Goal: Task Accomplishment & Management: Manage account settings

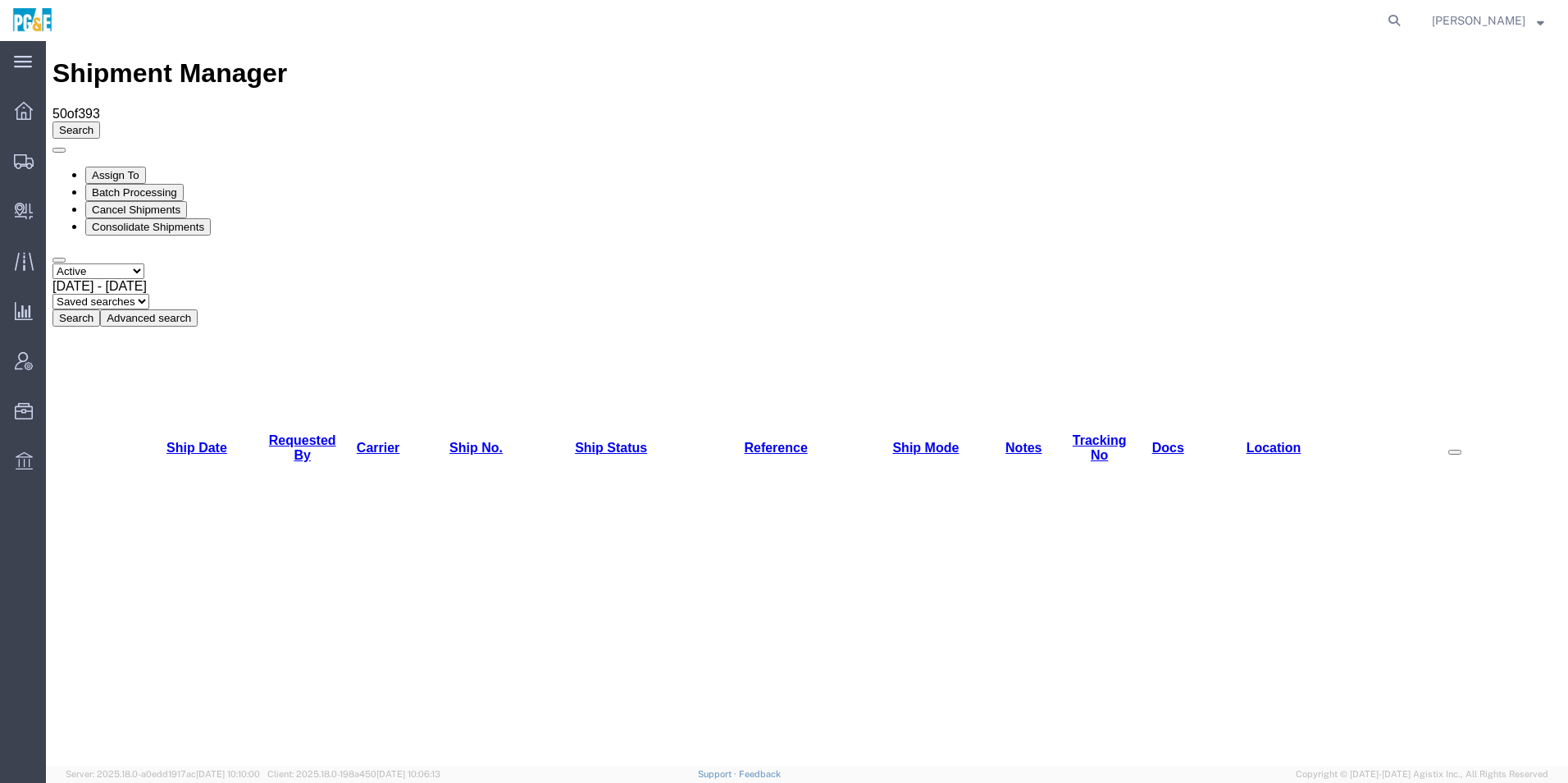
click at [99, 263] on select "Select status Active All Shipments Approved Booked Canceled Delivered Denied Ne…" at bounding box center [99, 271] width 92 height 15
select select "ALL"
click at [53, 263] on select "Select status Active All Shipments Approved Booked Canceled Delivered Denied Ne…" at bounding box center [99, 271] width 92 height 15
click at [147, 279] on span "[DATE] - [DATE]" at bounding box center [99, 286] width 94 height 14
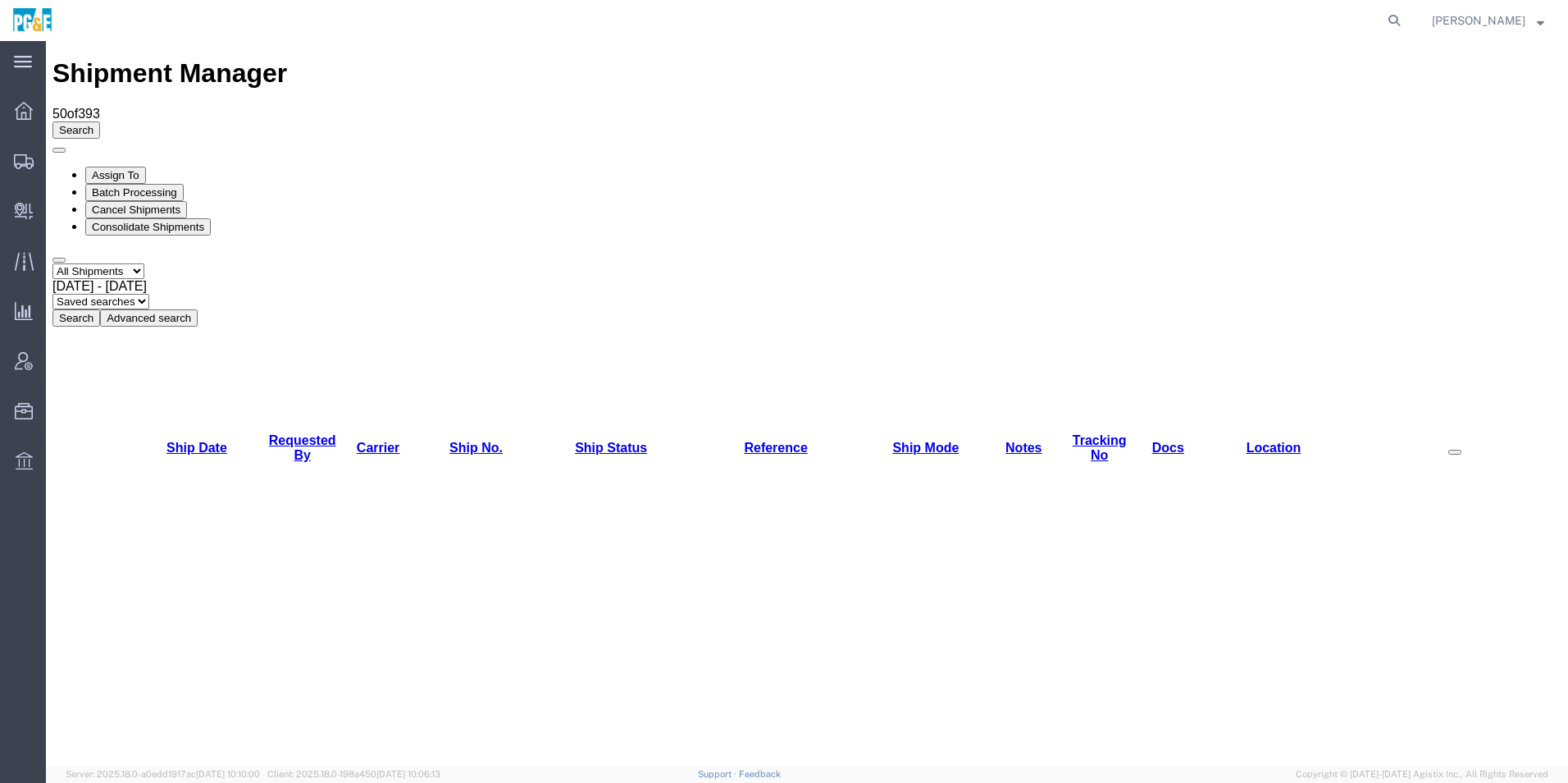
click at [100, 309] on button "Search" at bounding box center [76, 317] width 47 height 17
click at [371, 441] on link "Carrier" at bounding box center [378, 448] width 43 height 14
checkbox input "true"
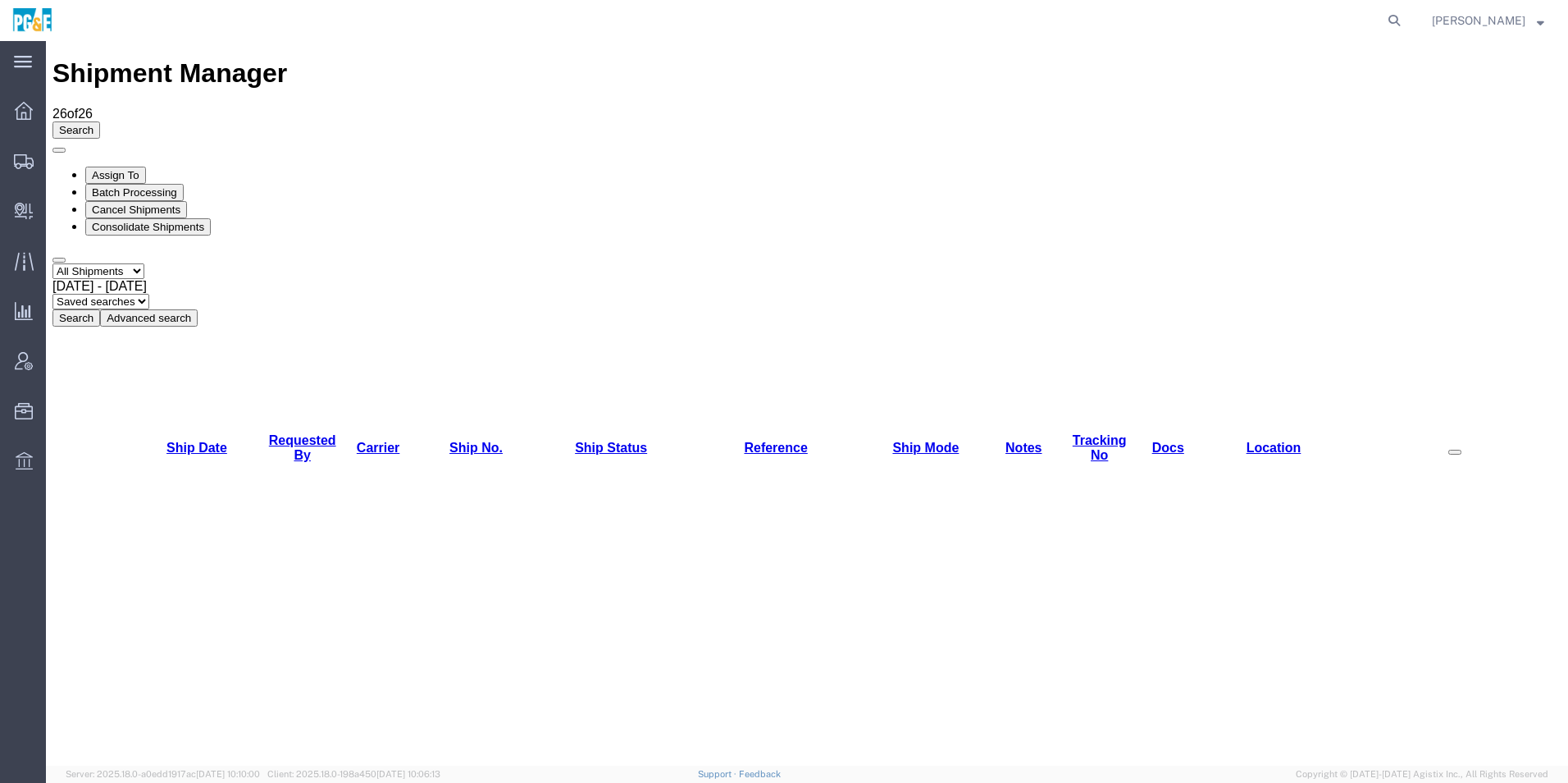
click at [187, 201] on button "Cancel Shipments" at bounding box center [136, 209] width 102 height 17
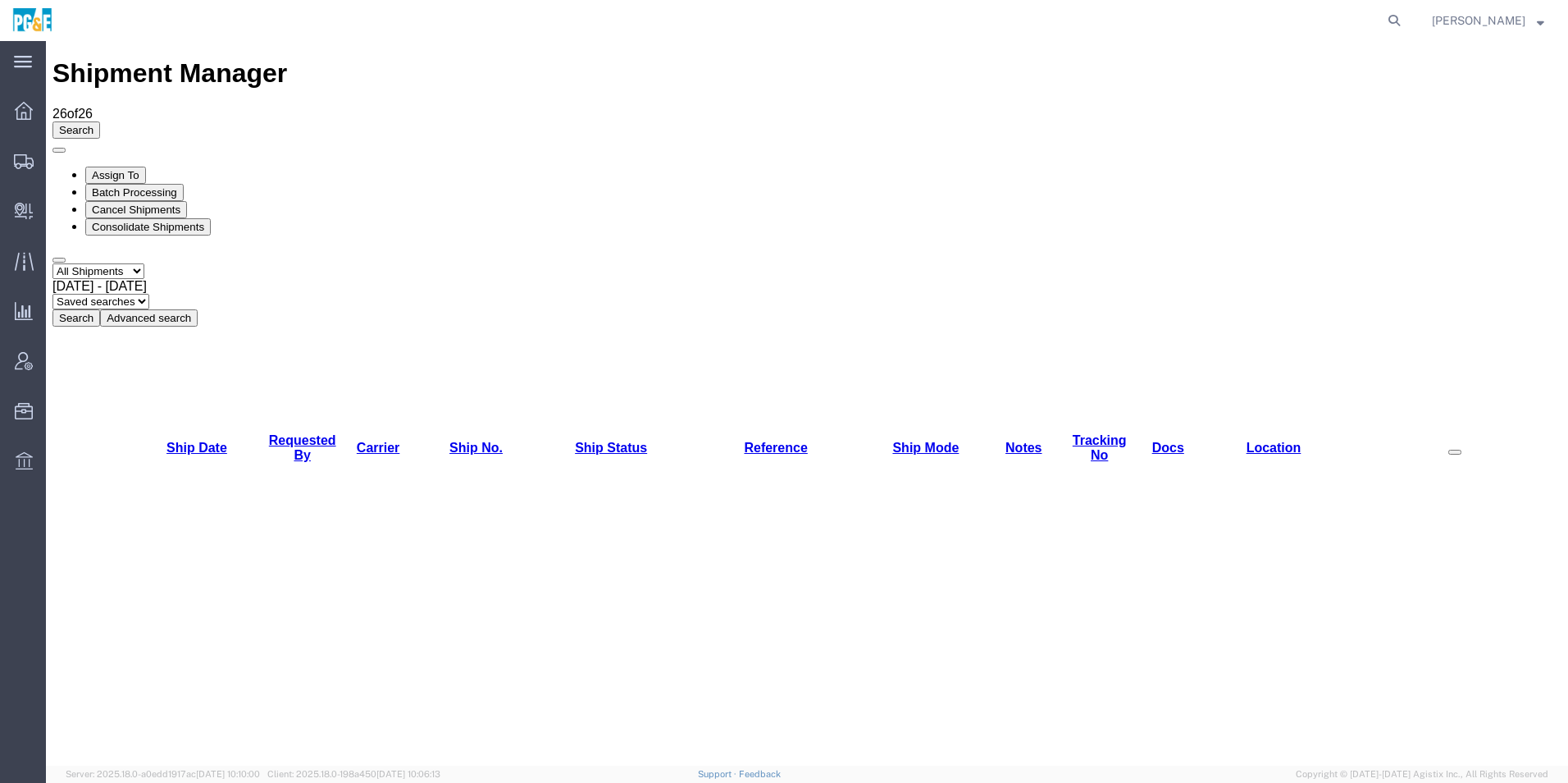
checkbox input "true"
click at [187, 201] on button "Cancel Shipments" at bounding box center [136, 209] width 102 height 17
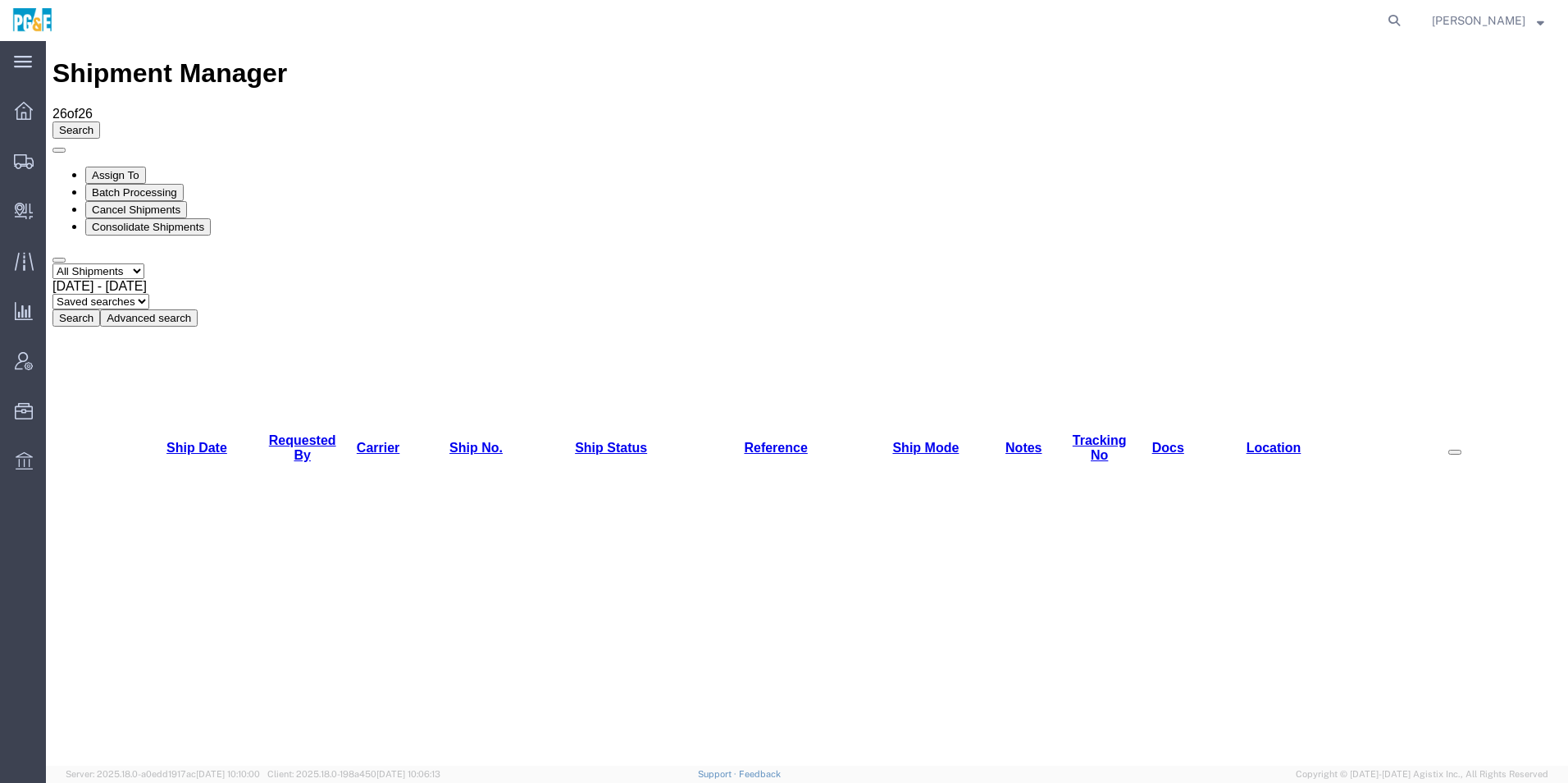
click at [147, 279] on span "[DATE] - [DATE]" at bounding box center [99, 286] width 94 height 14
click at [100, 309] on button "Search" at bounding box center [76, 317] width 47 height 17
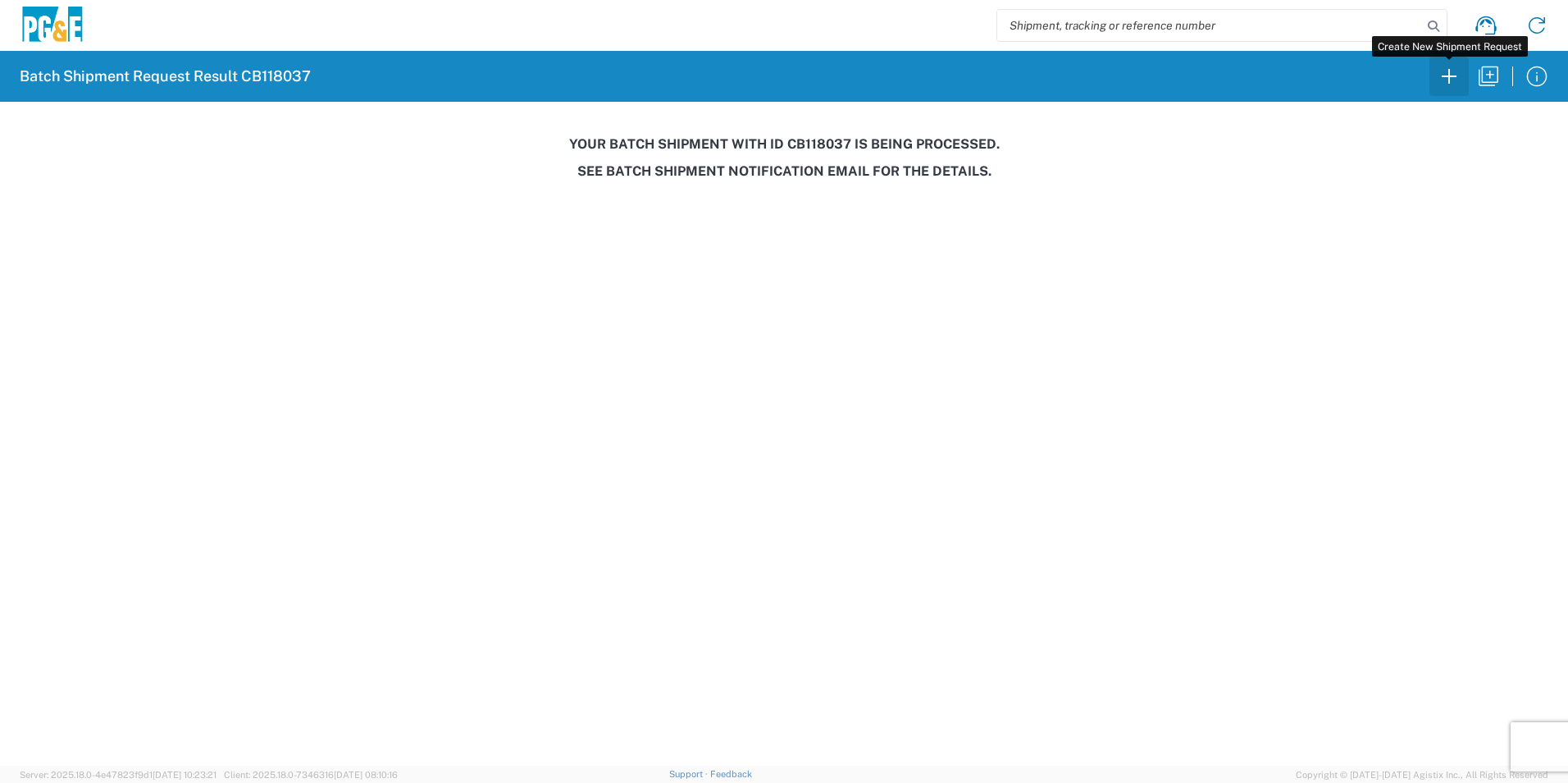
click at [1443, 79] on icon "button" at bounding box center [1448, 76] width 26 height 26
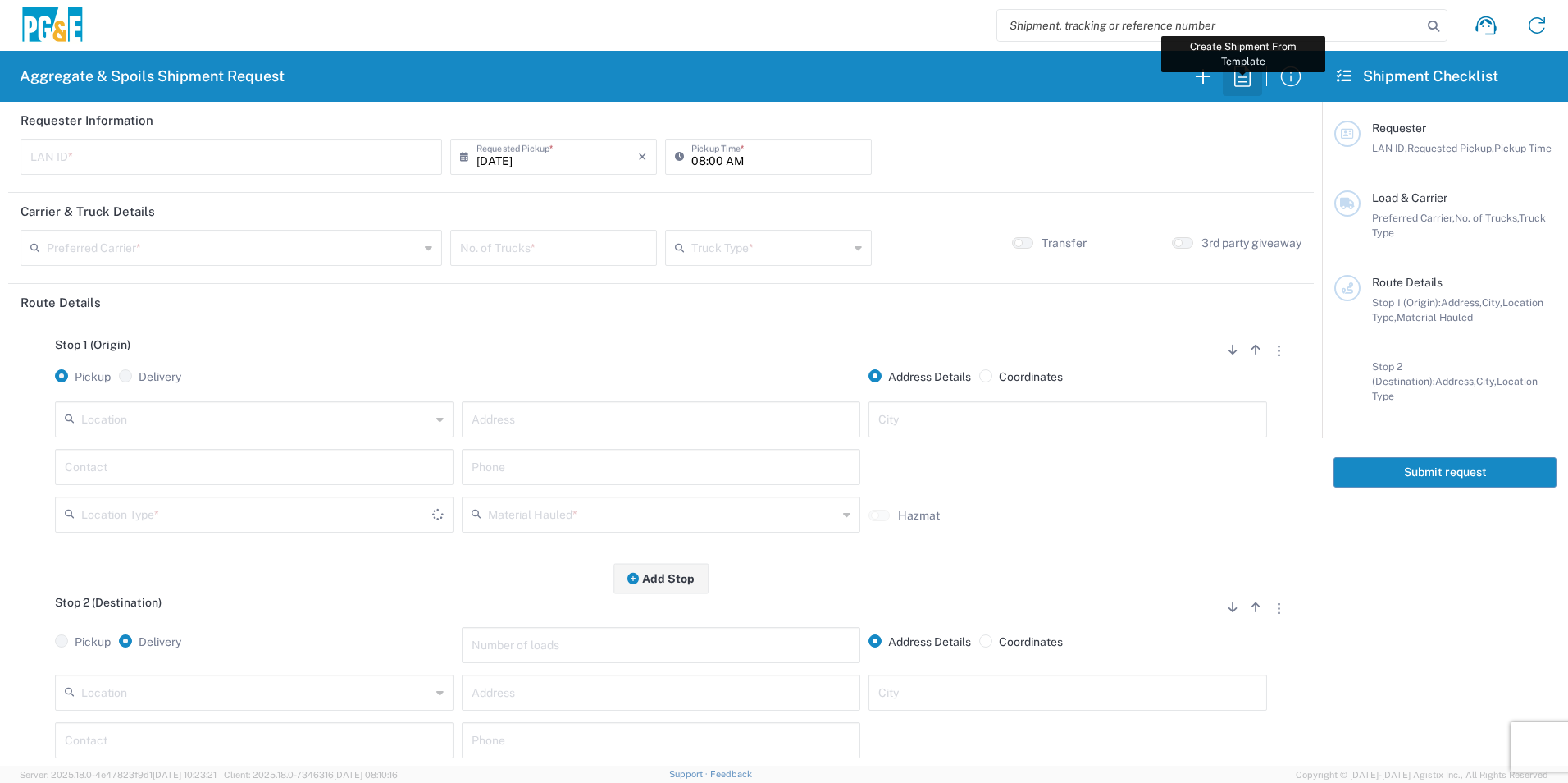
click at [1239, 82] on icon "button" at bounding box center [1242, 76] width 26 height 26
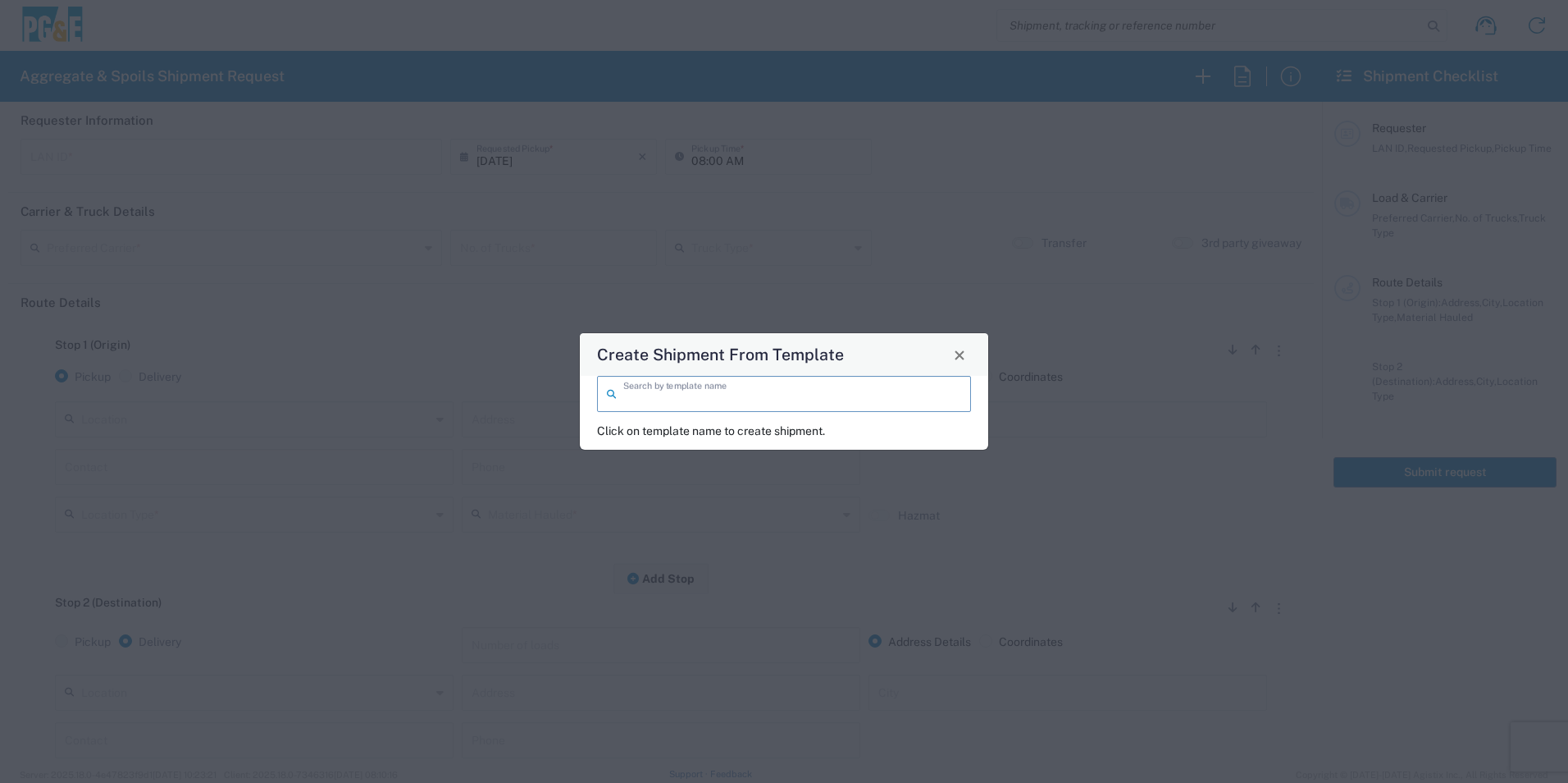
click at [733, 397] on input "search" at bounding box center [792, 392] width 338 height 29
click at [954, 353] on span "Close" at bounding box center [959, 355] width 12 height 12
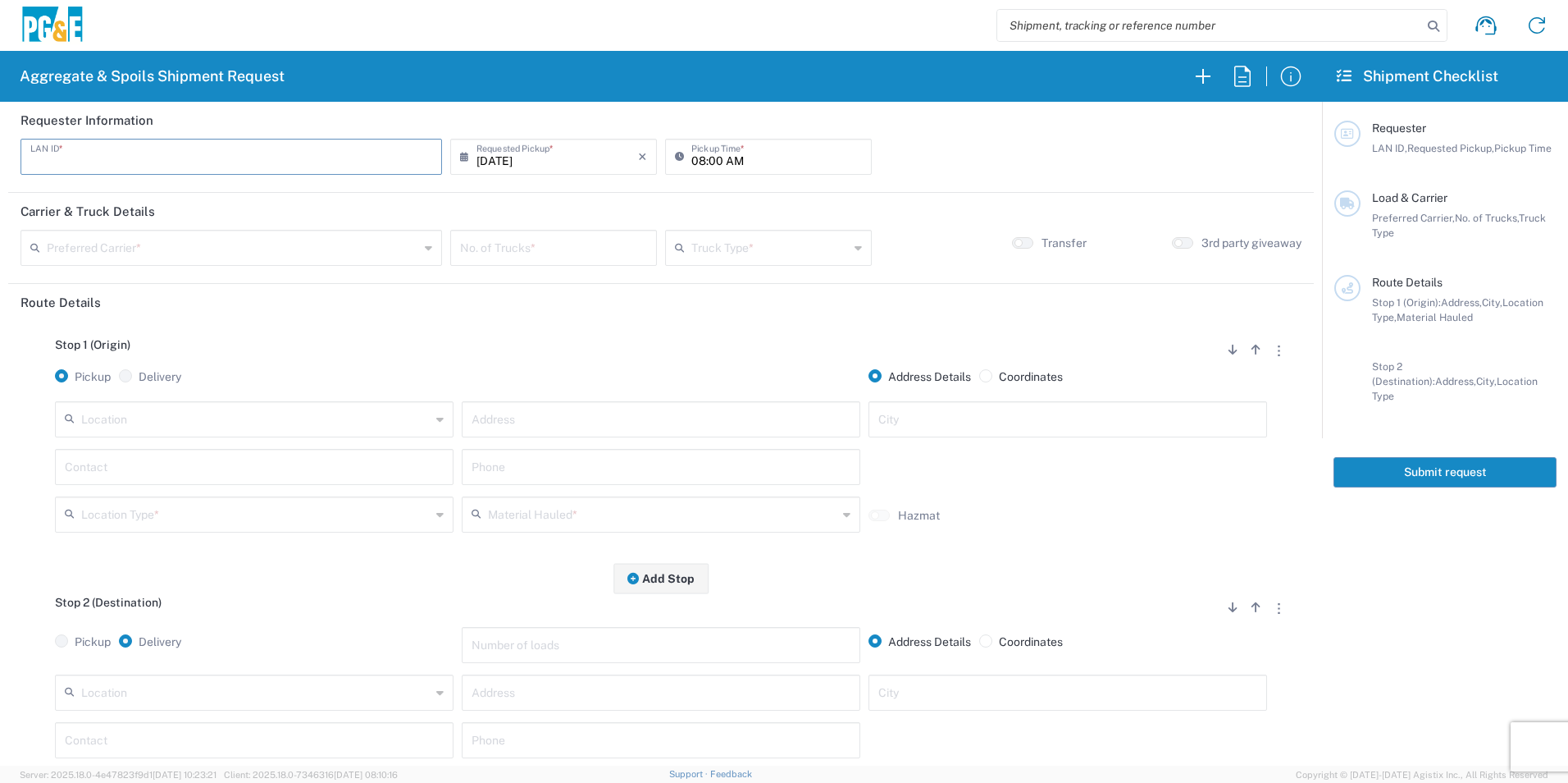
click at [425, 159] on input "text" at bounding box center [231, 155] width 402 height 29
type input "KWWC"
click at [695, 157] on input "08:00 AM" at bounding box center [776, 155] width 170 height 29
type input "07:00 AM"
click at [232, 248] on input "text" at bounding box center [233, 246] width 373 height 29
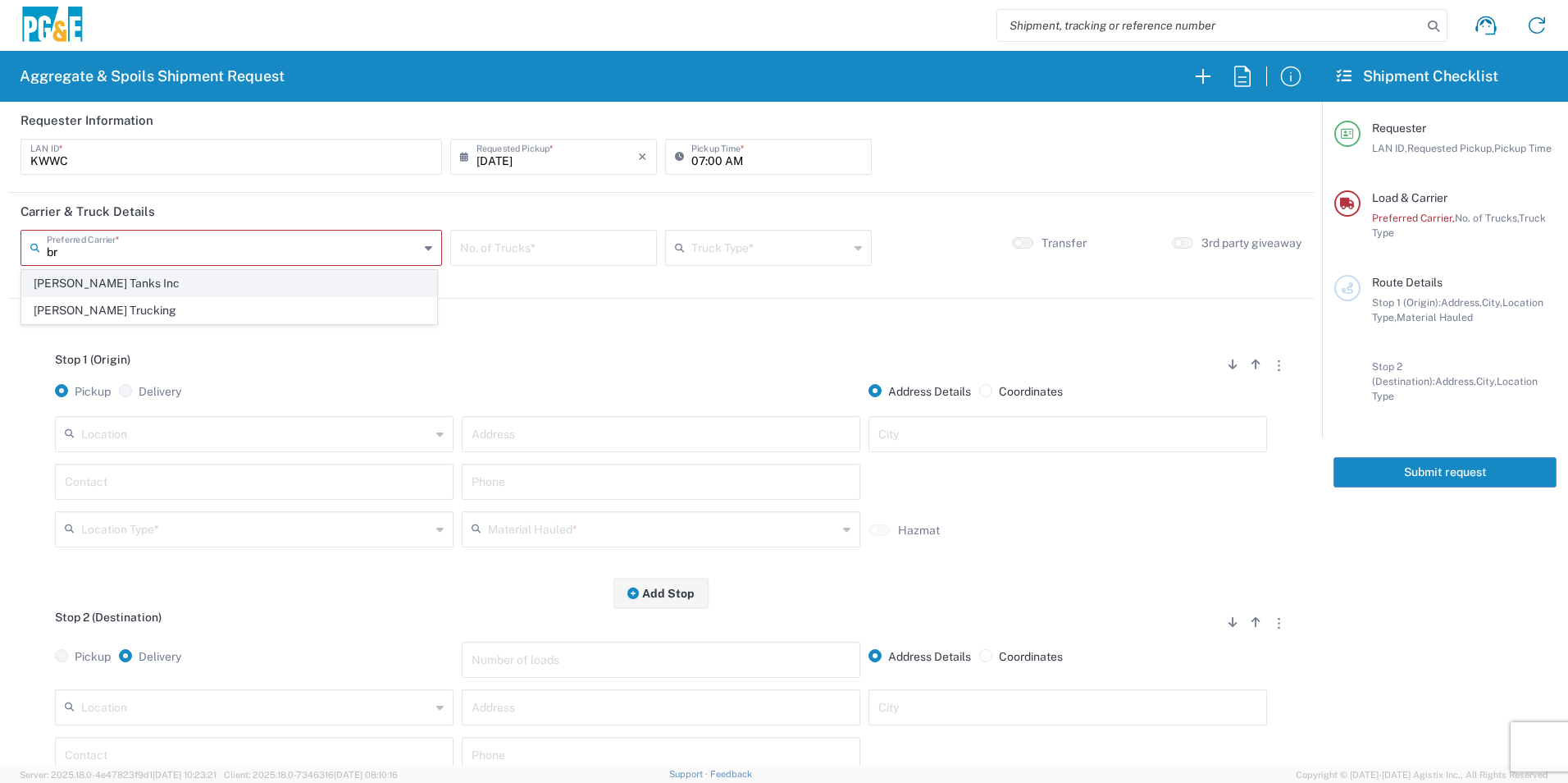
click at [159, 280] on span "[PERSON_NAME] Tanks Inc" at bounding box center [229, 283] width 414 height 25
type input "[PERSON_NAME] Tanks Inc"
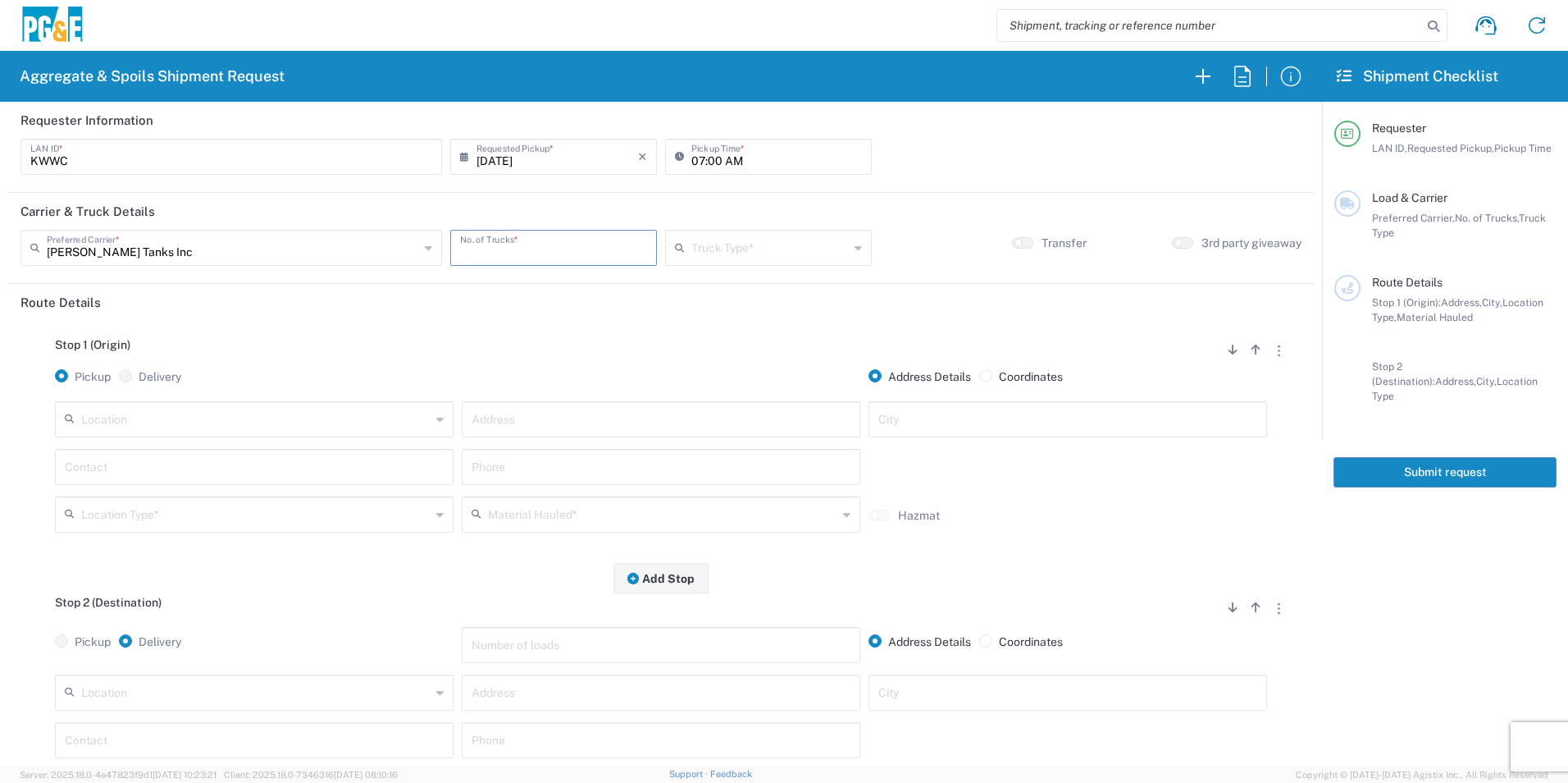
click at [493, 251] on input "number" at bounding box center [553, 246] width 187 height 29
type input "5"
click at [733, 248] on input "text" at bounding box center [770, 246] width 158 height 29
drag, startPoint x: 719, startPoint y: 305, endPoint x: 676, endPoint y: 312, distance: 43.6
click at [715, 305] on span "20 Yard Dump Truck" at bounding box center [760, 310] width 201 height 25
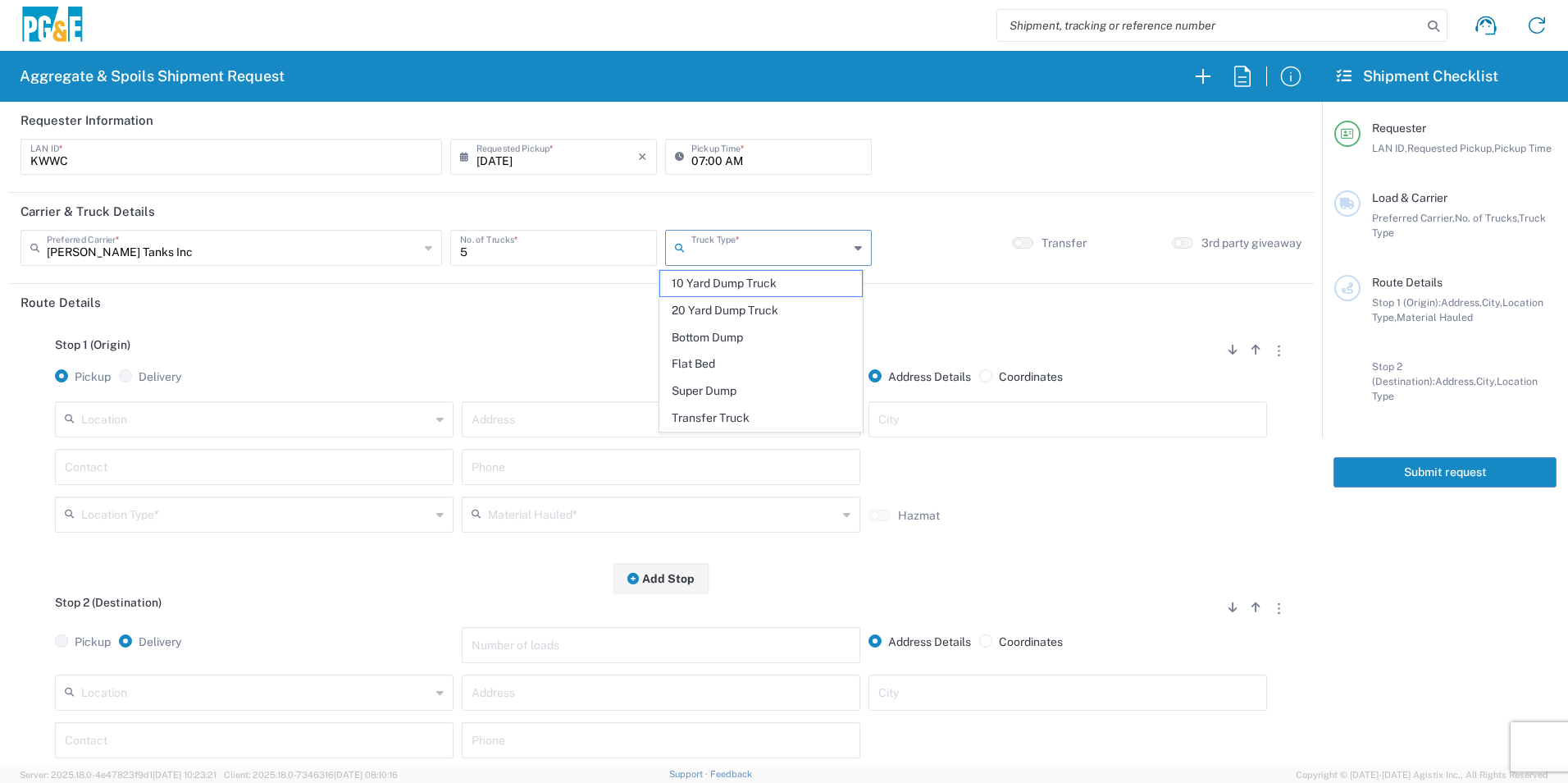
type input "20 Yard Dump Truck"
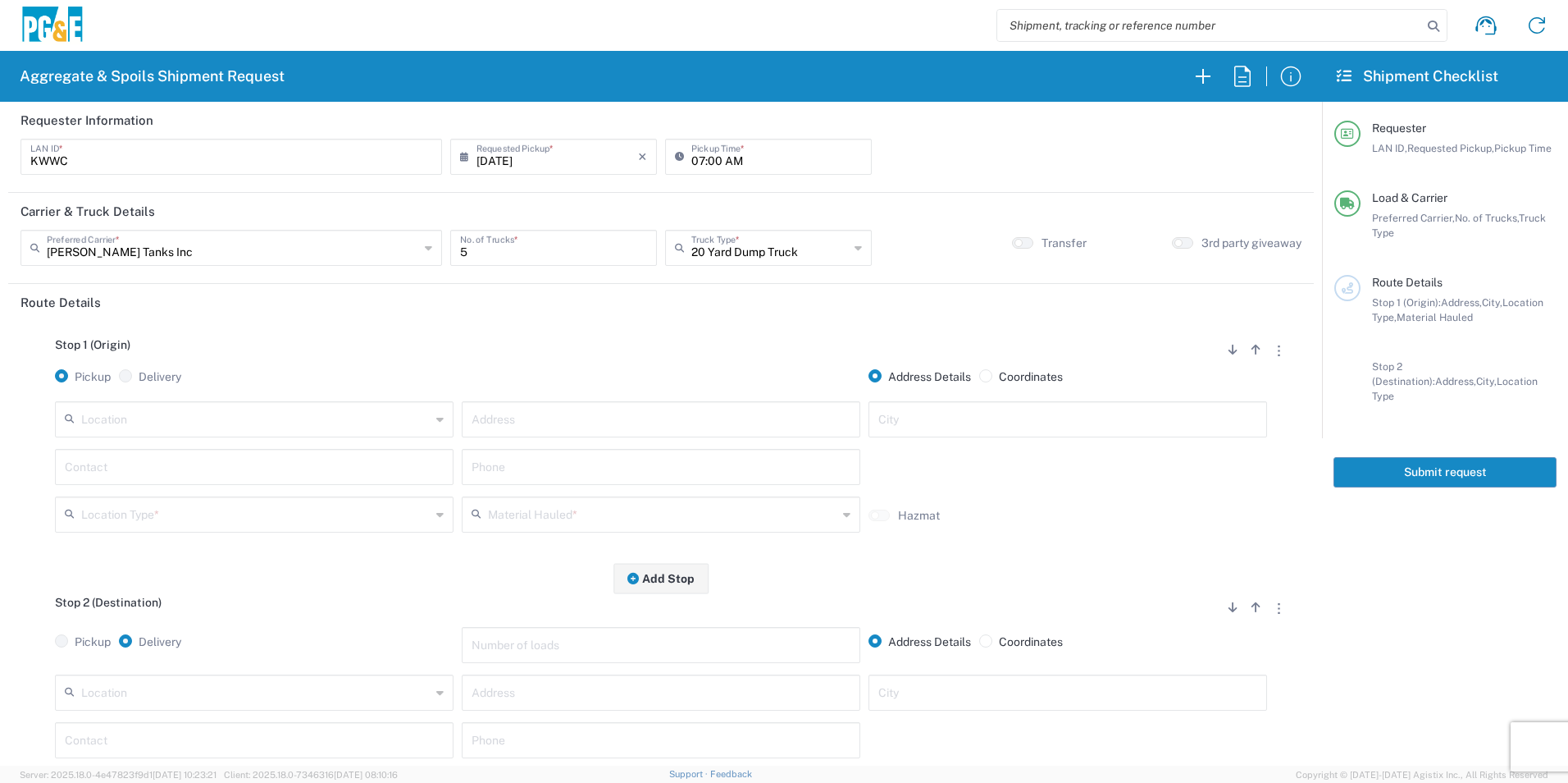
click at [190, 420] on input "text" at bounding box center [256, 417] width 349 height 29
click at [125, 478] on span "Clovis" at bounding box center [253, 483] width 390 height 25
type input "Clovis"
type input "308 W Alluvial Ave"
type input "Clovis"
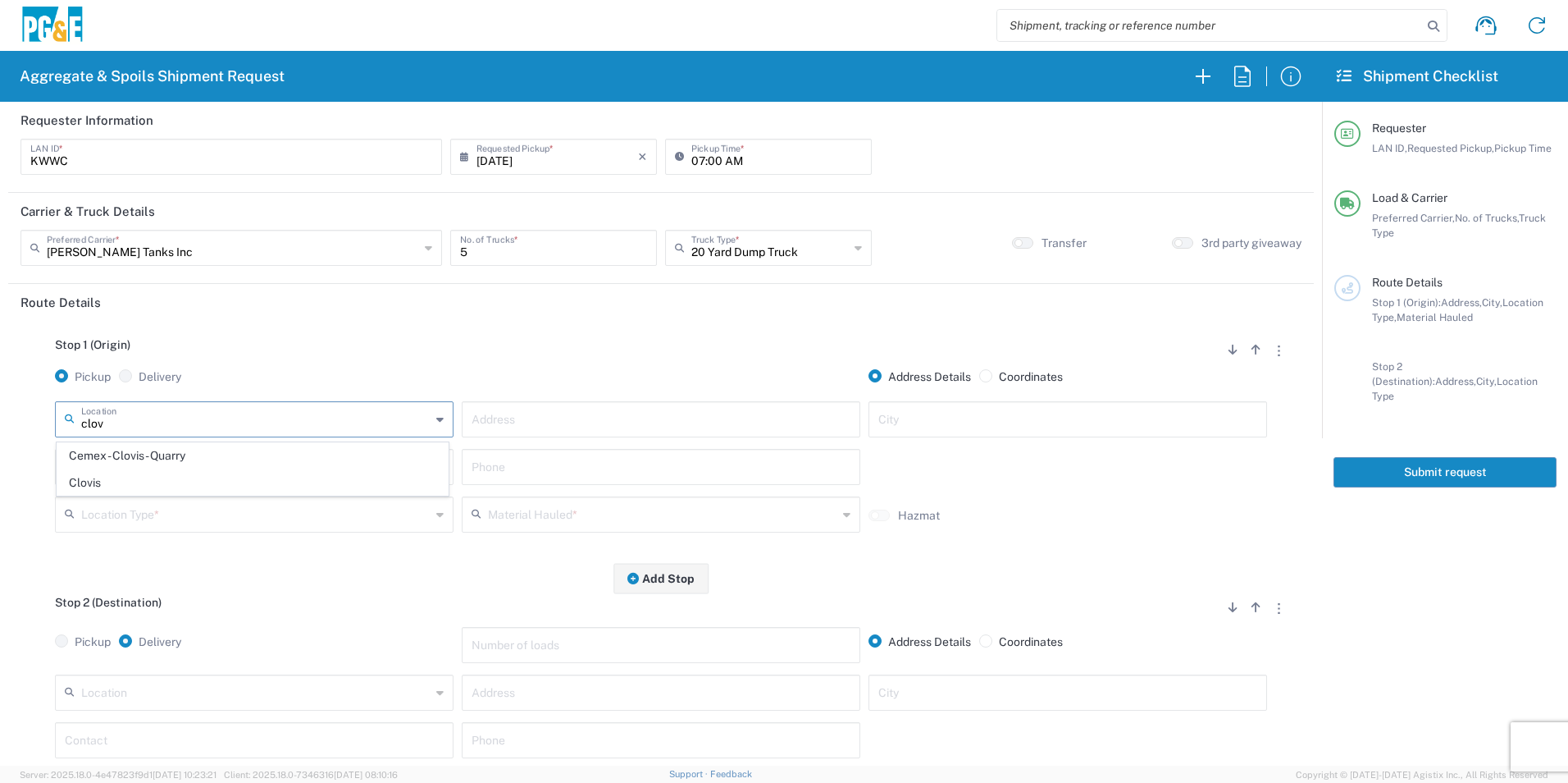
type input "Business No Loading Dock"
click at [162, 463] on input "text" at bounding box center [253, 466] width 379 height 29
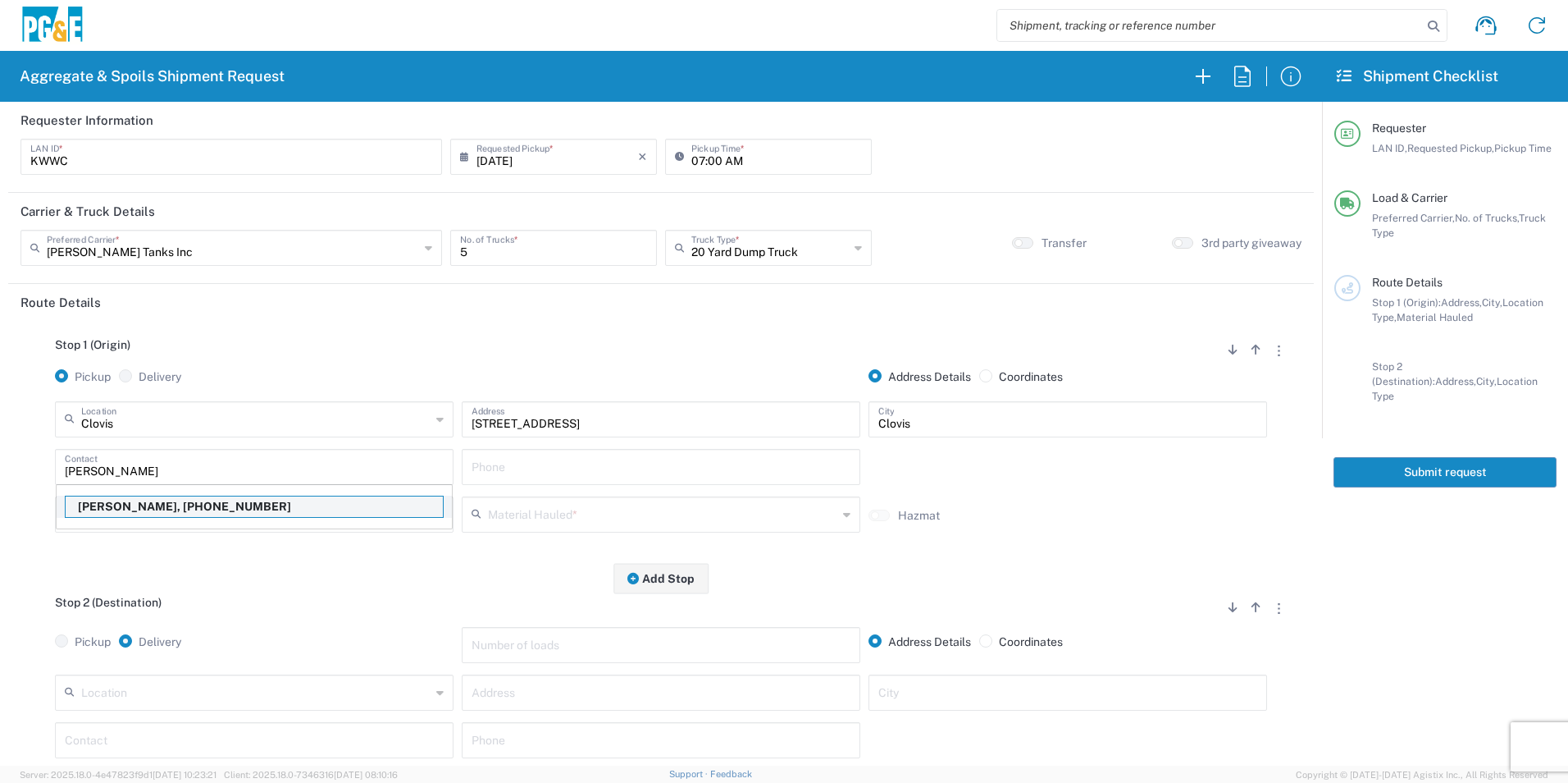
click at [145, 504] on p "Karl Wein, 559-618-2008" at bounding box center [253, 506] width 377 height 21
type input "Karl Wein"
type input "559-618-2008"
click at [578, 529] on div "Material Hauled *" at bounding box center [660, 514] width 398 height 36
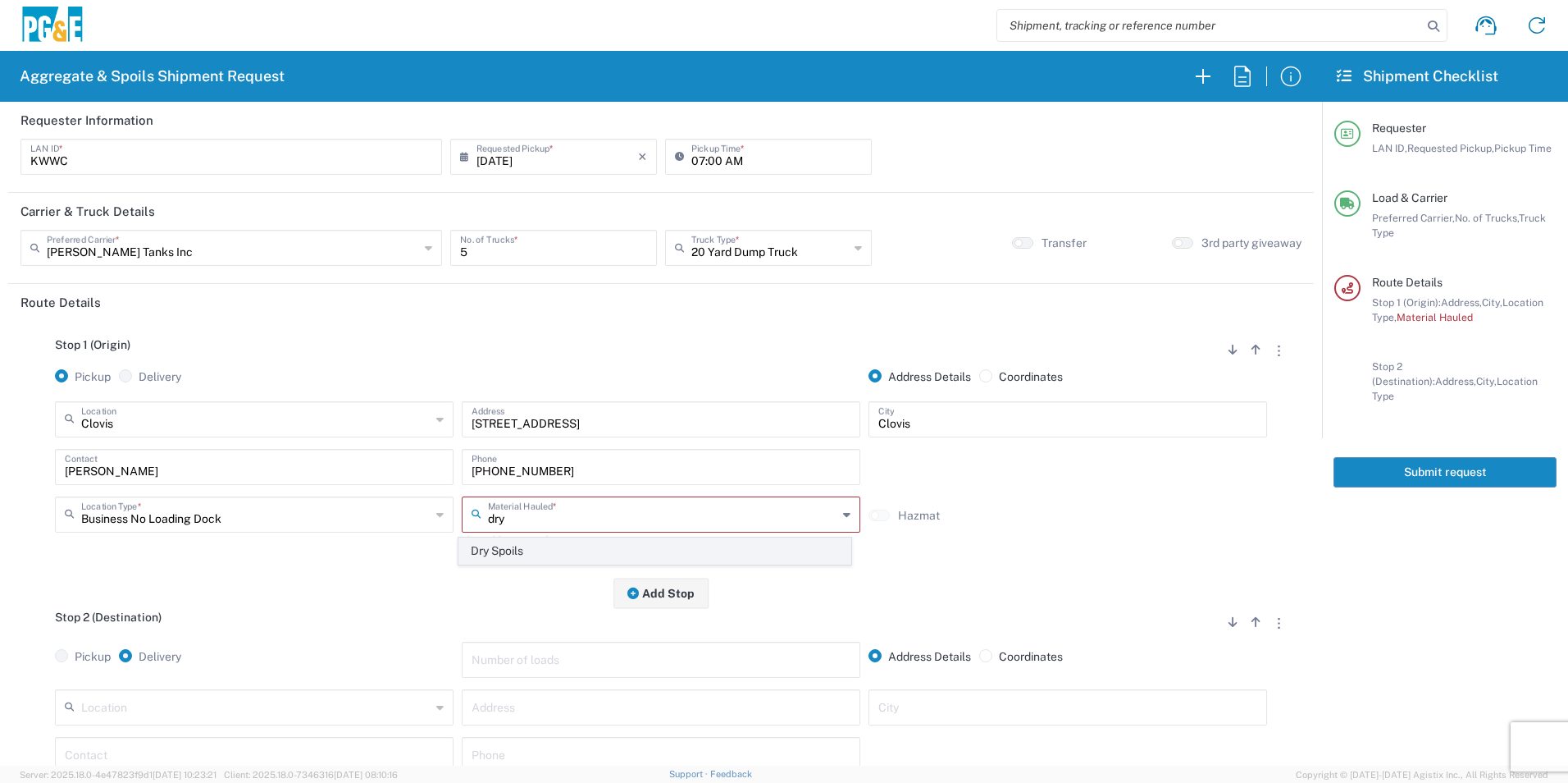
click at [484, 548] on span "Dry Spoils" at bounding box center [655, 551] width 390 height 25
type input "Dry Spoils"
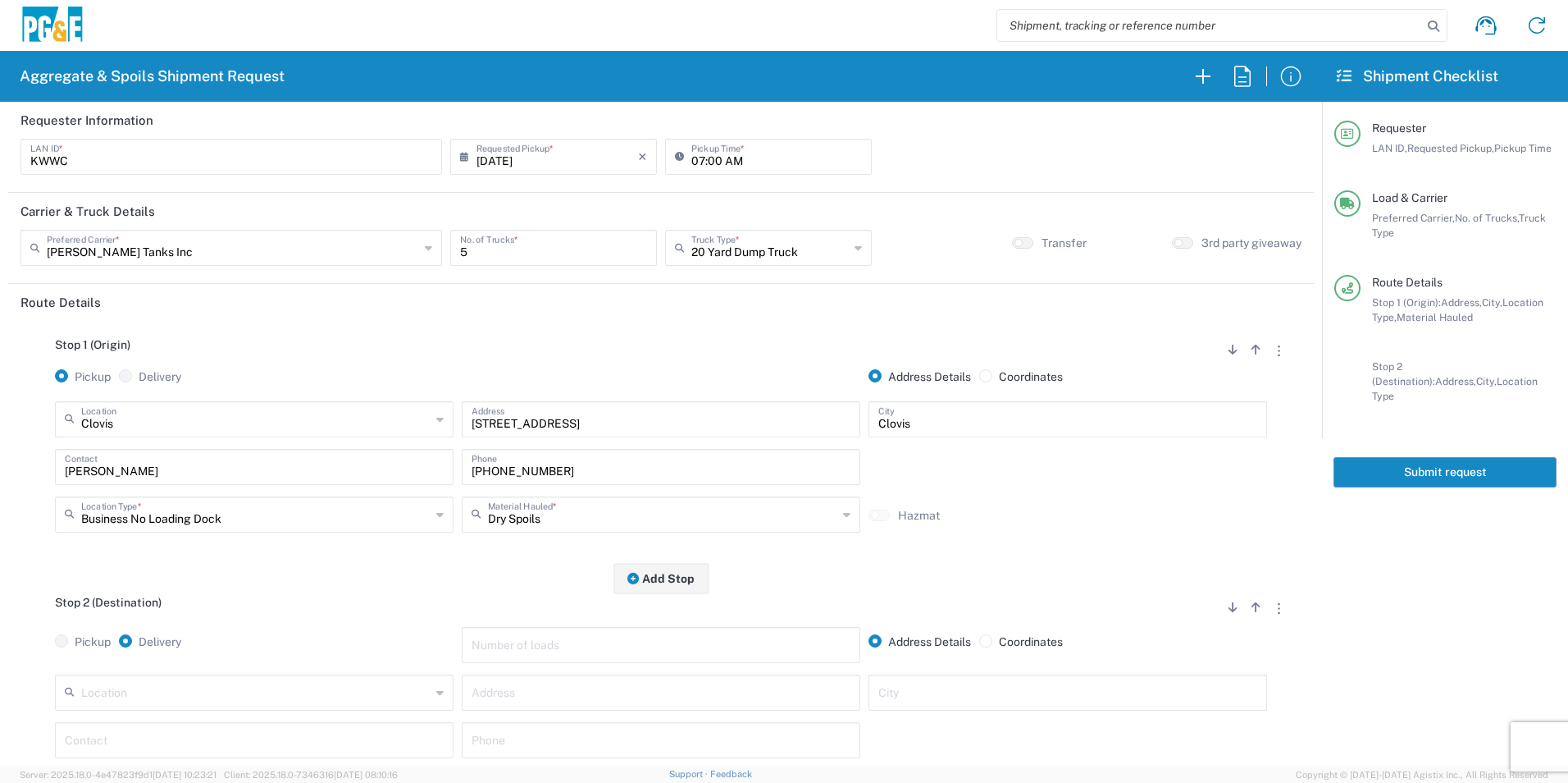
click at [198, 701] on input "text" at bounding box center [256, 691] width 349 height 29
drag, startPoint x: 199, startPoint y: 663, endPoint x: 274, endPoint y: 640, distance: 78.4
click at [199, 662] on span "Fairmead Landfill" at bounding box center [253, 661] width 390 height 25
type input "Fairmead Landfill"
type input "21739 Road 19"
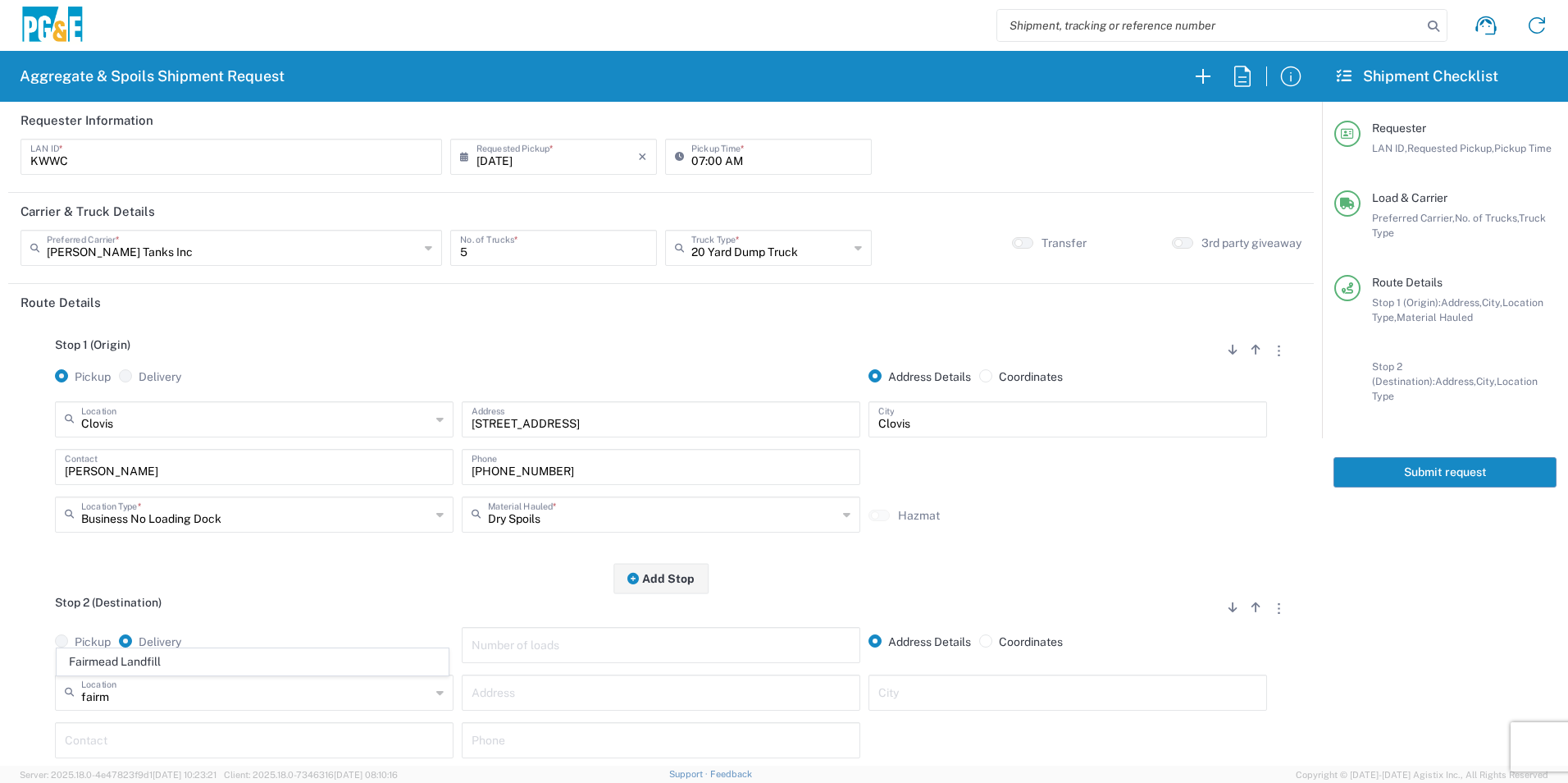
type input "Chowchilla"
type input "Landfill"
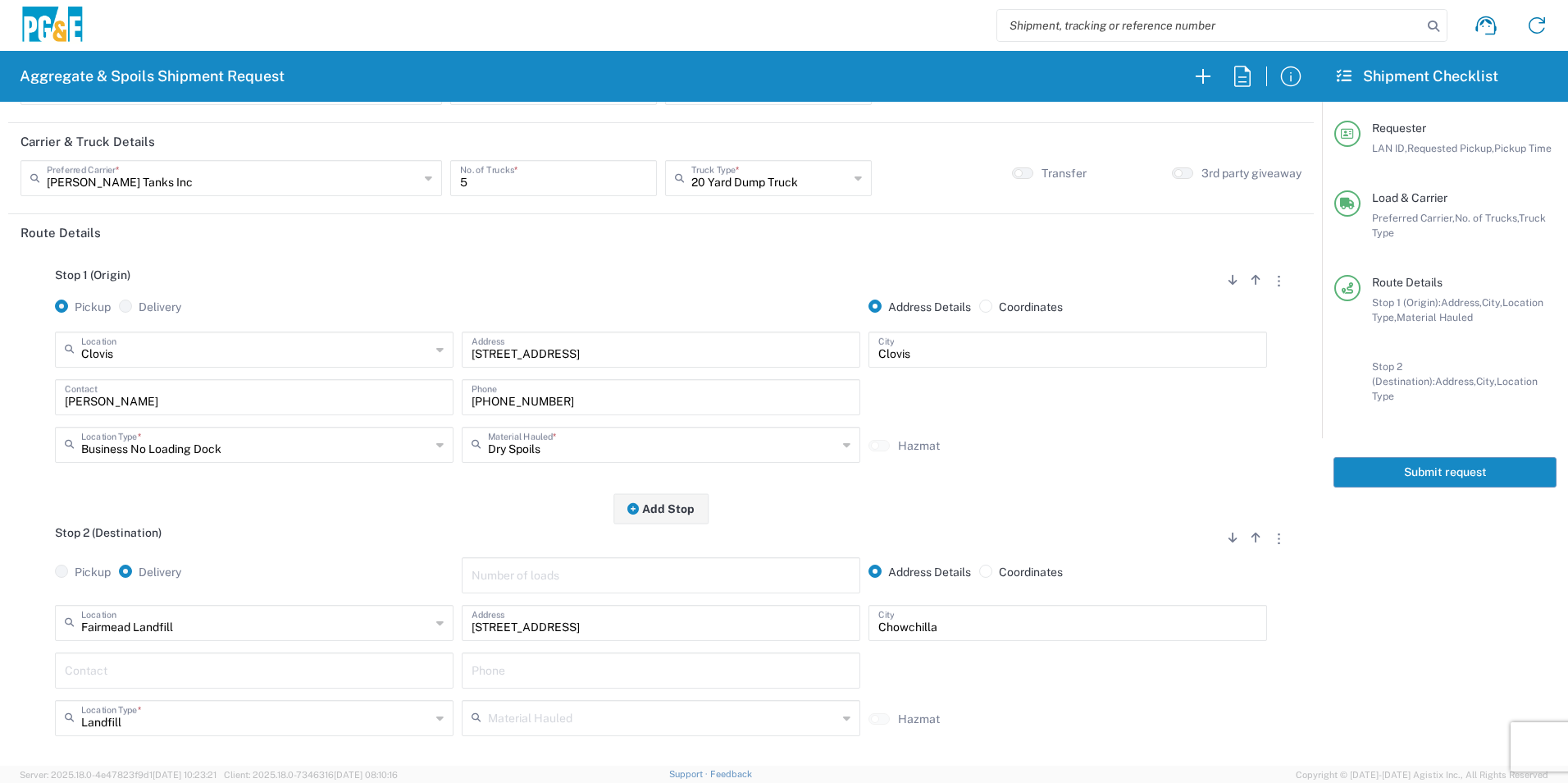
scroll to position [164, 0]
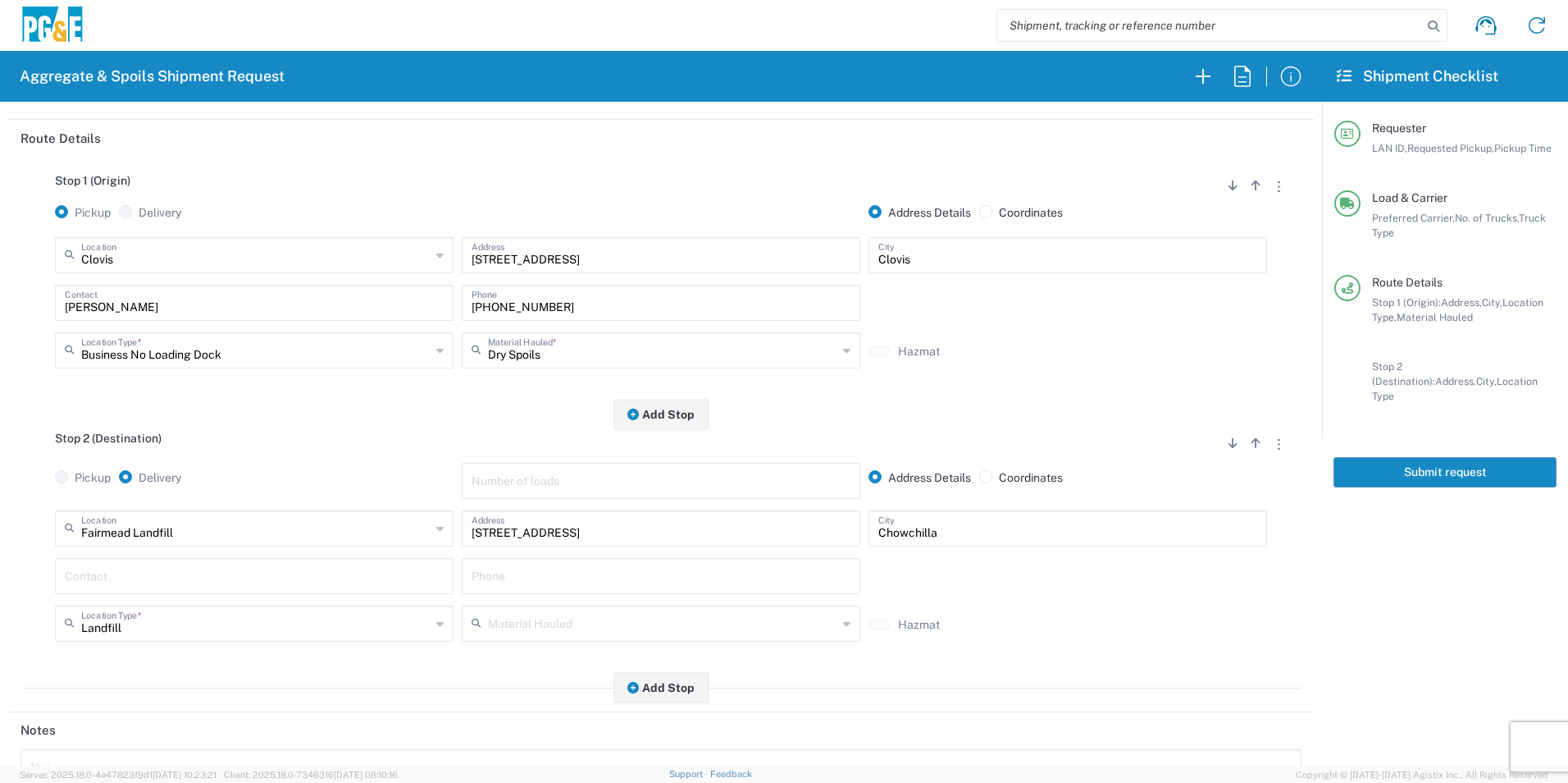
click at [168, 569] on input "text" at bounding box center [253, 574] width 379 height 29
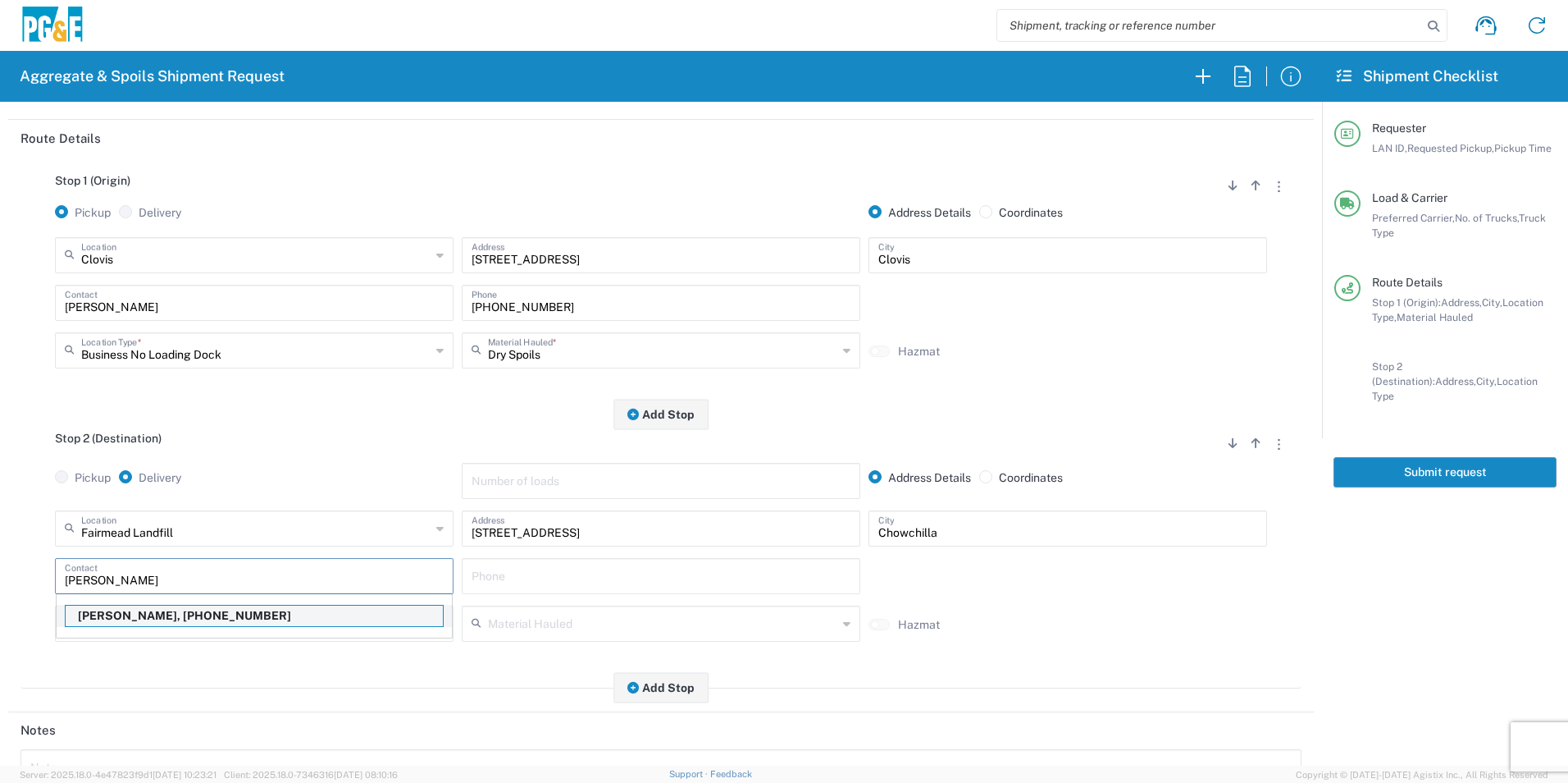
click at [149, 621] on p "Karl Wein, 559-618-2008" at bounding box center [253, 615] width 377 height 21
type input "Karl Wein"
type input "559-618-2008"
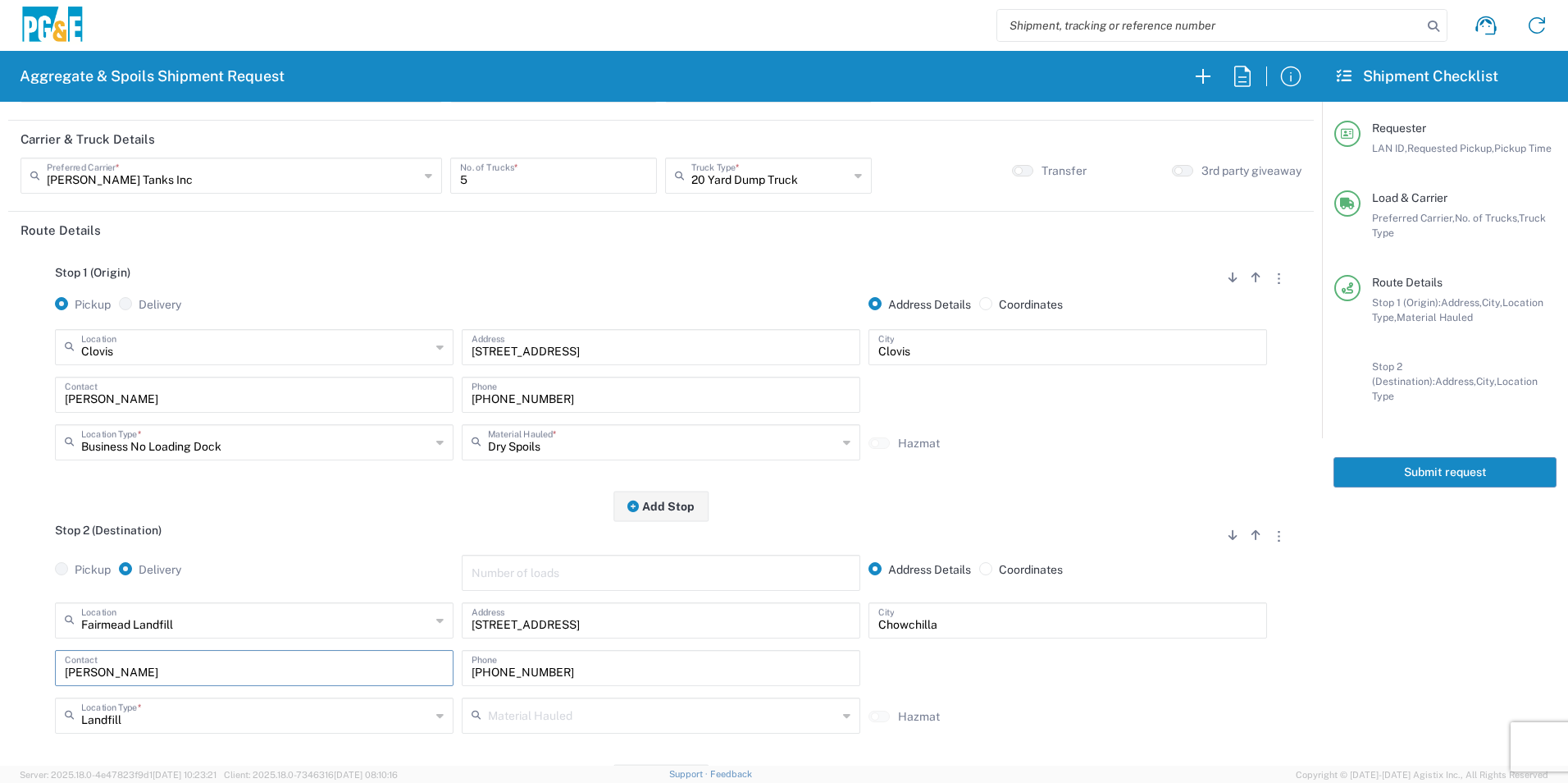
scroll to position [0, 0]
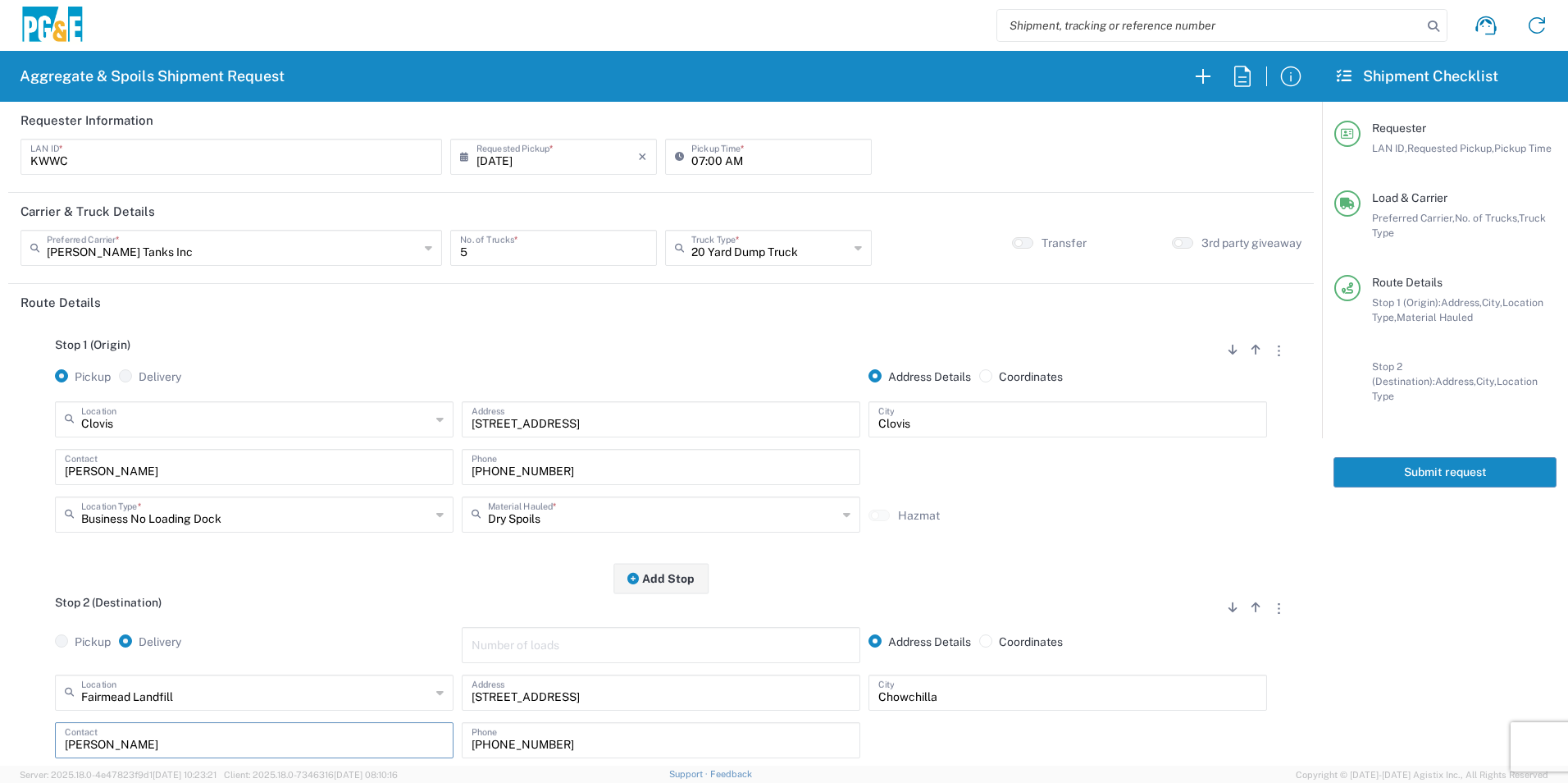
click at [1472, 457] on button "Submit request" at bounding box center [1444, 472] width 223 height 30
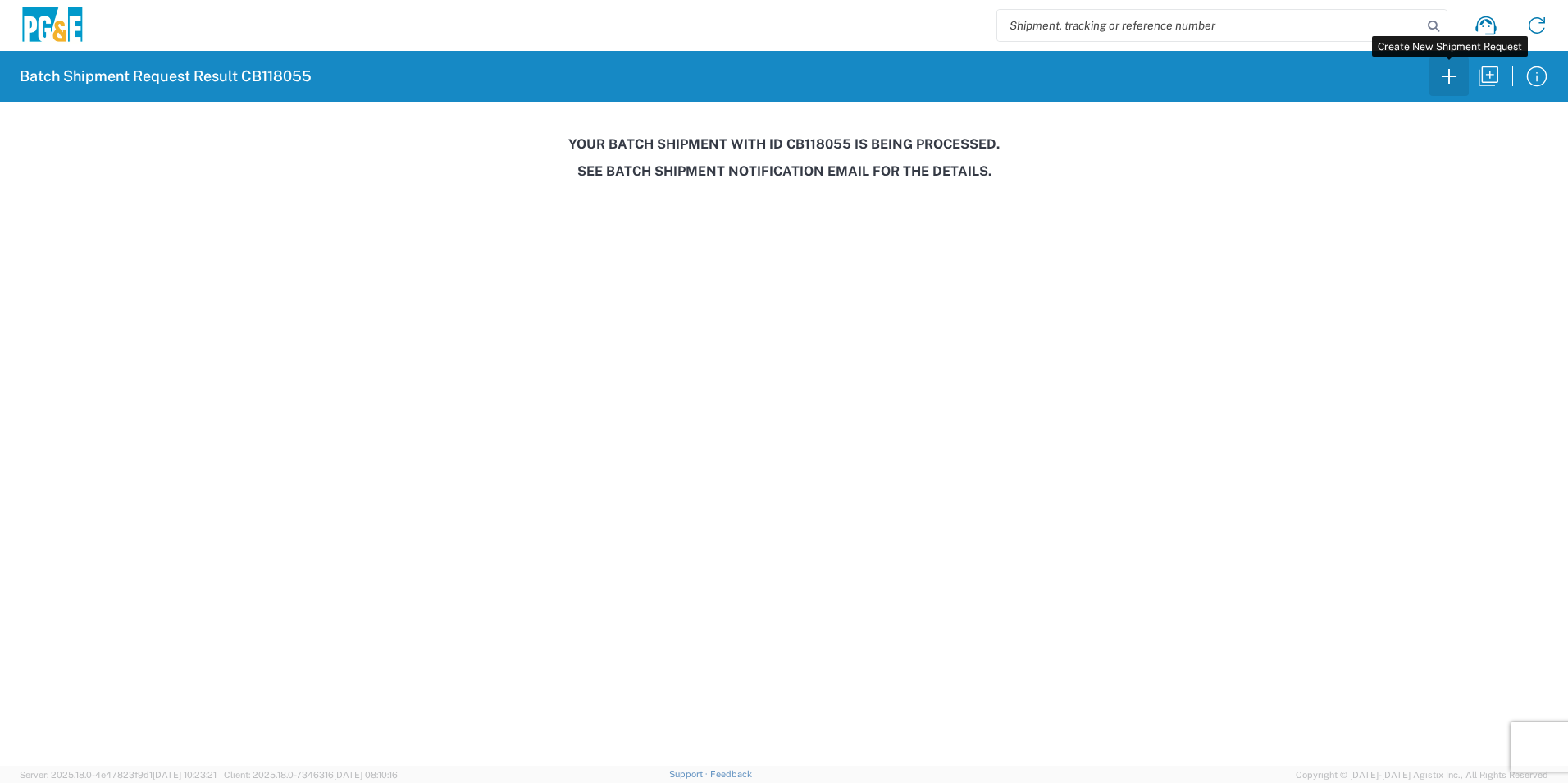
click at [1442, 76] on icon "button" at bounding box center [1449, 76] width 14 height 14
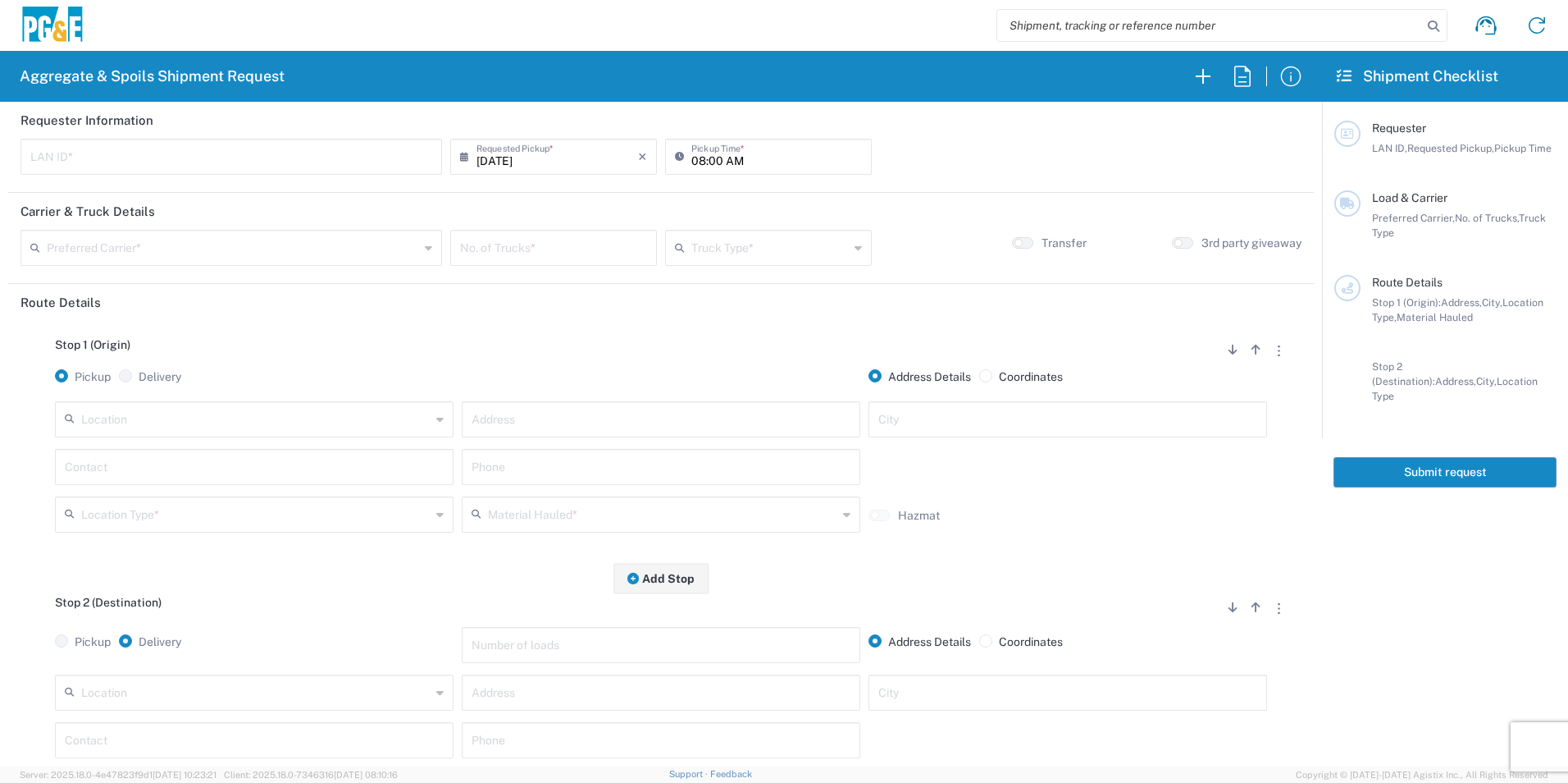
click at [96, 151] on input "text" at bounding box center [231, 155] width 402 height 29
type input "T"
click at [1239, 69] on icon "button" at bounding box center [1242, 76] width 26 height 26
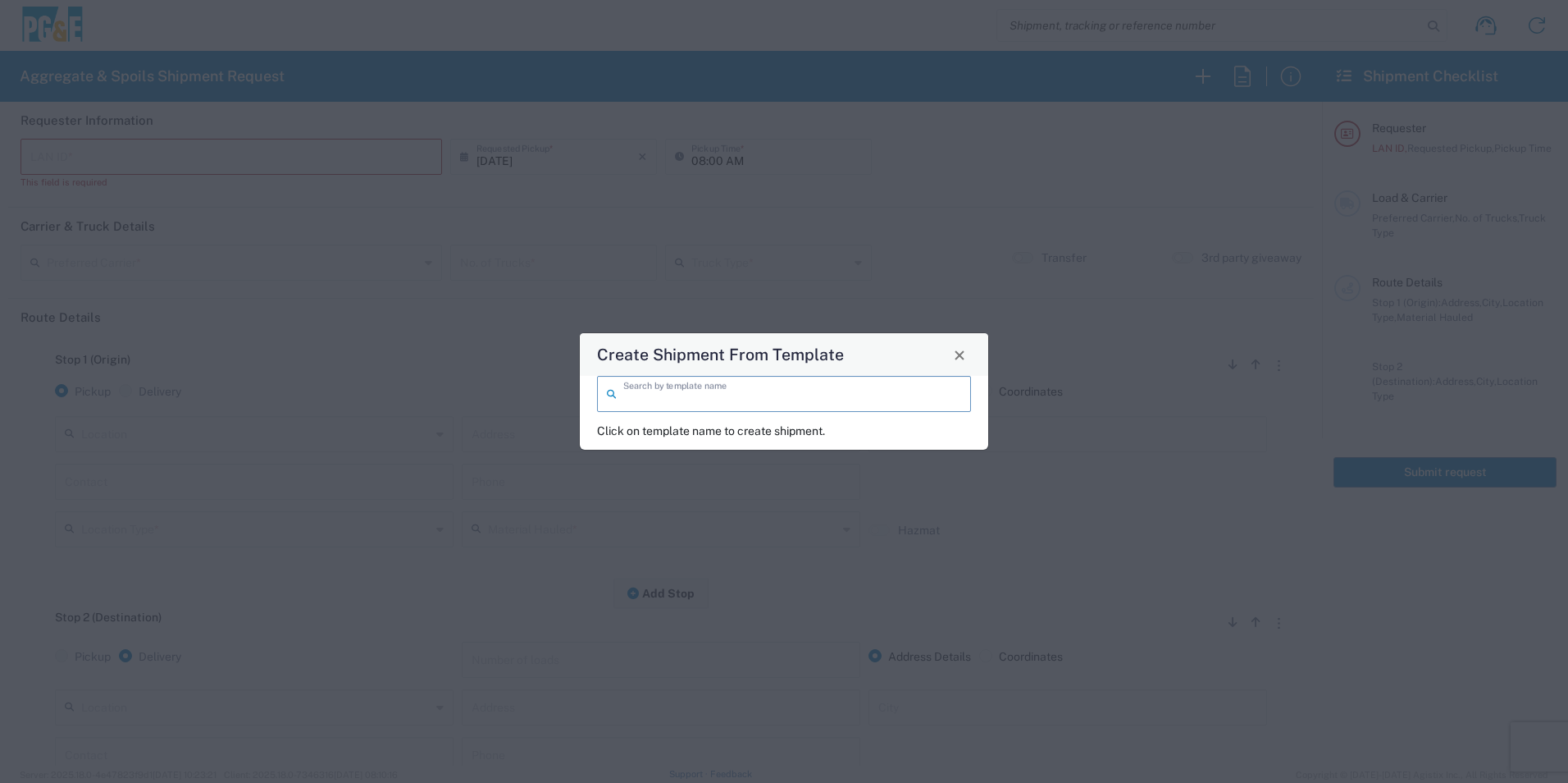
click at [696, 403] on input "search" at bounding box center [792, 392] width 338 height 29
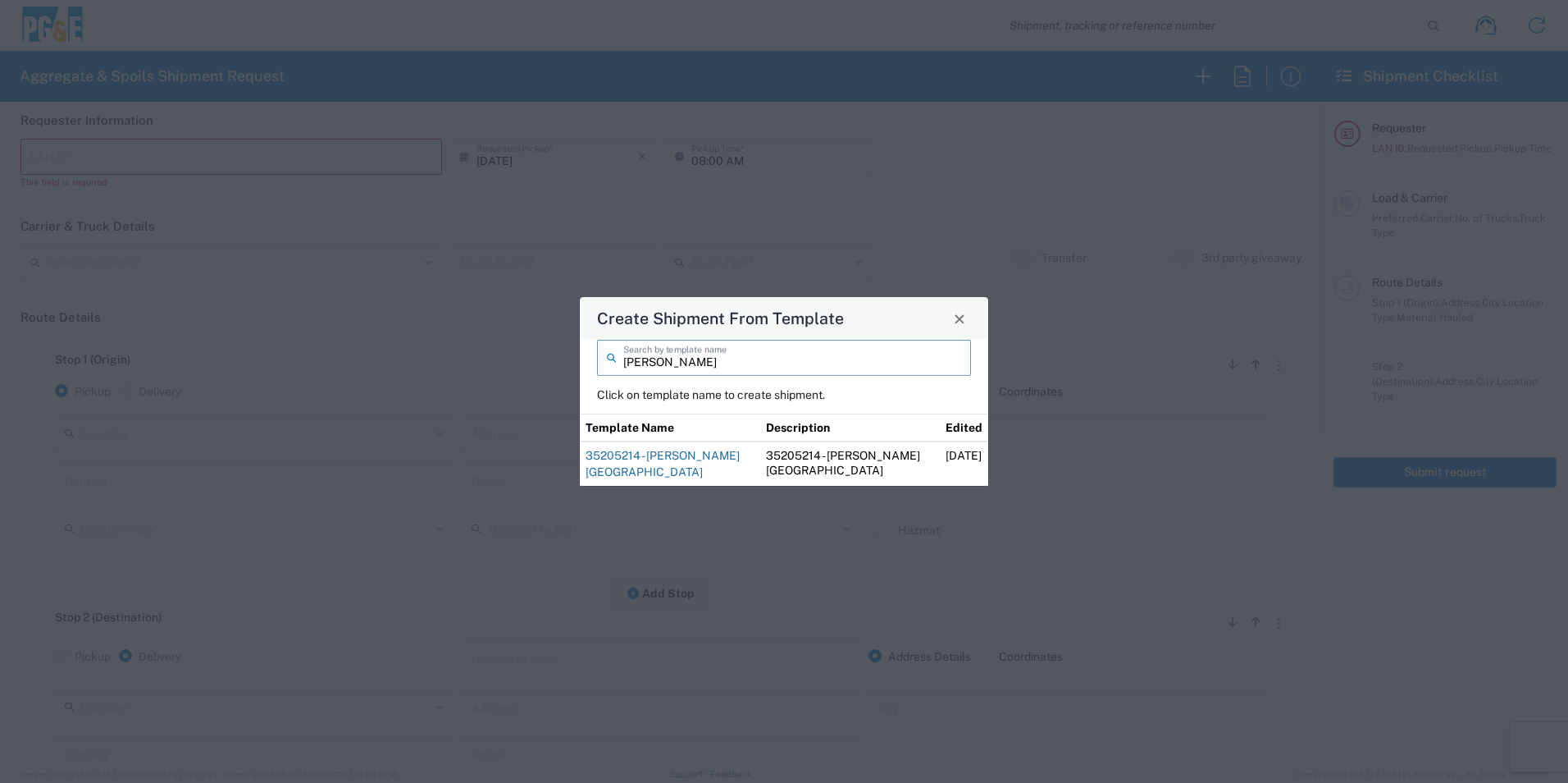
type input "alfredo"
click at [664, 456] on link "35205214 - [PERSON_NAME][GEOGRAPHIC_DATA]" at bounding box center [663, 463] width 154 height 30
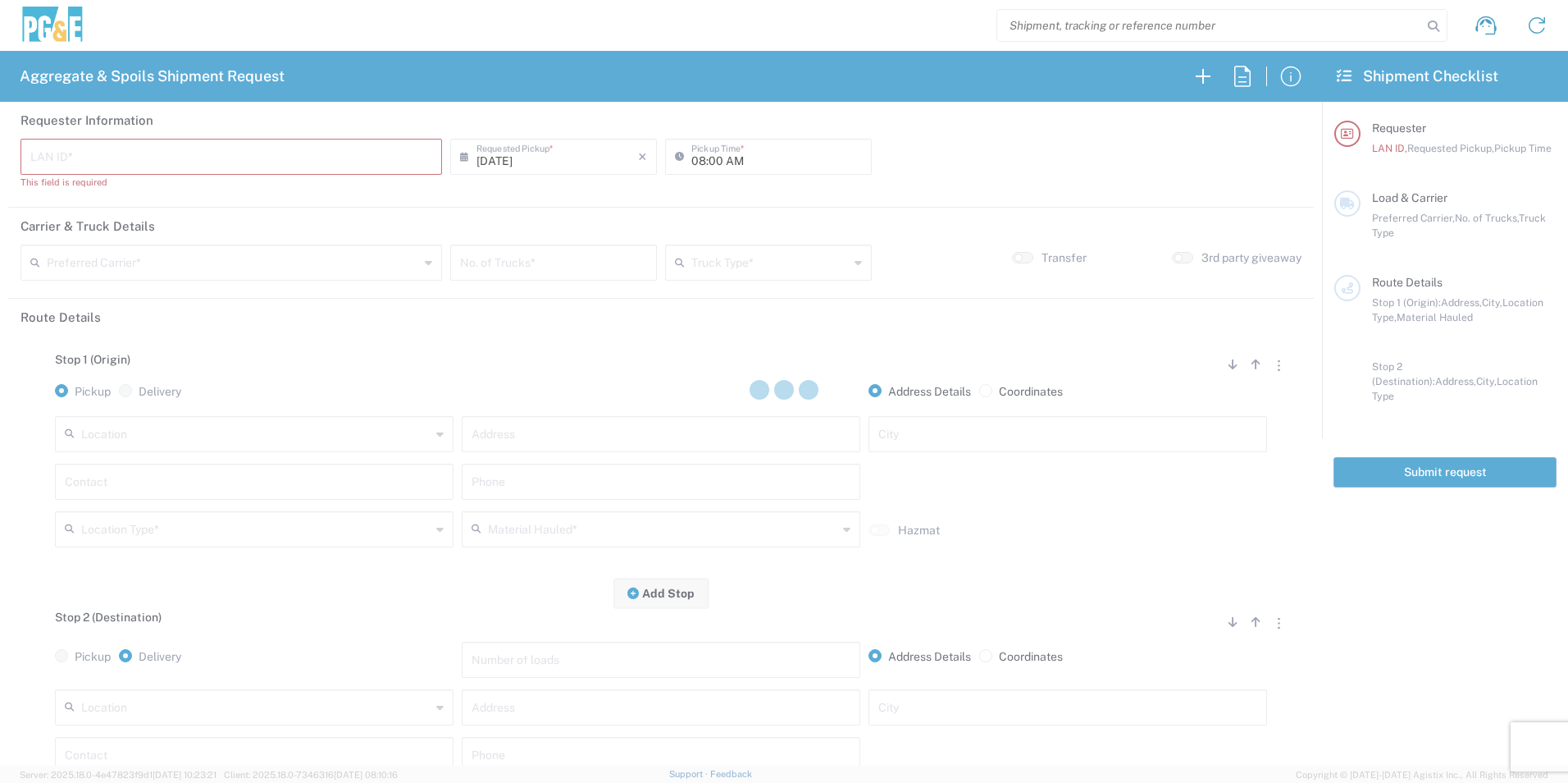
type input "RXIN"
type input "101 Trucking"
type input "20 Yard Dump Truck"
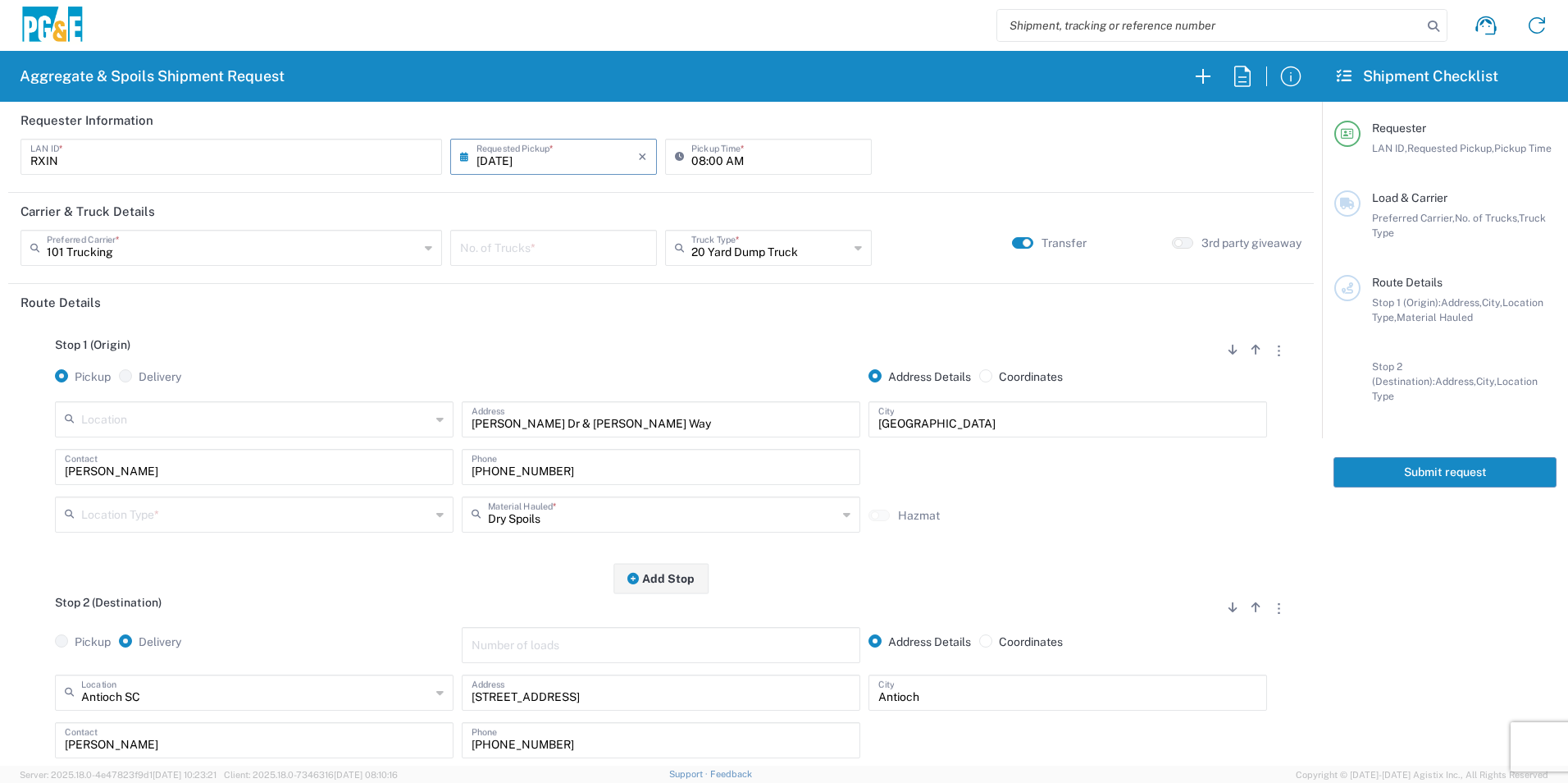
click at [516, 247] on input "number" at bounding box center [553, 246] width 187 height 29
type input "5"
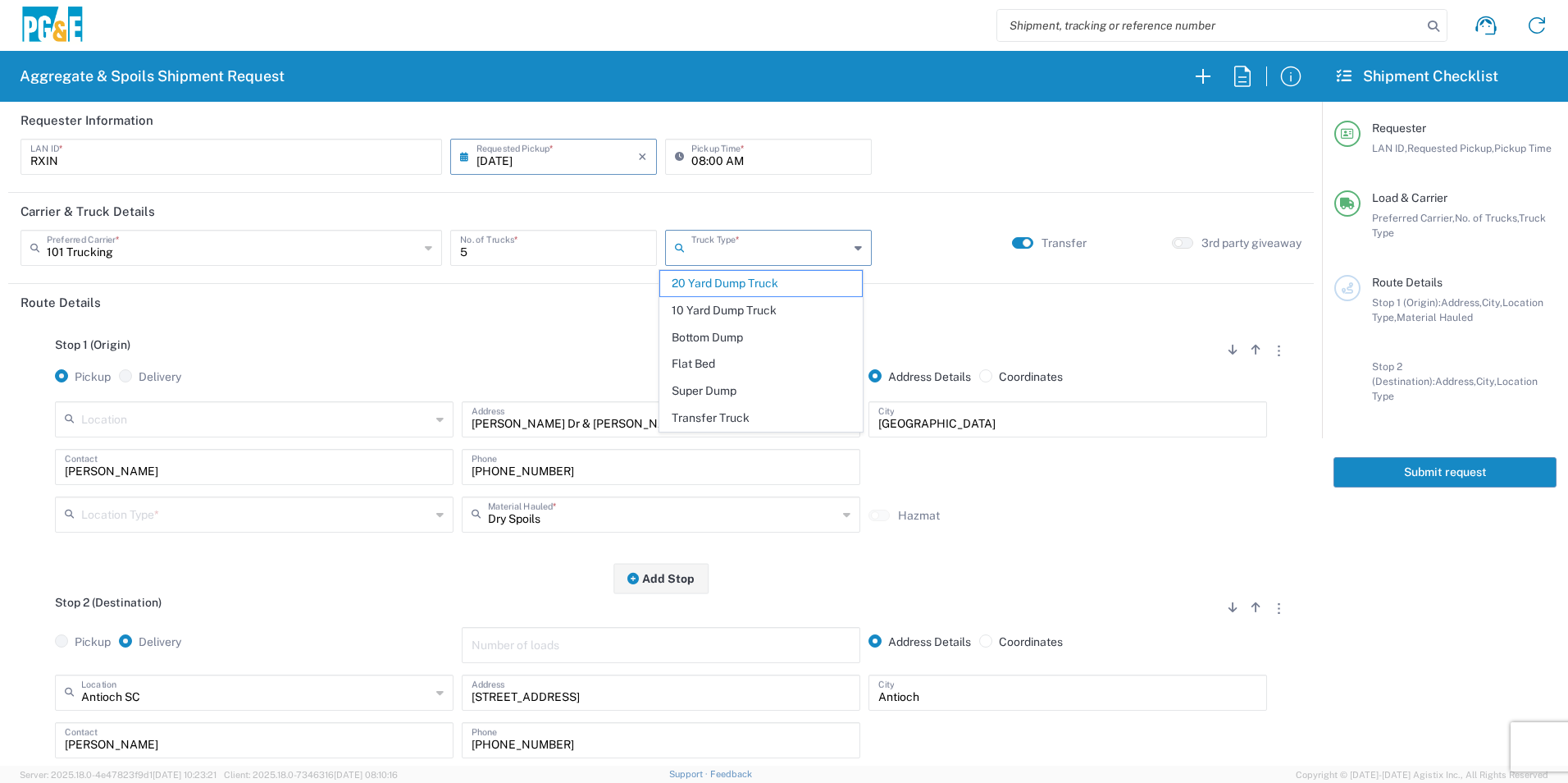
click at [743, 238] on input "text" at bounding box center [770, 246] width 158 height 29
click at [709, 384] on span "Super Dump" at bounding box center [760, 391] width 201 height 25
type input "Super Dump"
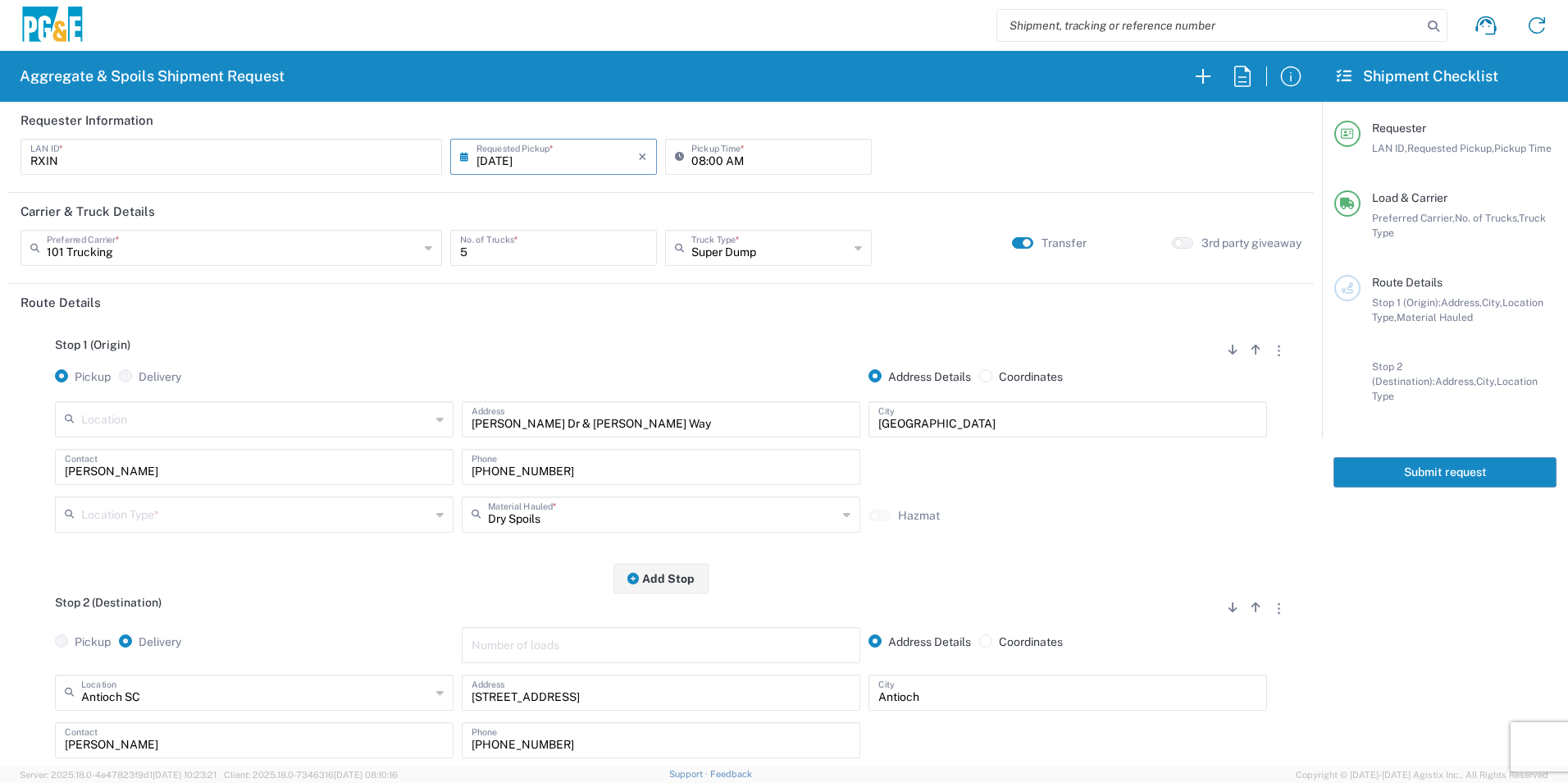
click at [173, 510] on input "text" at bounding box center [256, 513] width 349 height 29
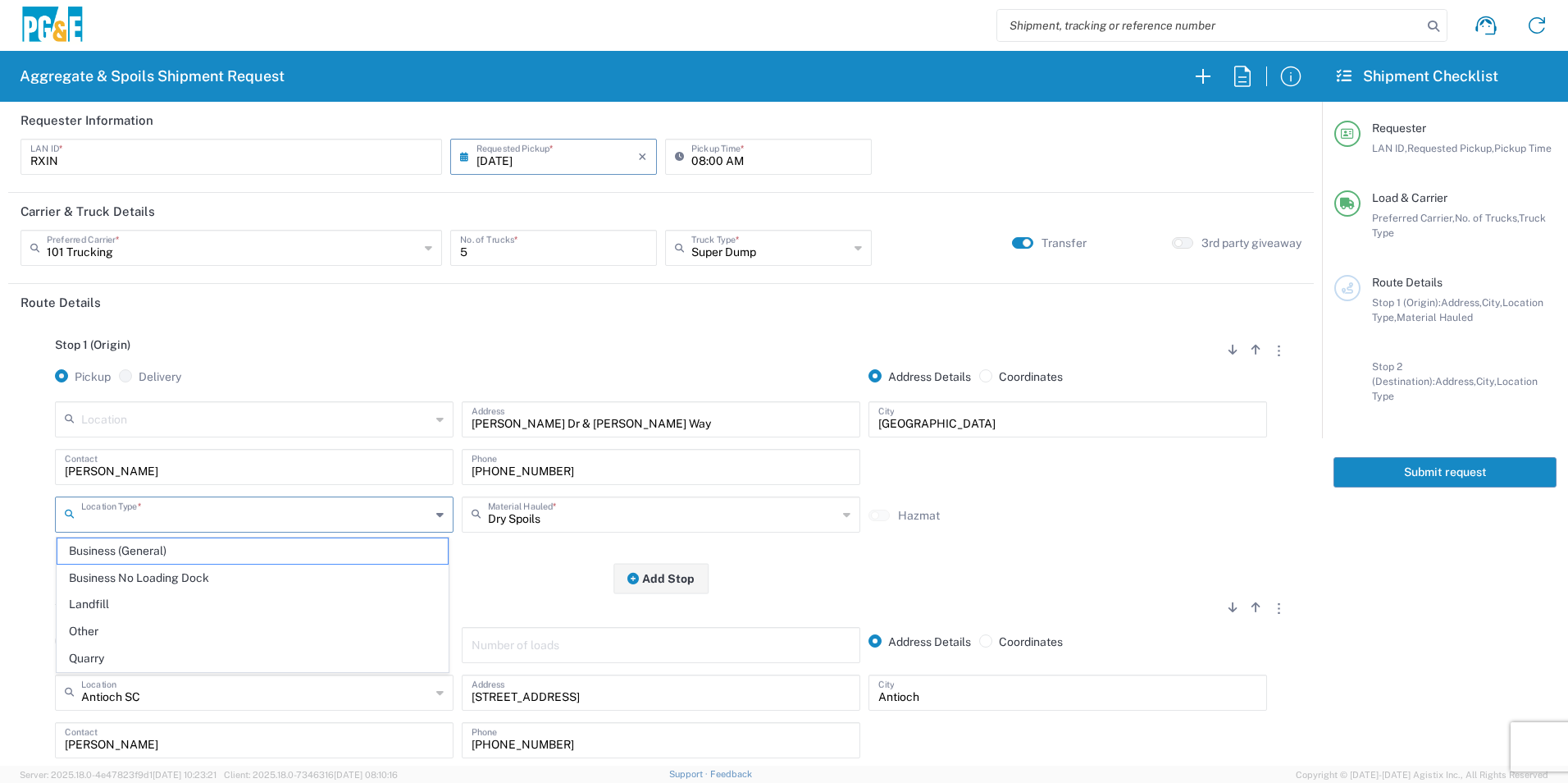
click at [139, 622] on span "Other" at bounding box center [253, 631] width 390 height 25
type input "Other"
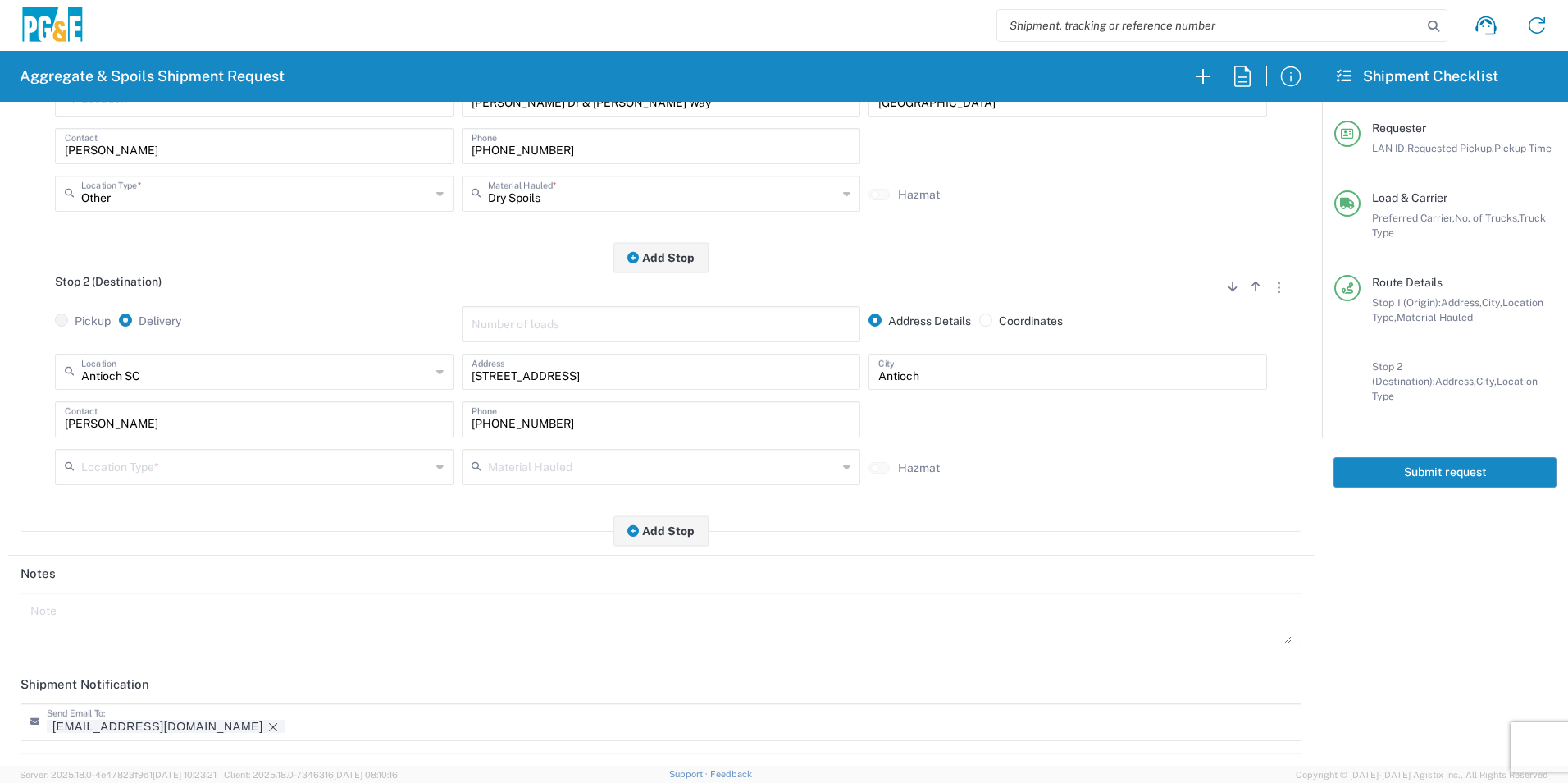
scroll to position [328, 0]
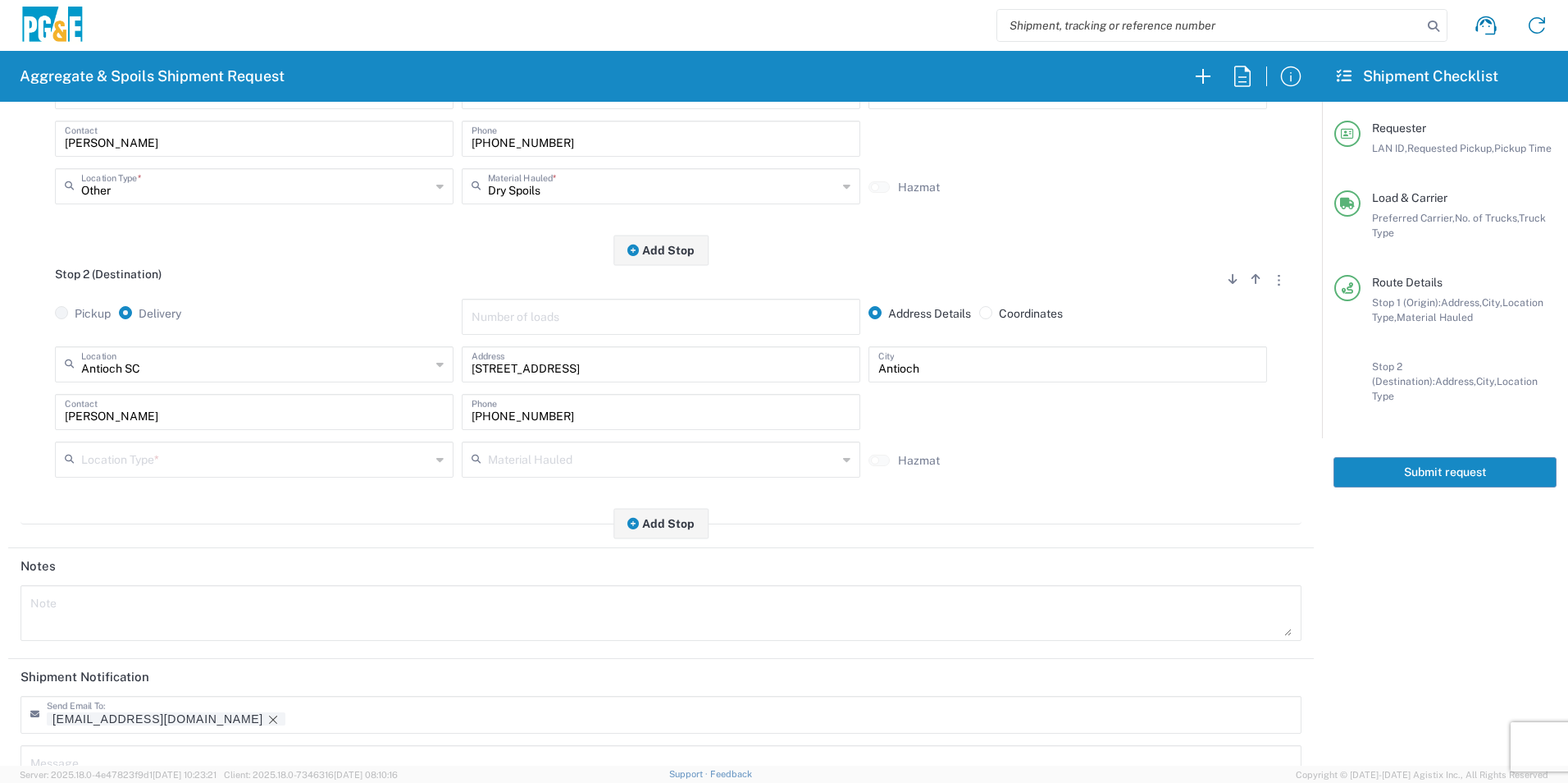
click at [151, 452] on input "text" at bounding box center [256, 458] width 349 height 29
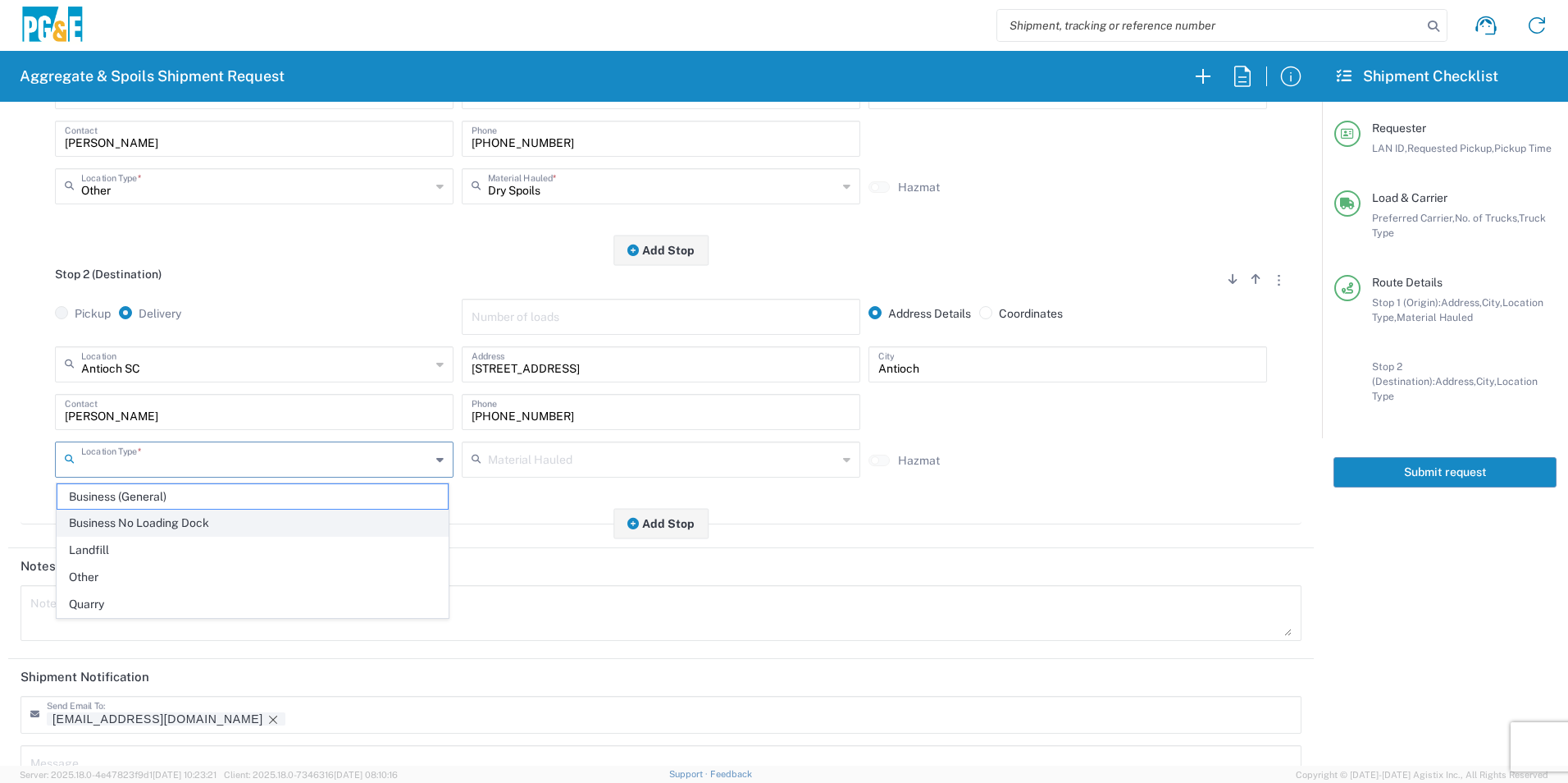
click at [156, 515] on span "Business No Loading Dock" at bounding box center [253, 523] width 390 height 25
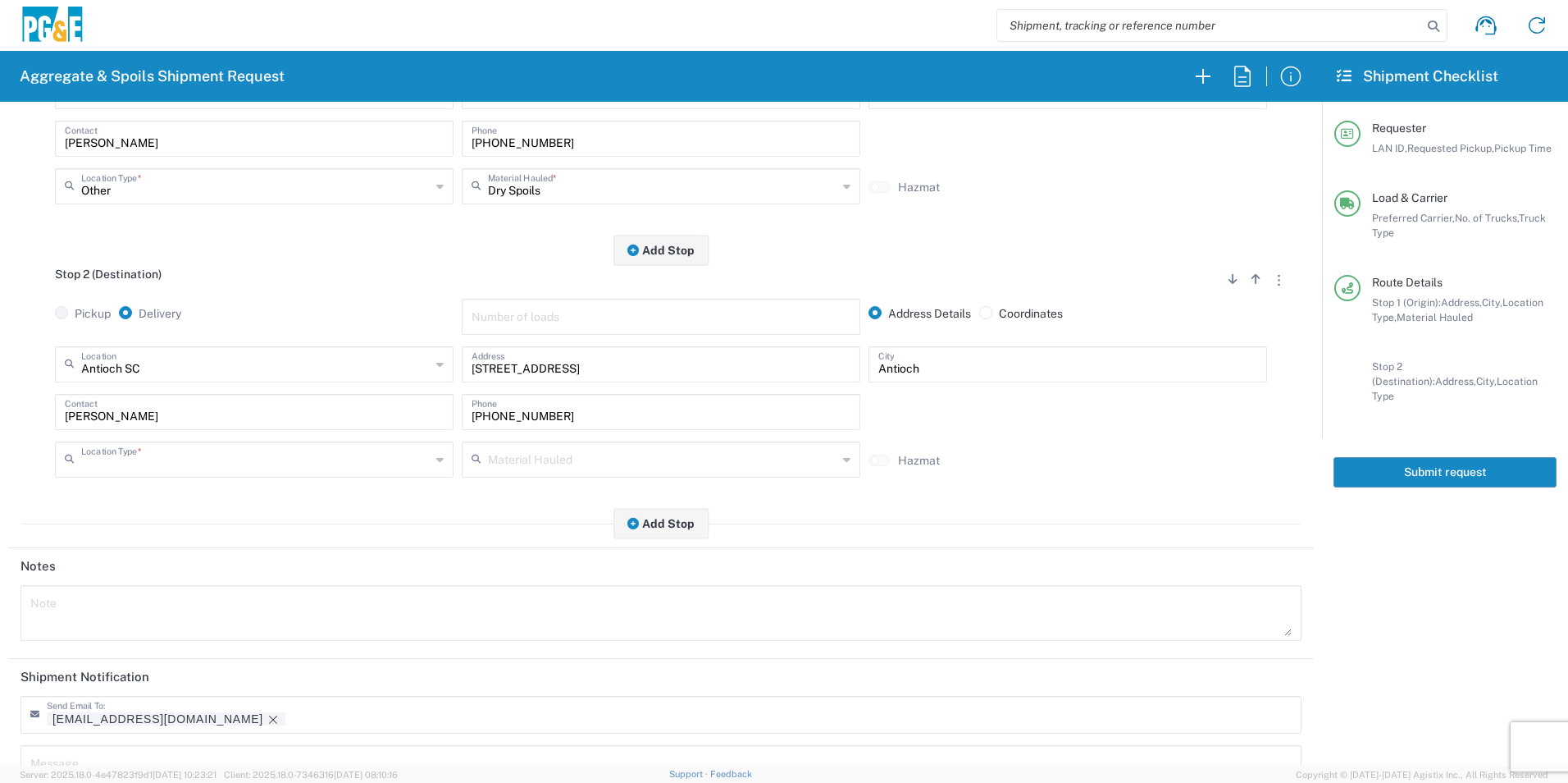
type input "Business No Loading Dock"
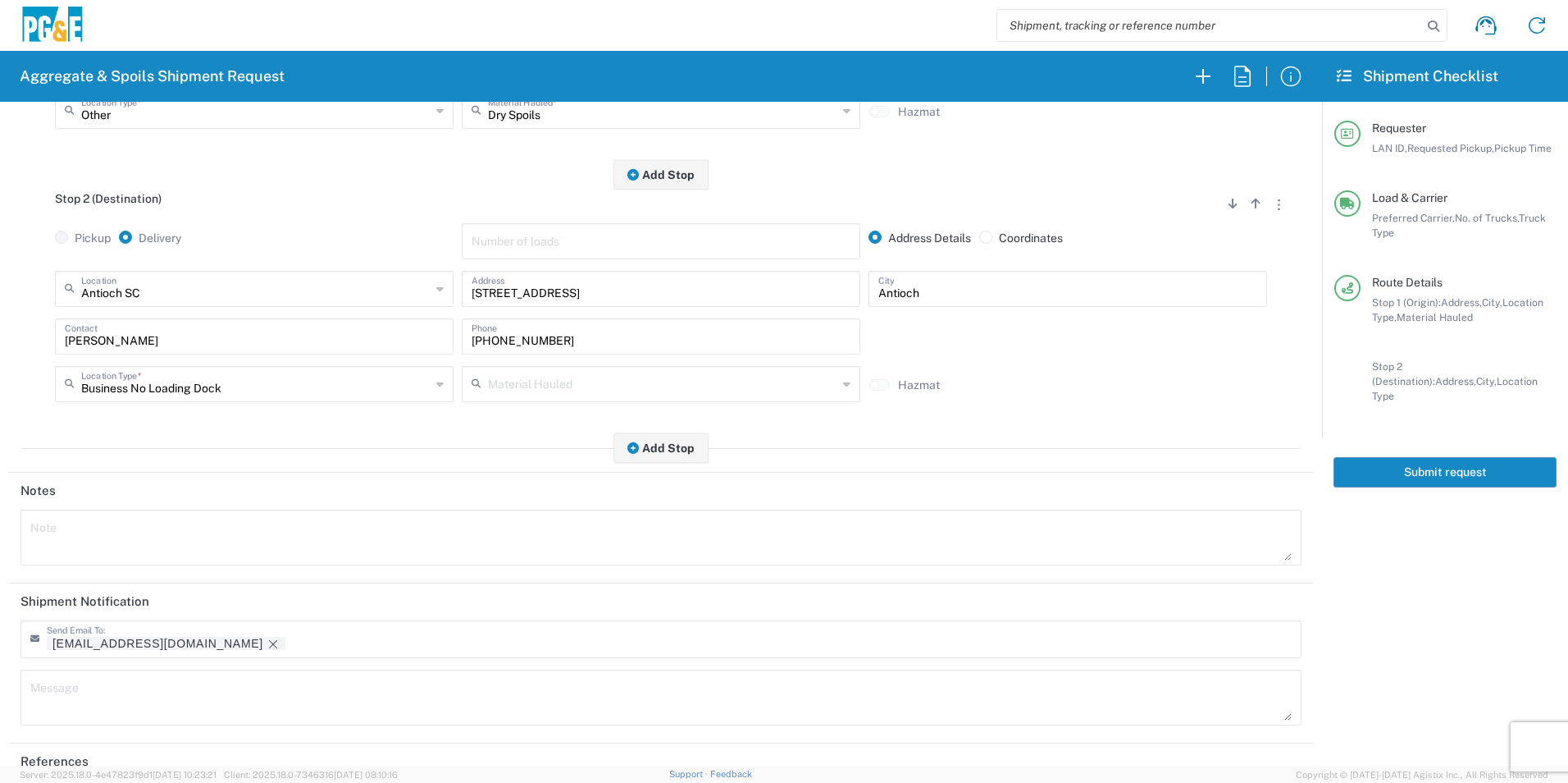
scroll to position [474, 0]
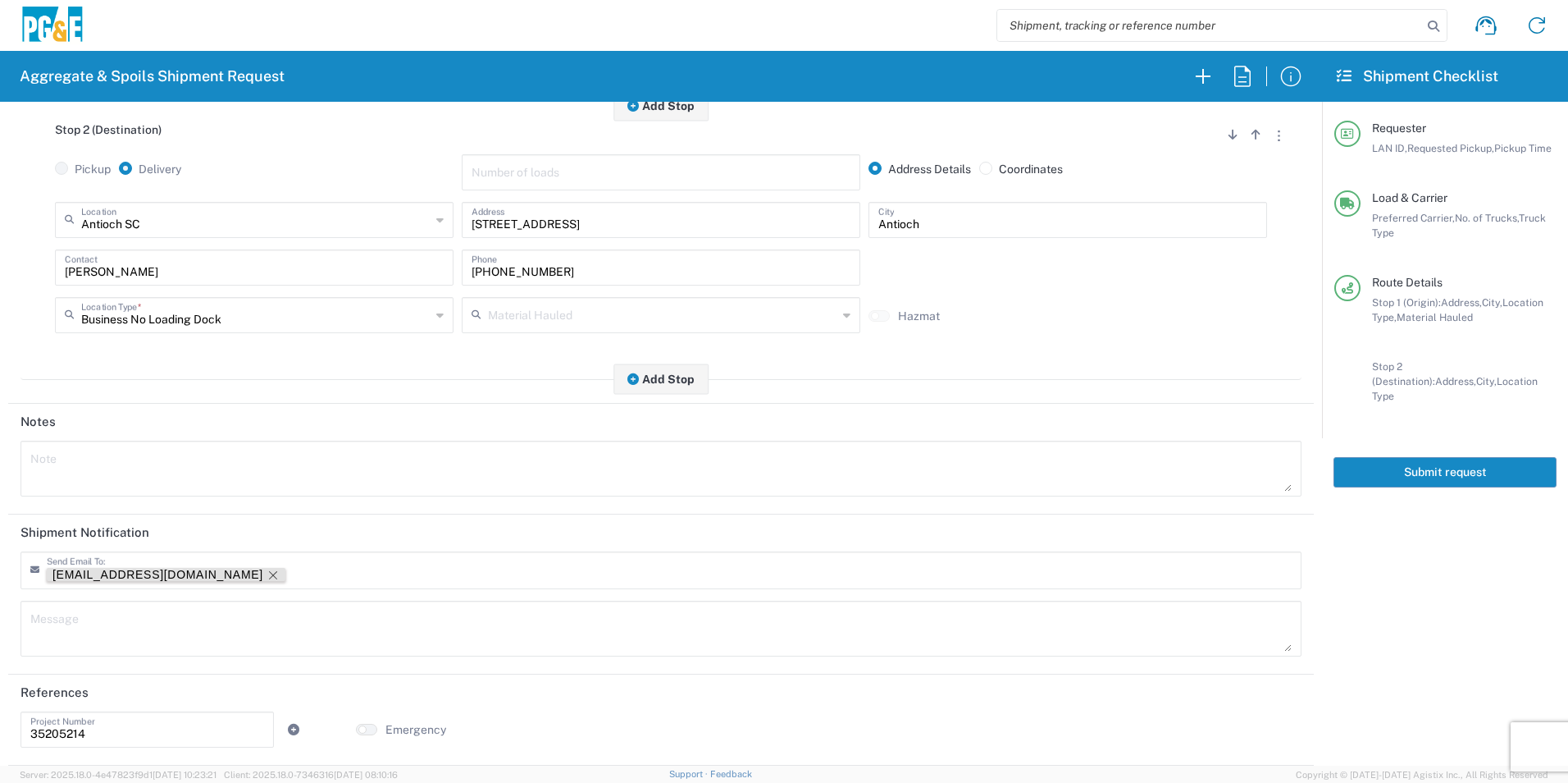
click at [267, 569] on icon "Remove tag" at bounding box center [273, 575] width 13 height 13
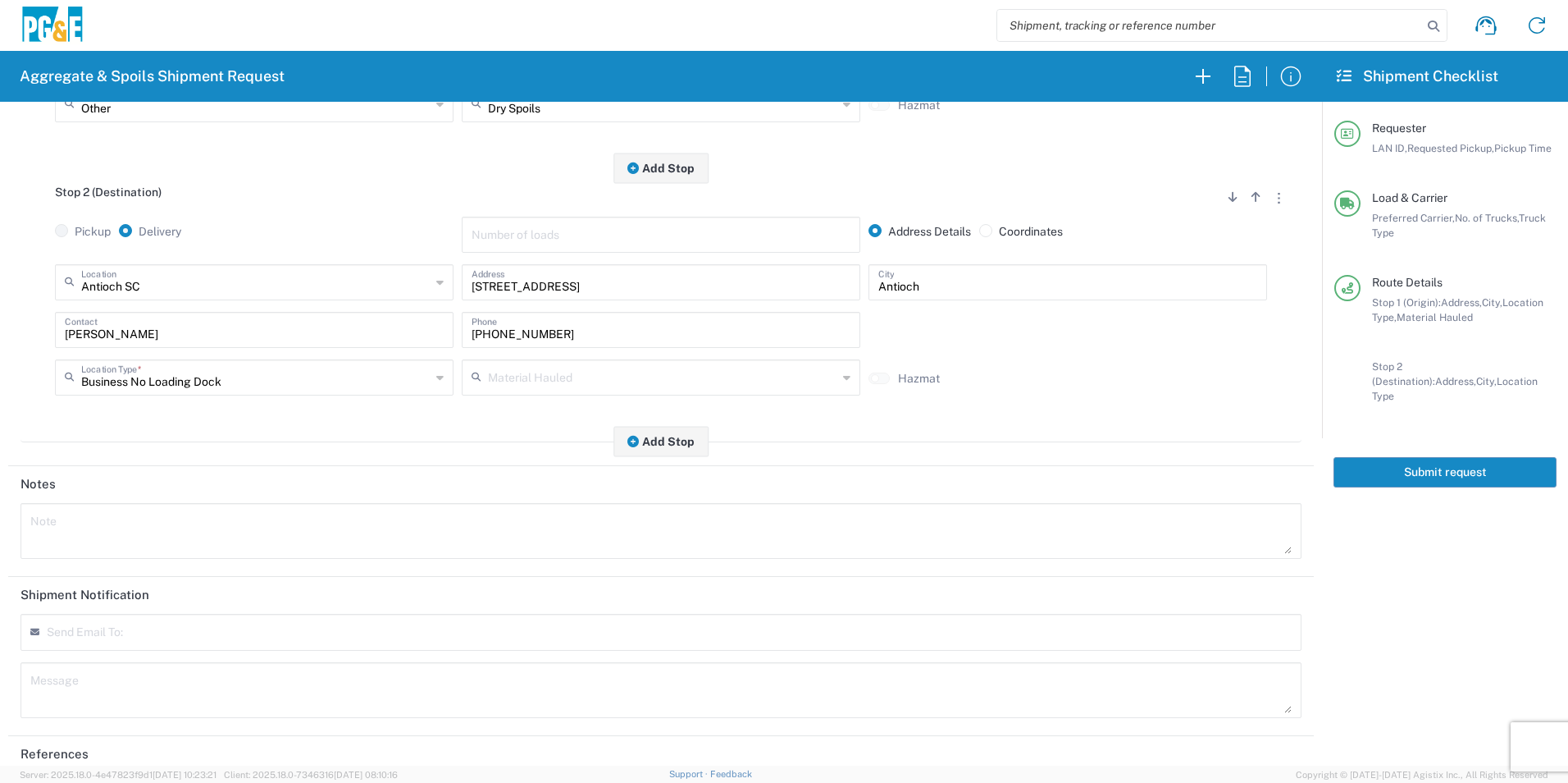
scroll to position [473, 0]
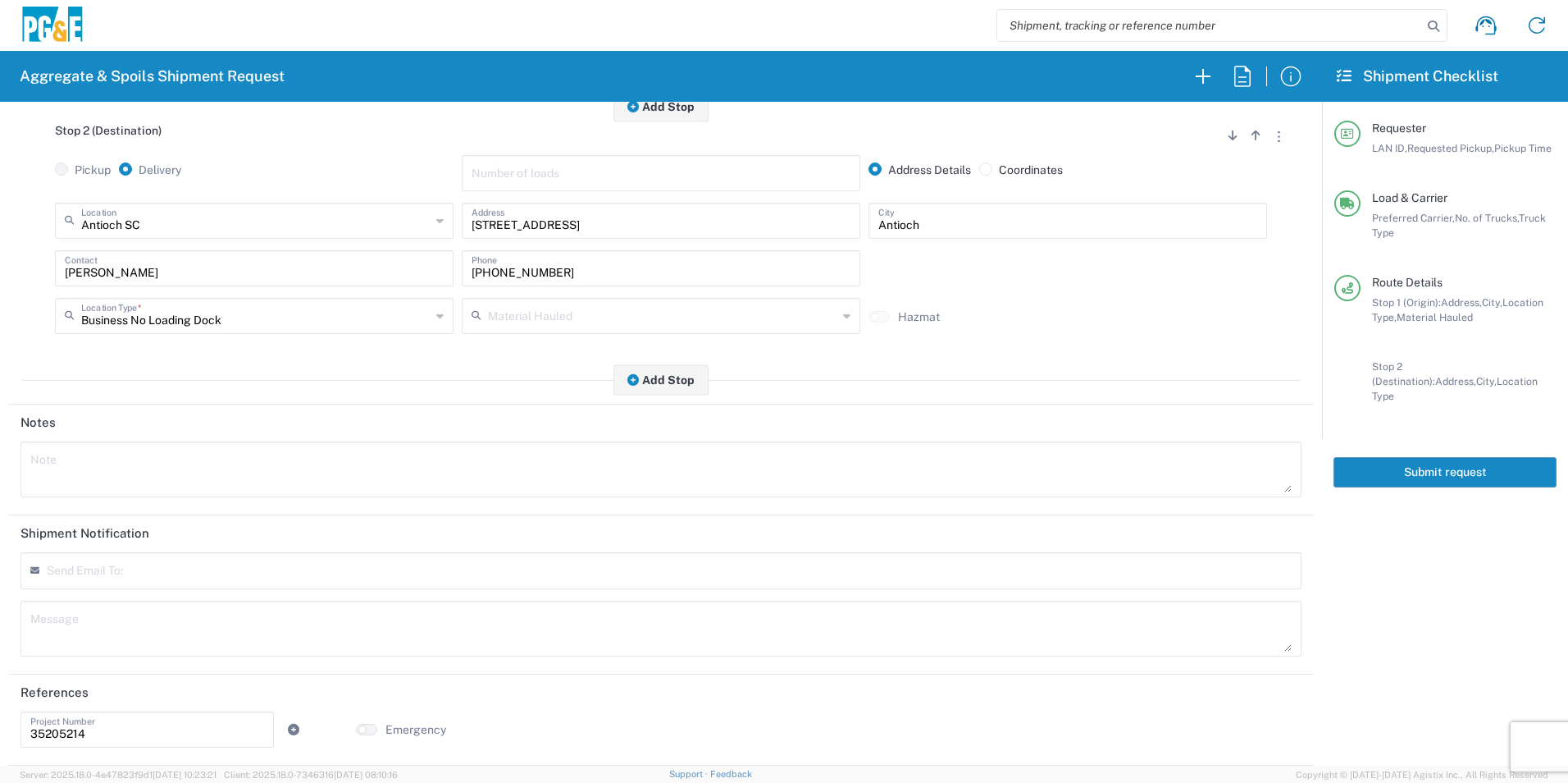
click at [1495, 457] on button "Submit request" at bounding box center [1444, 472] width 223 height 30
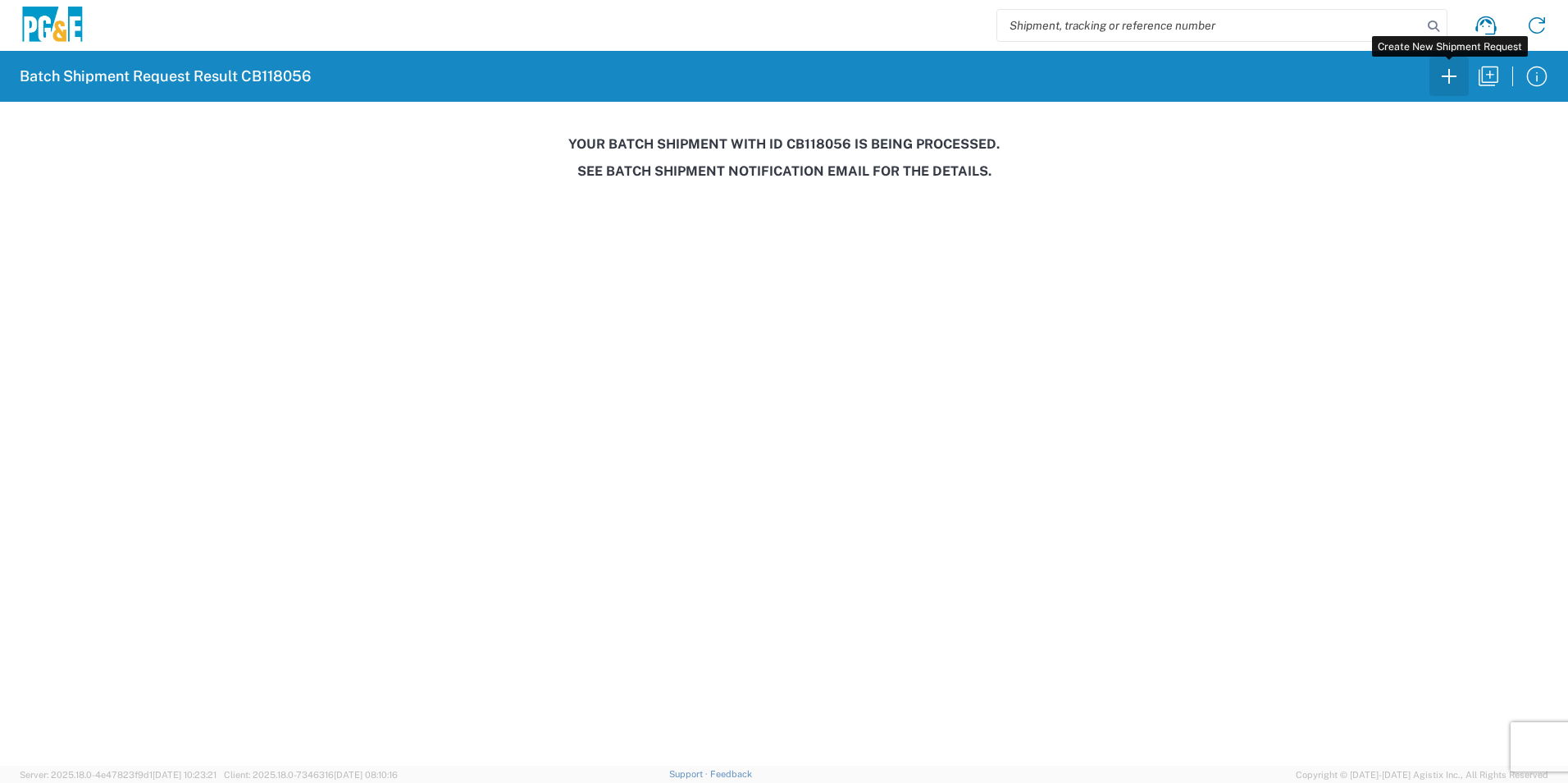
click at [1451, 71] on icon "button" at bounding box center [1448, 76] width 26 height 26
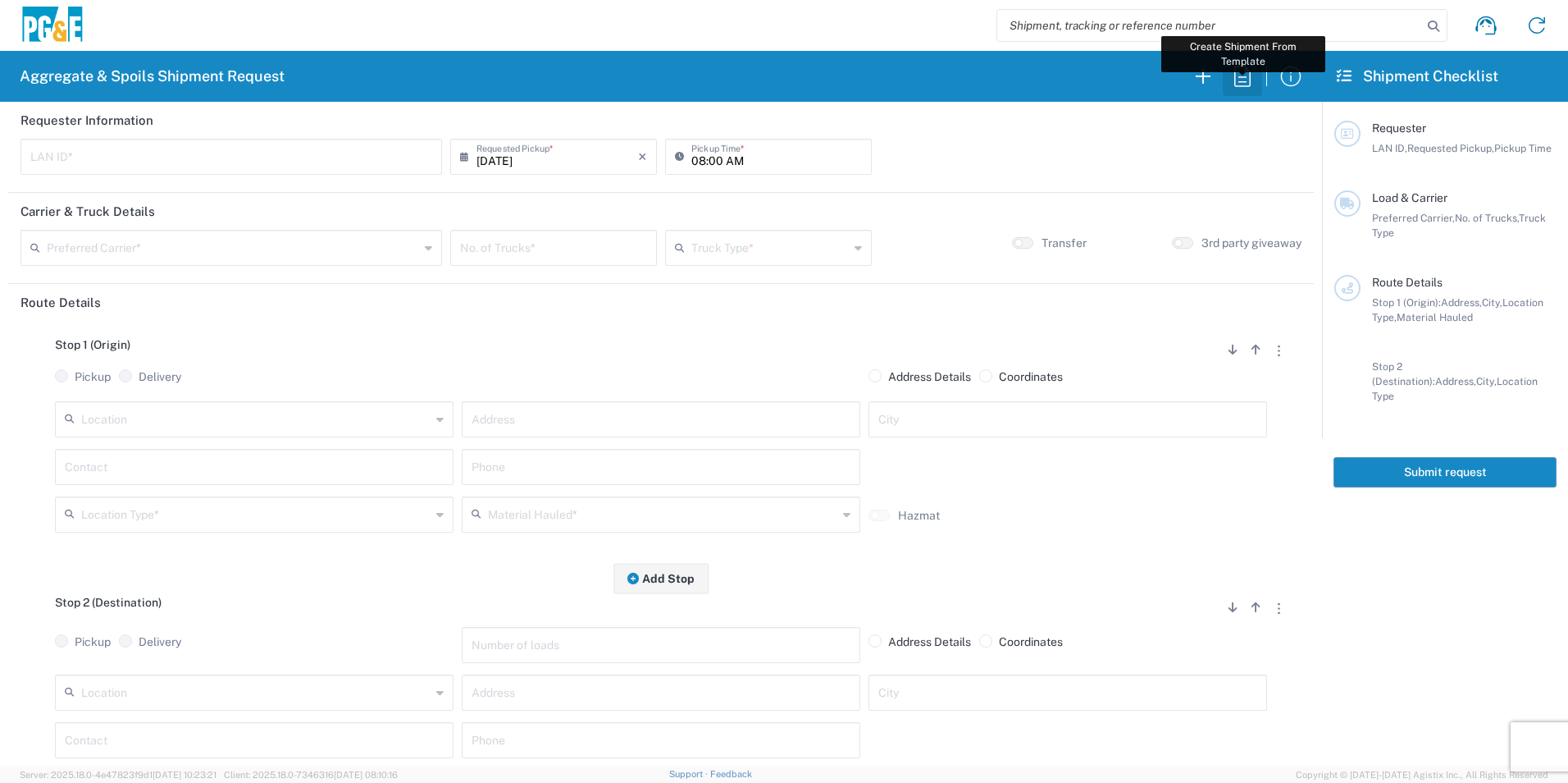
click at [1247, 75] on icon "button" at bounding box center [1242, 76] width 26 height 26
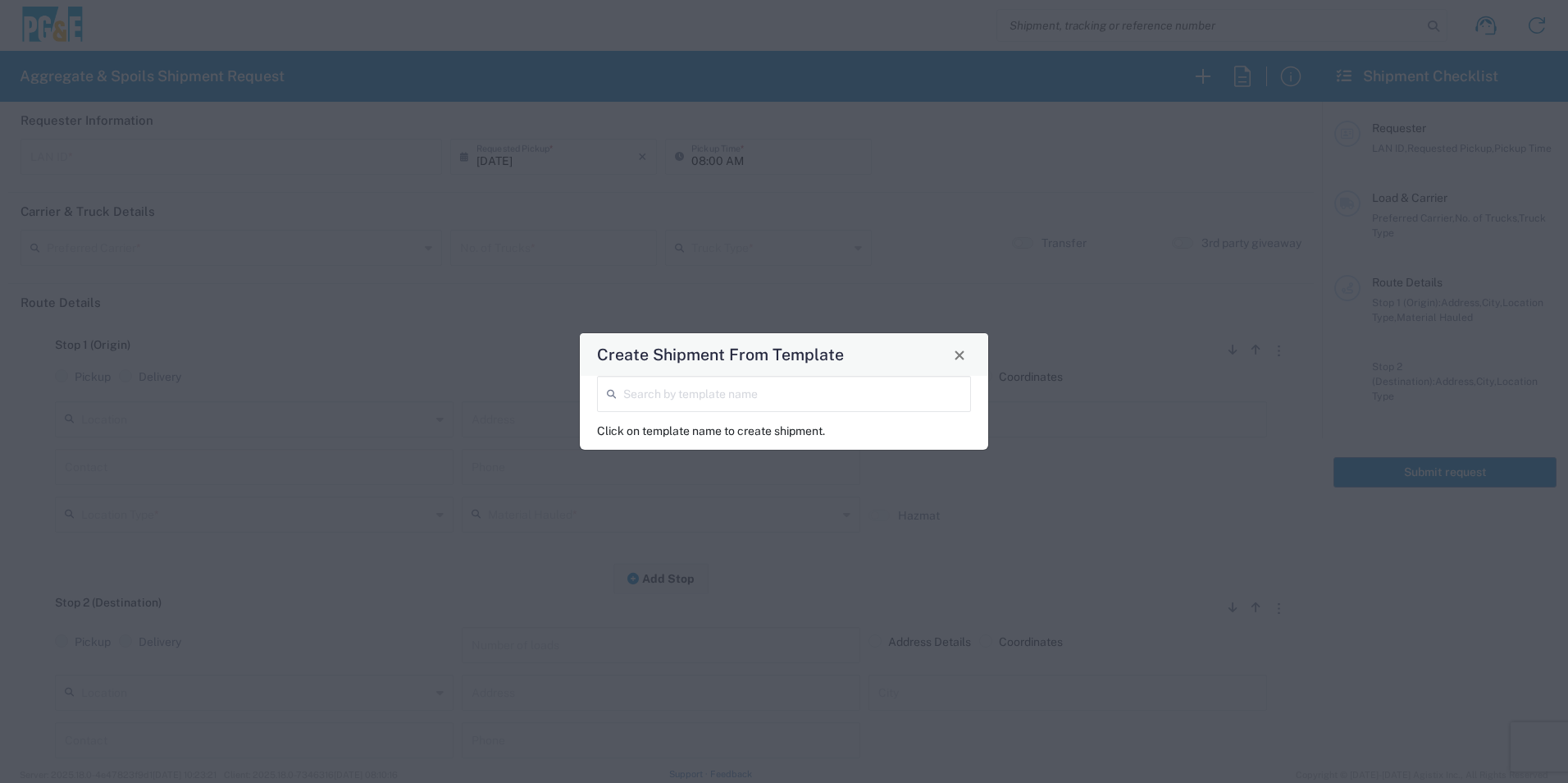
click at [749, 392] on input "search" at bounding box center [792, 392] width 338 height 29
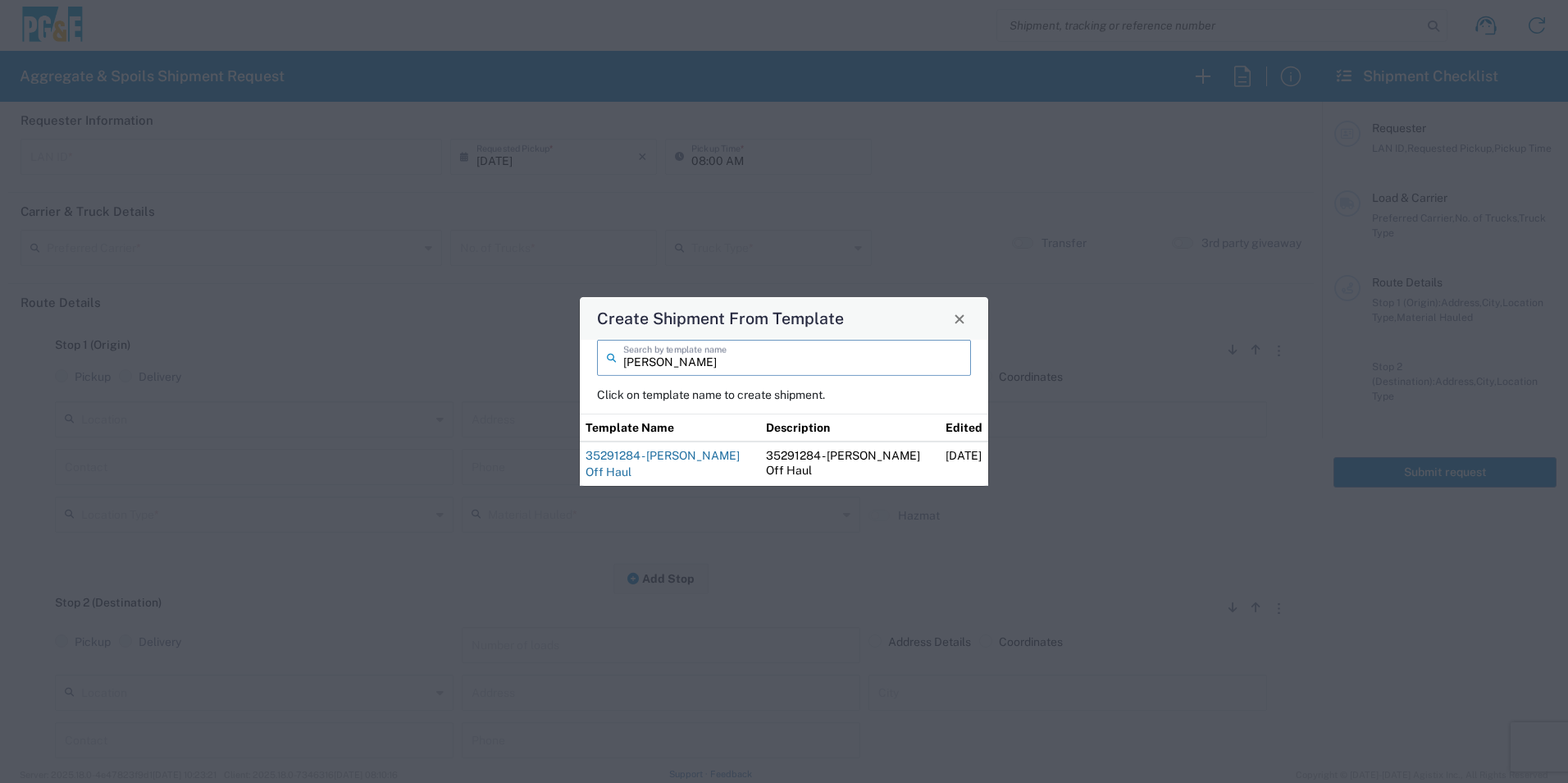
type input "blake"
click at [681, 465] on link "35291284 - [PERSON_NAME] Off Haul" at bounding box center [663, 463] width 154 height 30
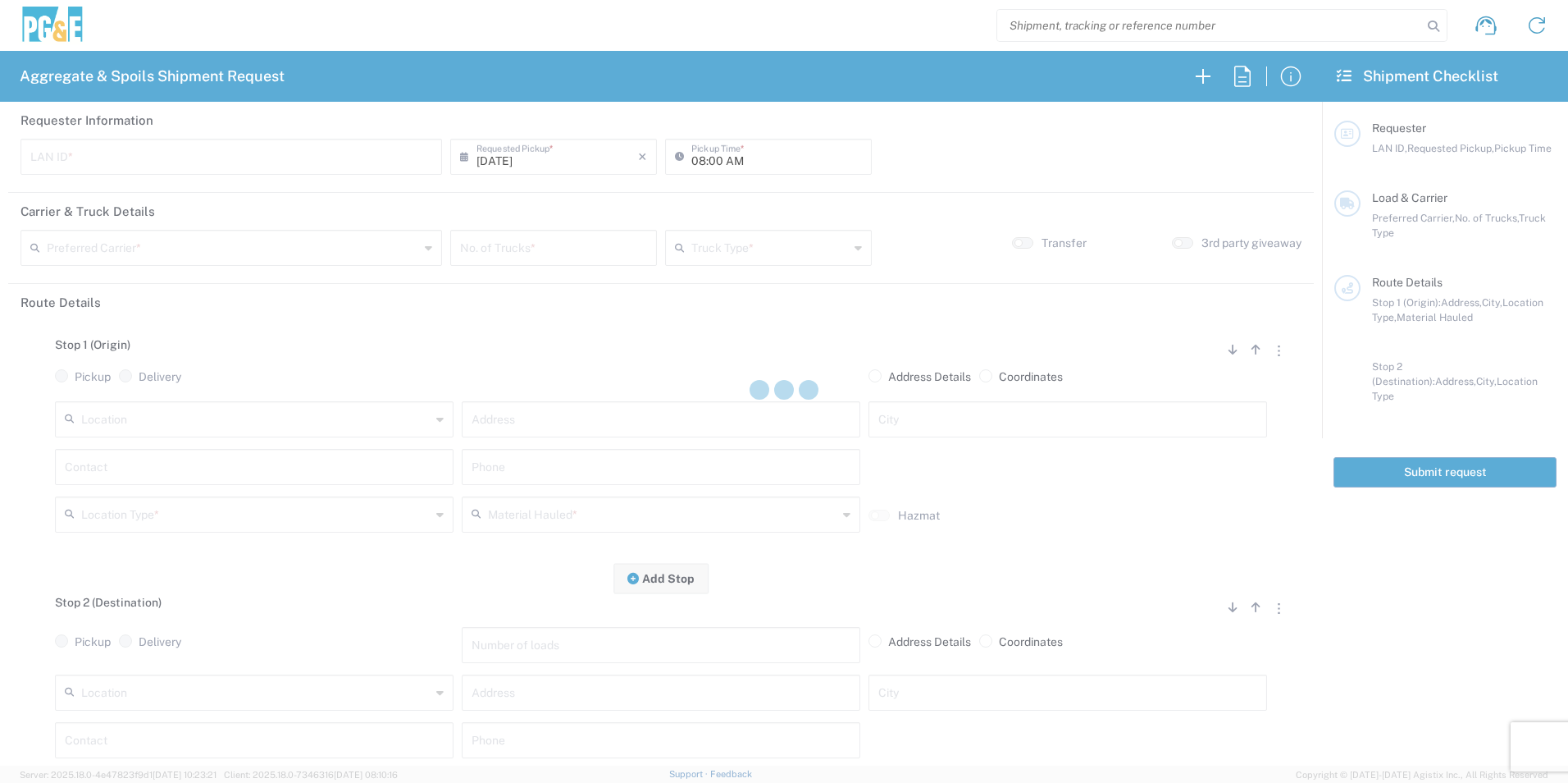
type input "MBLA"
type input "09:00 AM"
type input "North Coast Trucking"
type input "Super Dump"
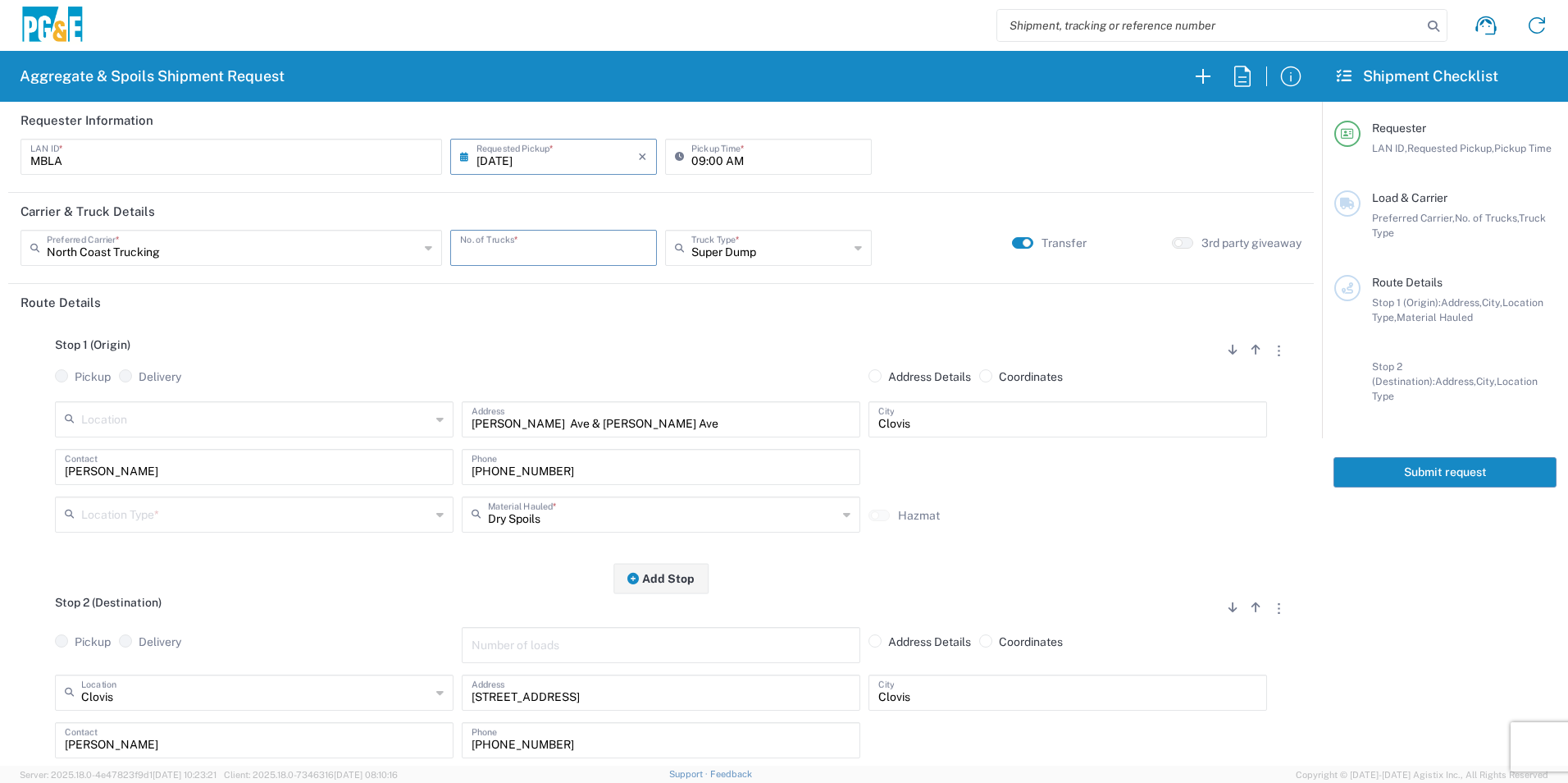
click at [577, 248] on input "number" at bounding box center [553, 246] width 187 height 29
type input "1"
click at [236, 519] on input "text" at bounding box center [256, 513] width 349 height 29
click at [152, 629] on span "Other" at bounding box center [253, 631] width 390 height 25
type input "Other"
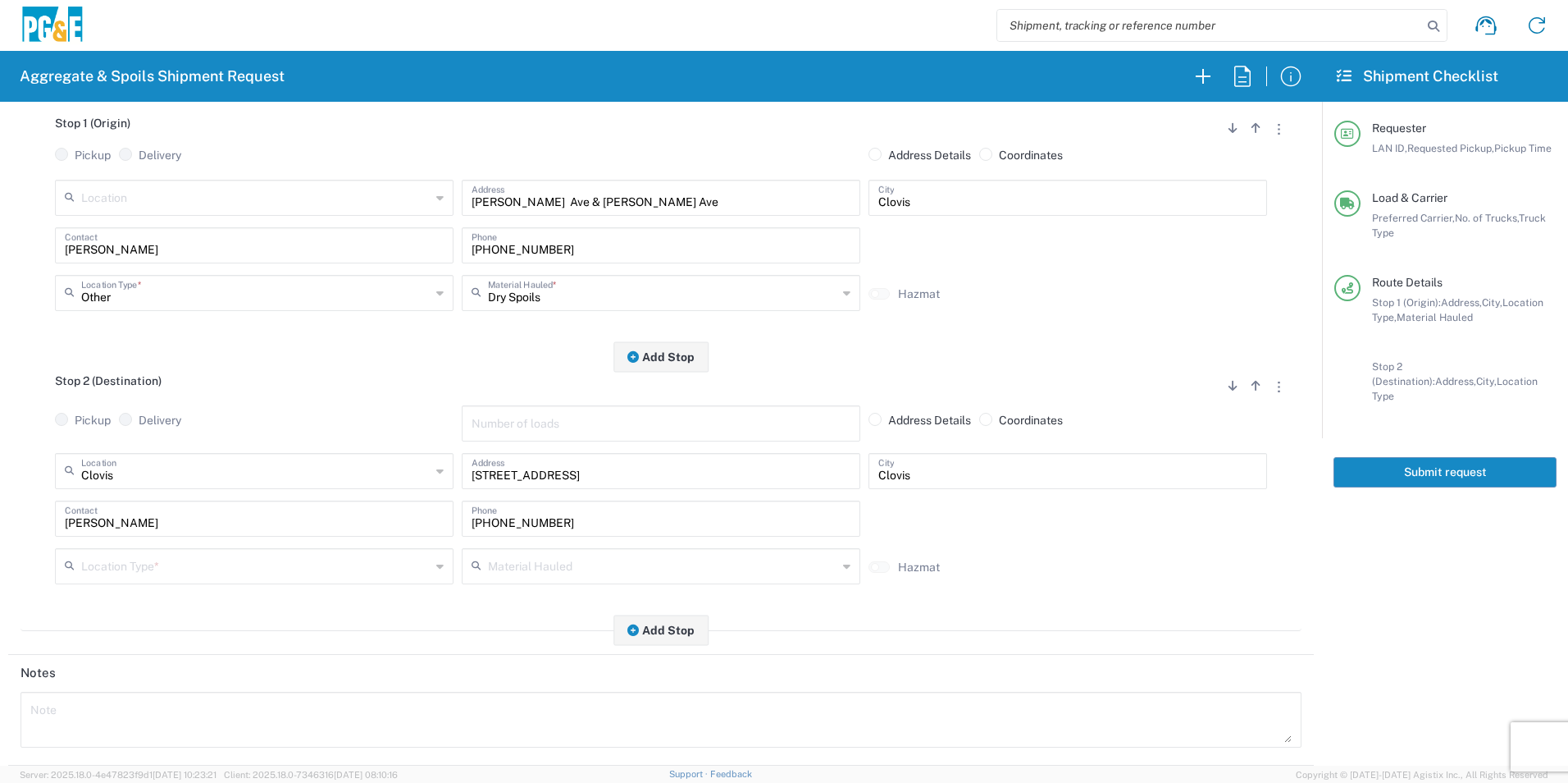
scroll to position [246, 0]
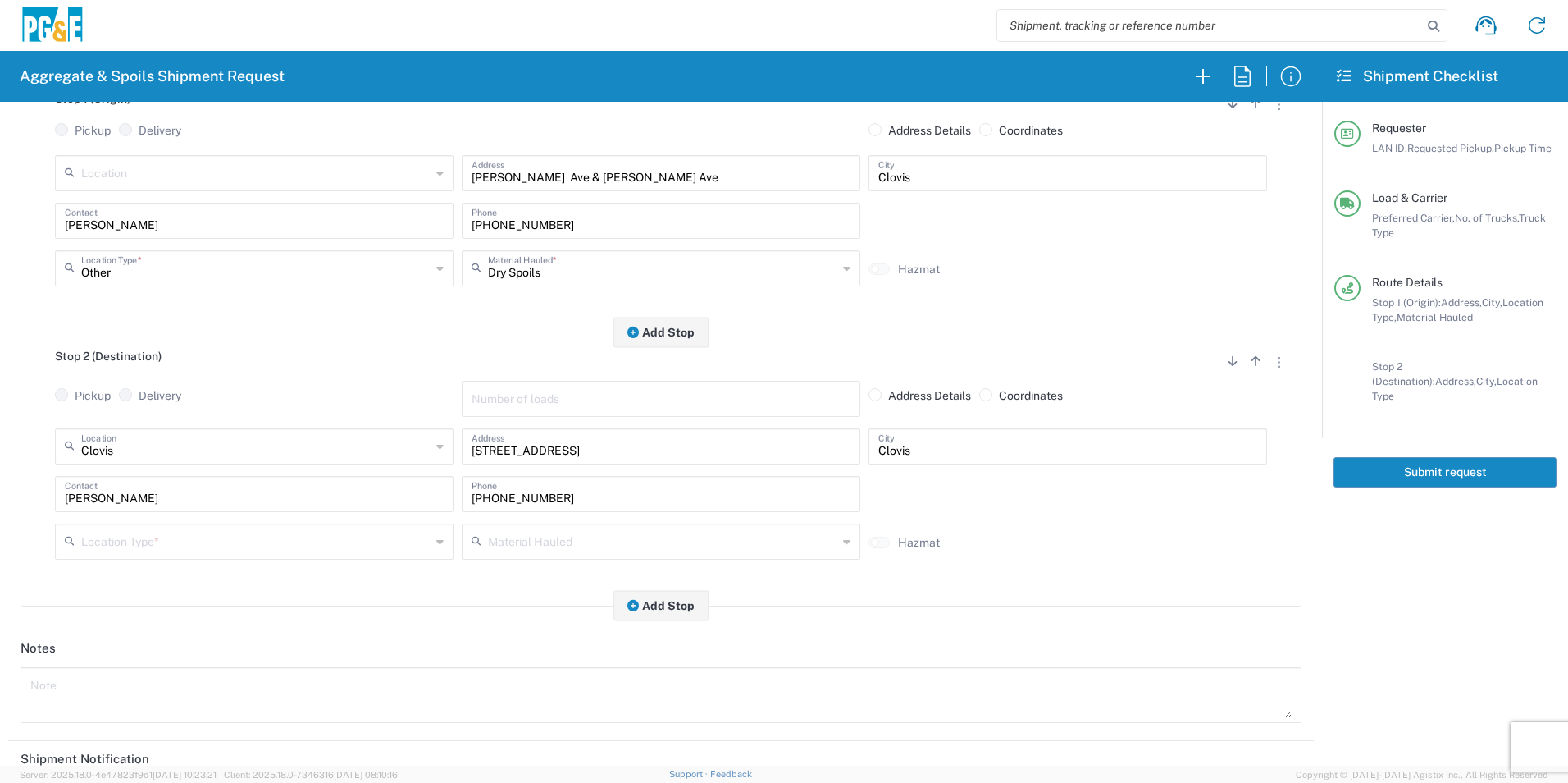
click at [167, 531] on input "text" at bounding box center [256, 540] width 349 height 29
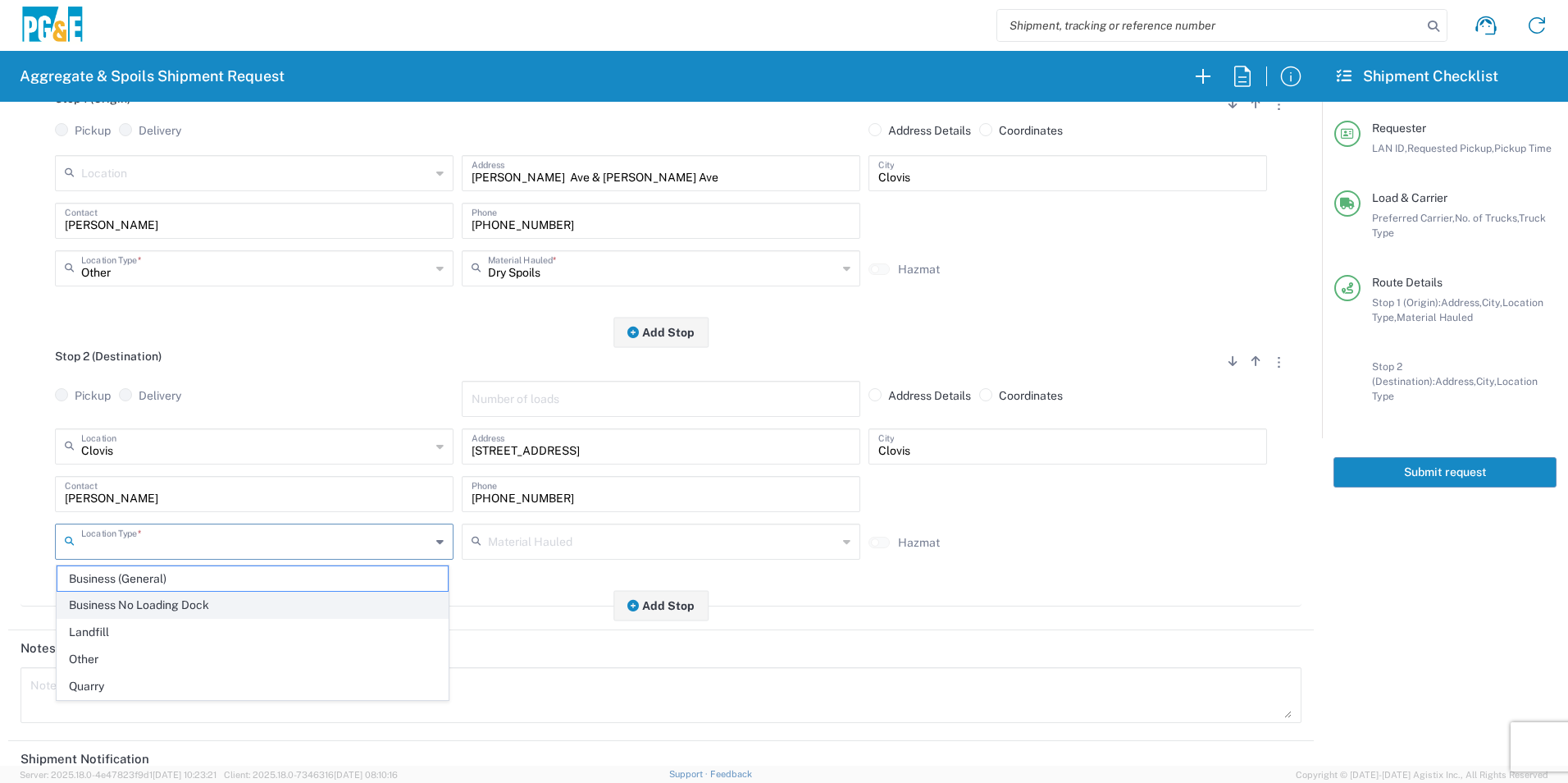
click at [125, 602] on span "Business No Loading Dock" at bounding box center [253, 605] width 390 height 25
type input "Business No Loading Dock"
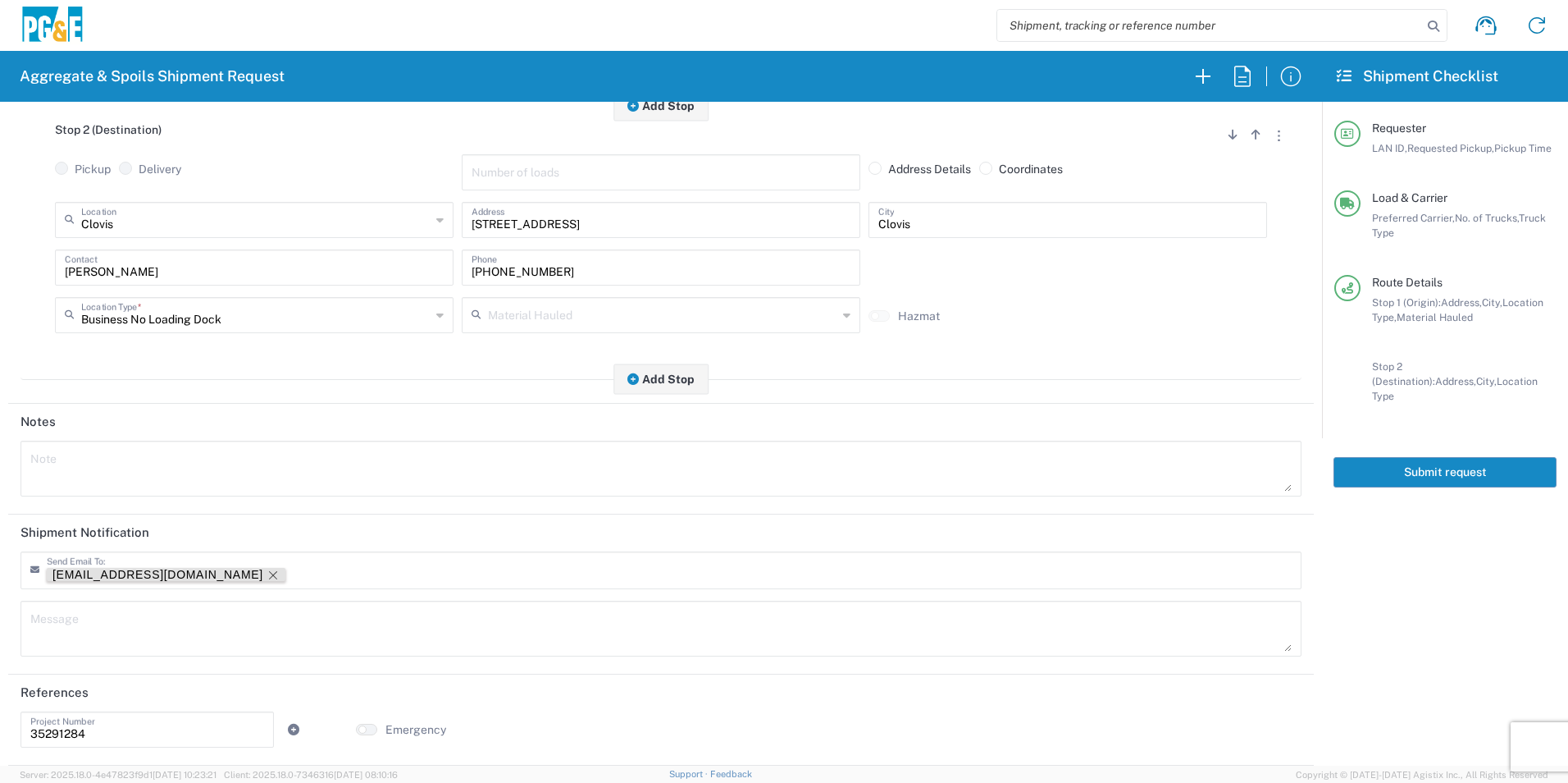
click at [269, 573] on icon "Remove tag" at bounding box center [272, 574] width 8 height 8
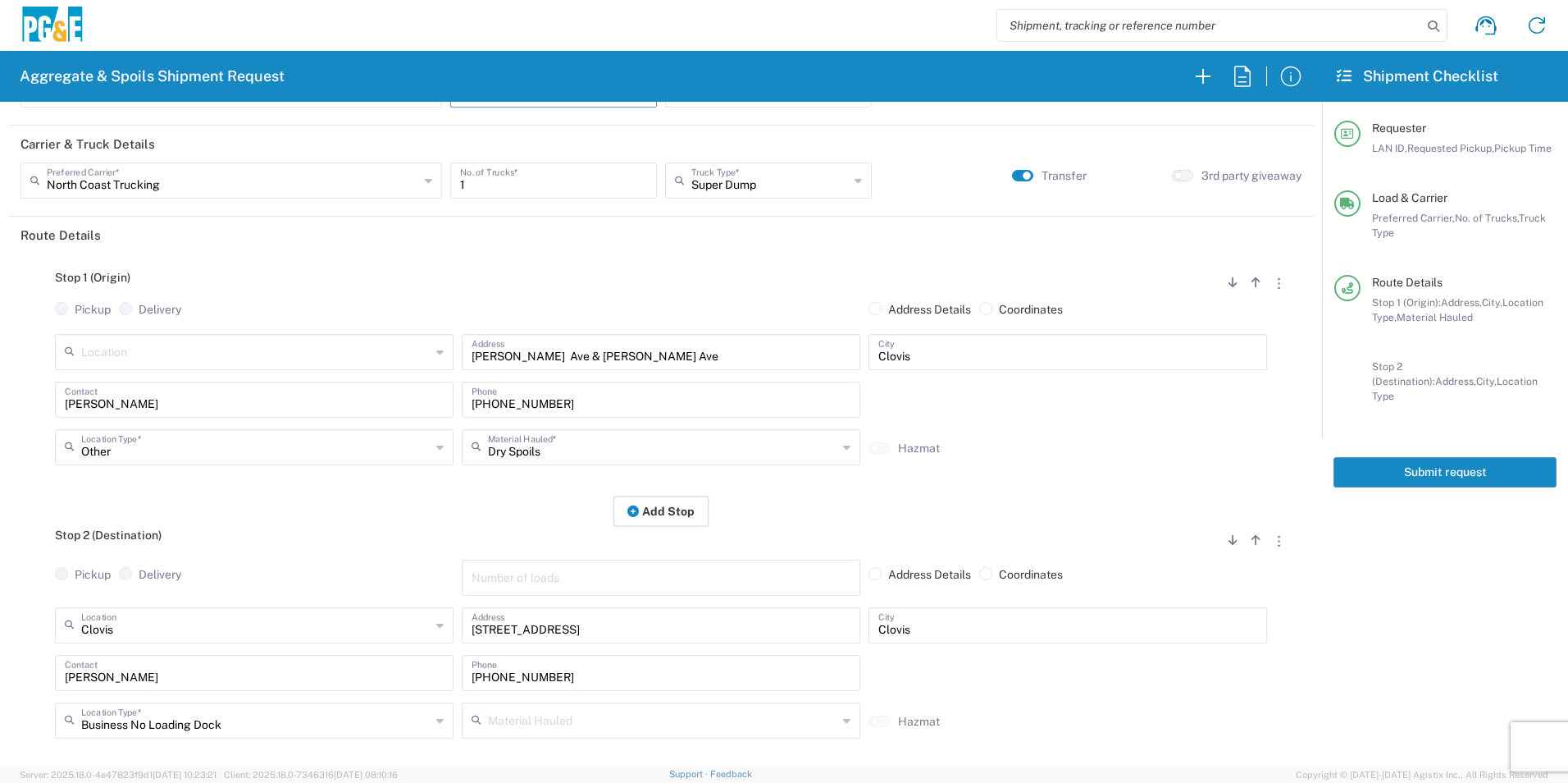
scroll to position [0, 0]
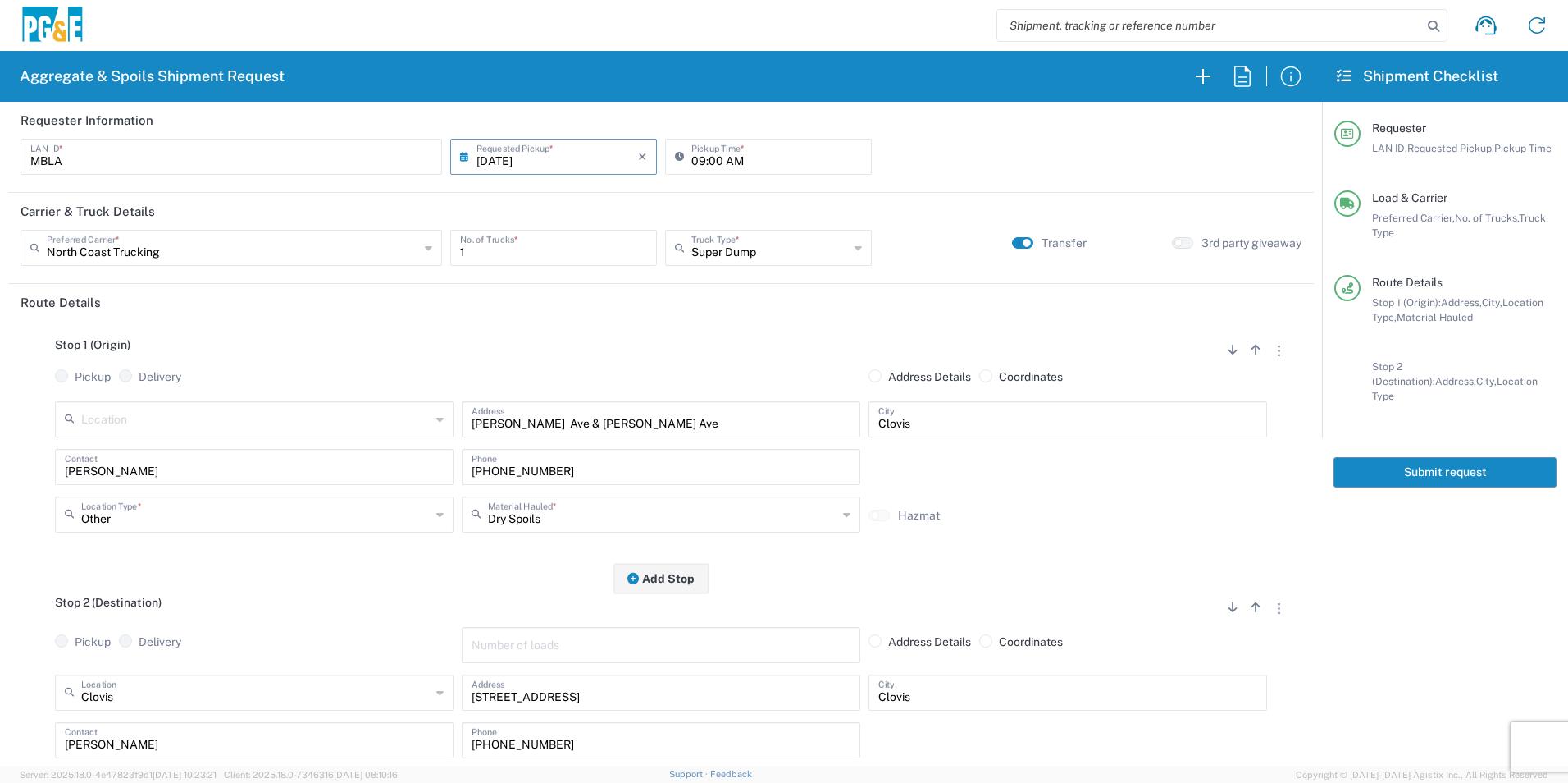
click at [1382, 462] on button "Submit request" at bounding box center [1444, 472] width 223 height 30
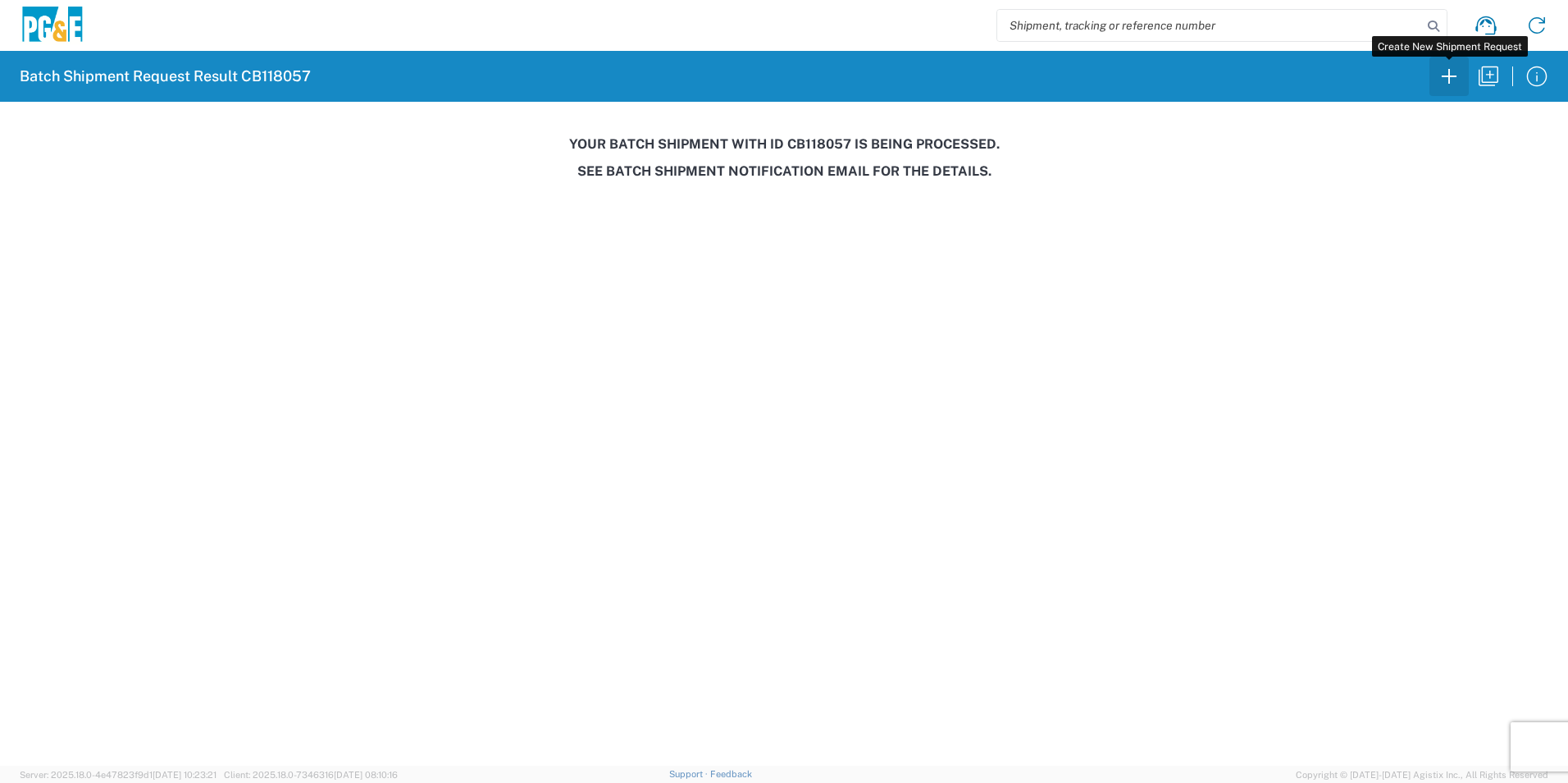
click at [1456, 78] on icon "button" at bounding box center [1448, 76] width 26 height 26
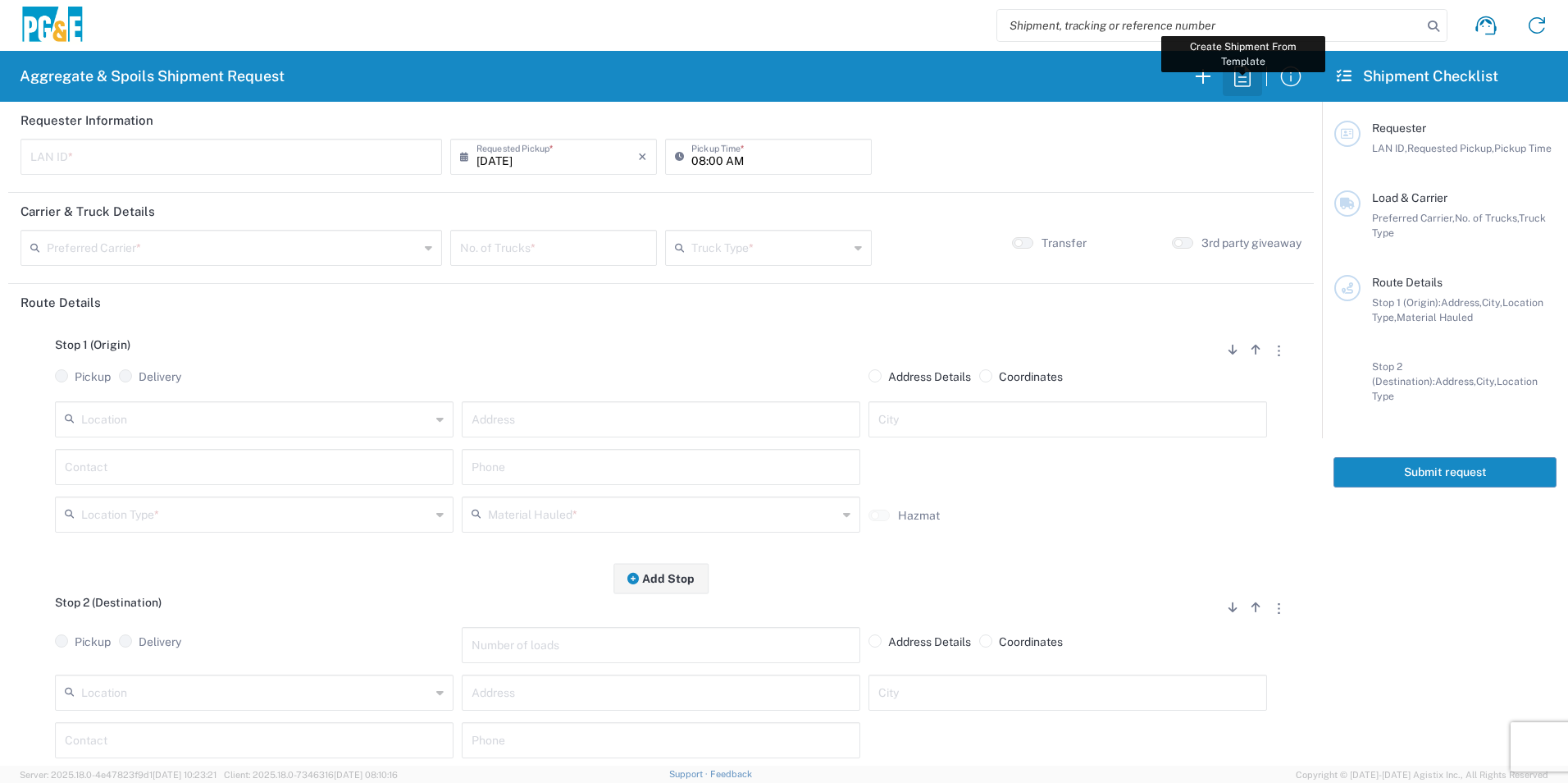
click at [1242, 88] on icon "button" at bounding box center [1242, 76] width 26 height 26
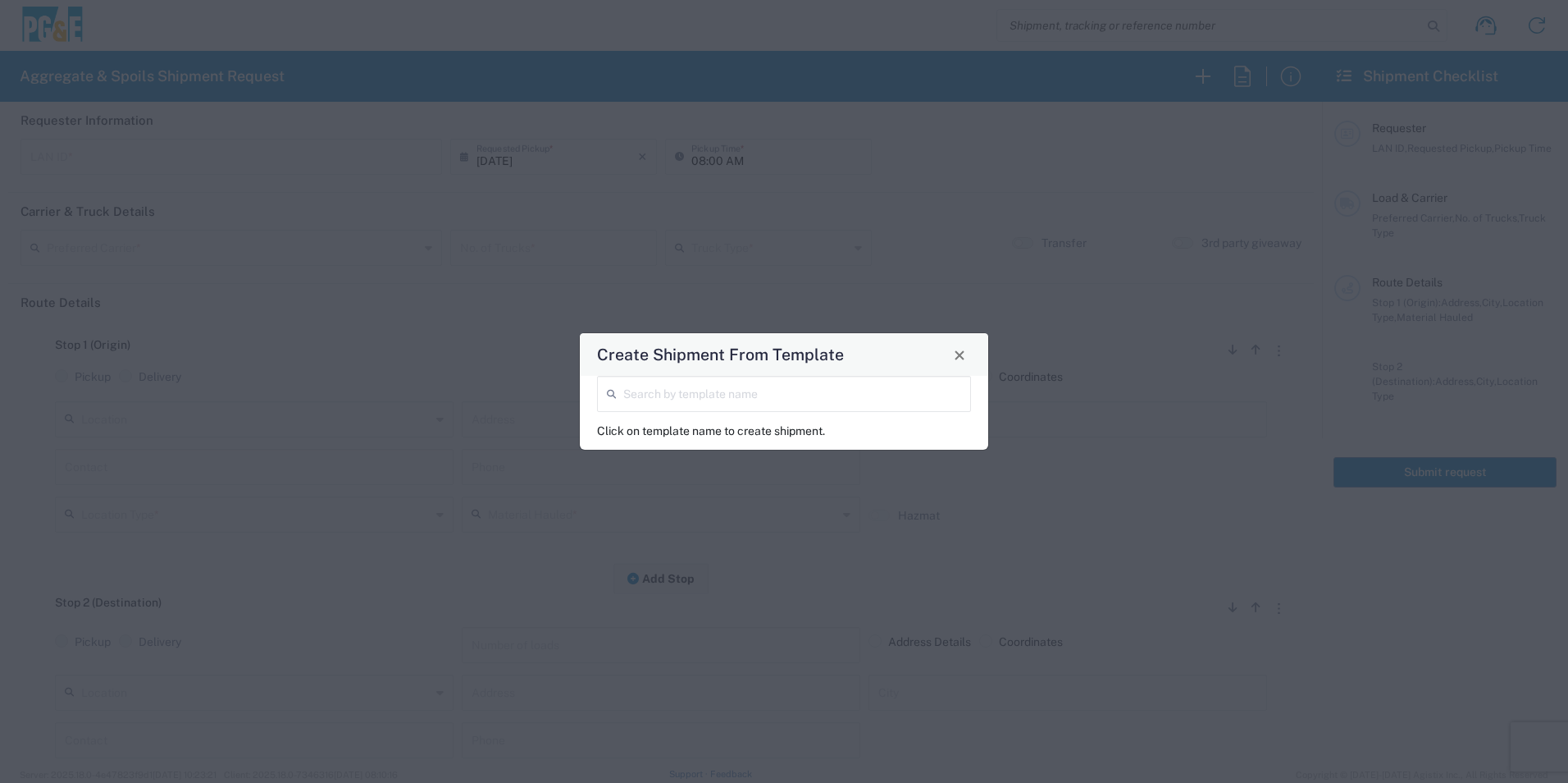
click at [797, 410] on div "Search by template name" at bounding box center [784, 393] width 374 height 36
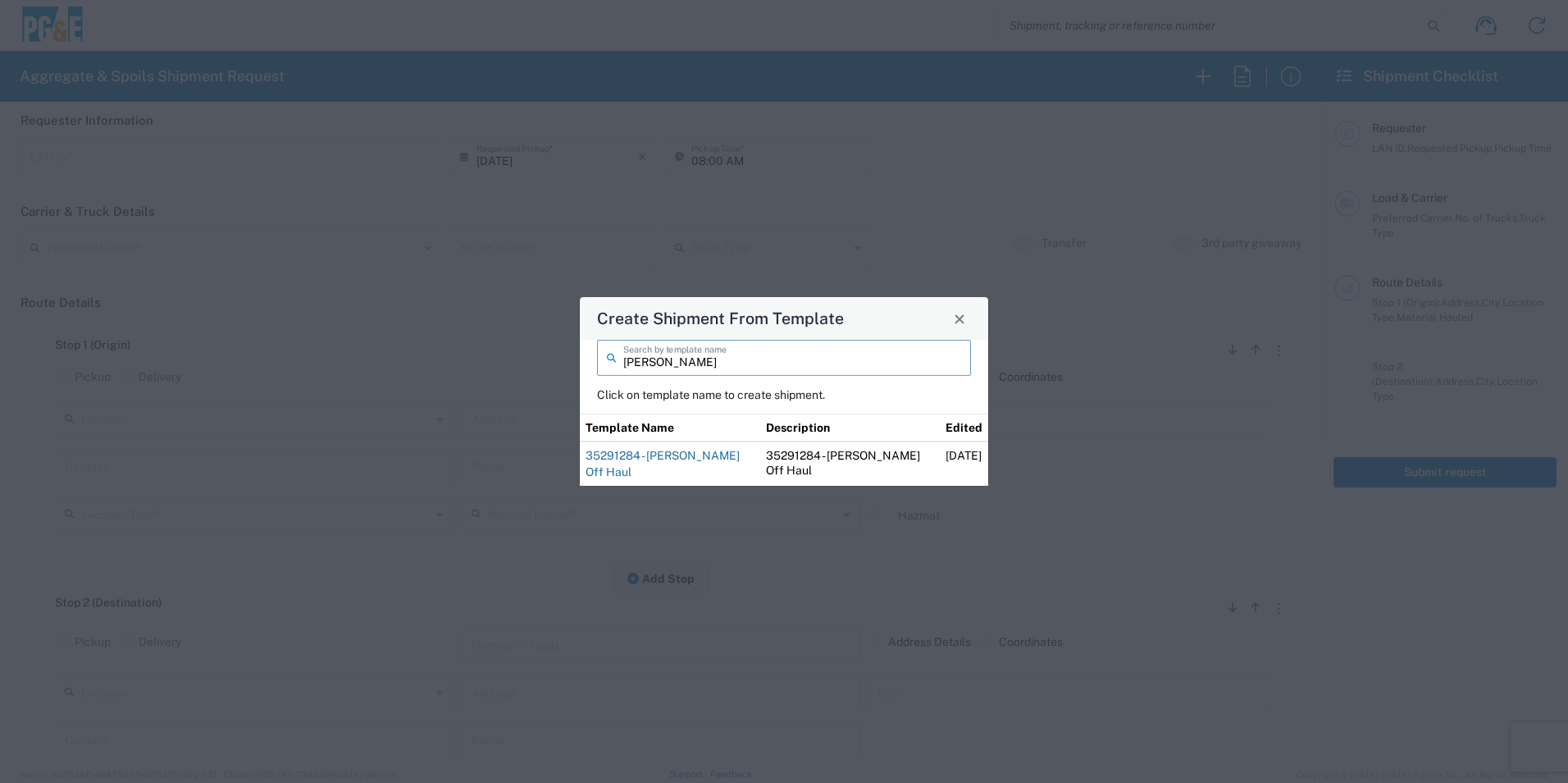
type input "blake"
click at [694, 462] on link "35291284 - [PERSON_NAME] Off Haul" at bounding box center [663, 463] width 154 height 30
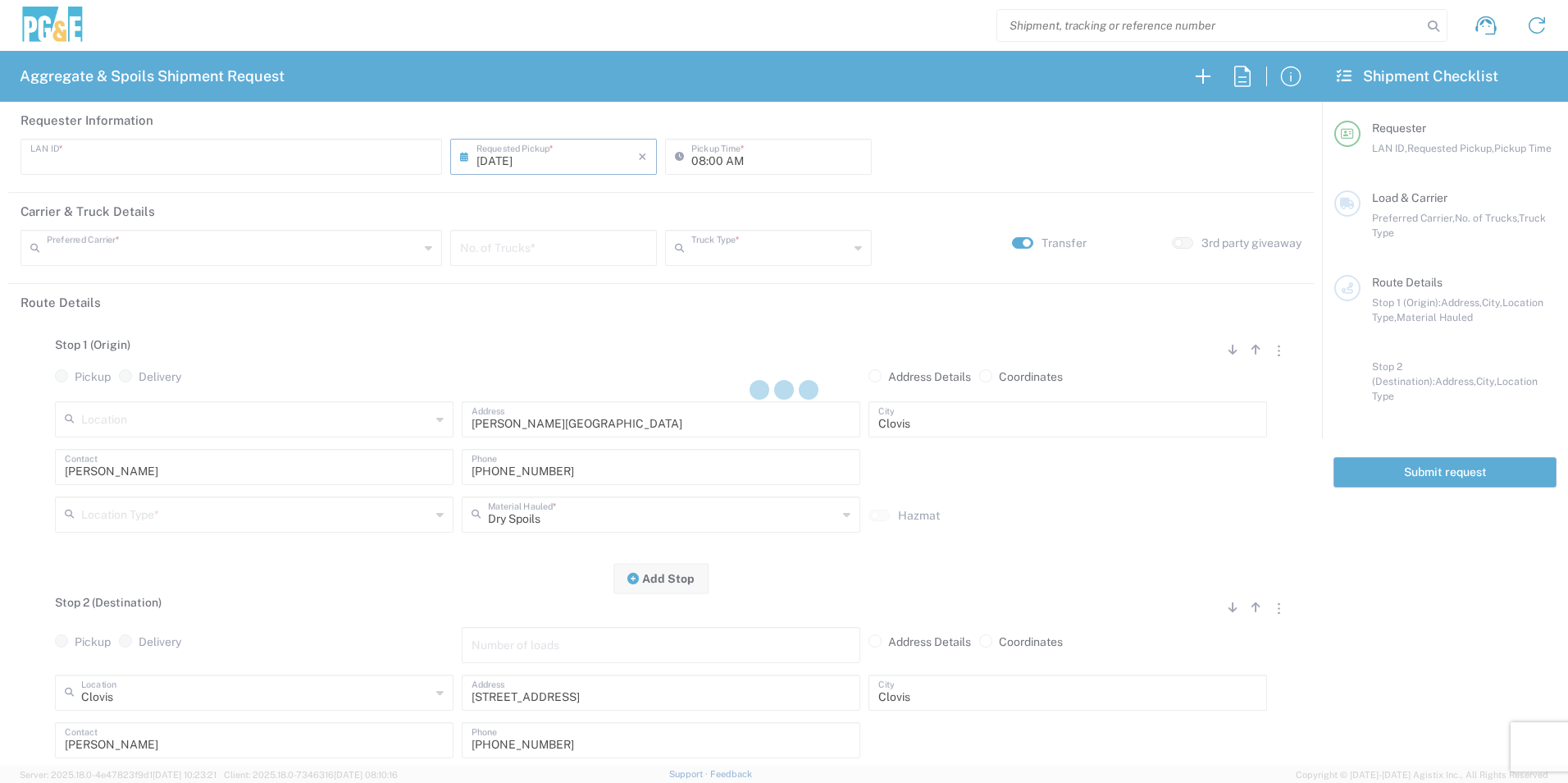
type input "MBLA"
type input "09:00 AM"
type input "North Coast Trucking"
type input "Super Dump"
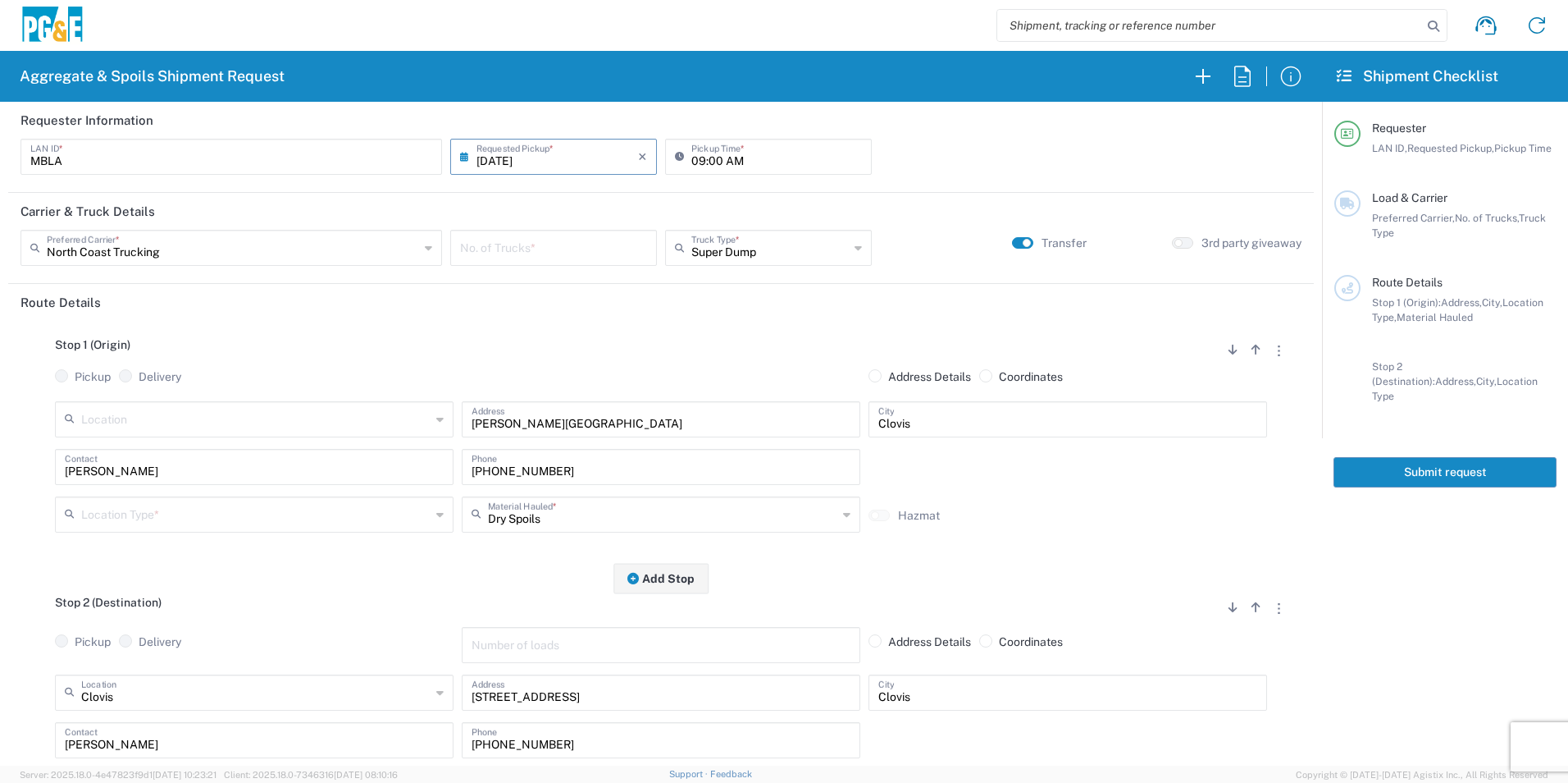
click at [539, 237] on input "number" at bounding box center [553, 246] width 187 height 29
type input "1"
click at [131, 514] on input "text" at bounding box center [256, 513] width 349 height 29
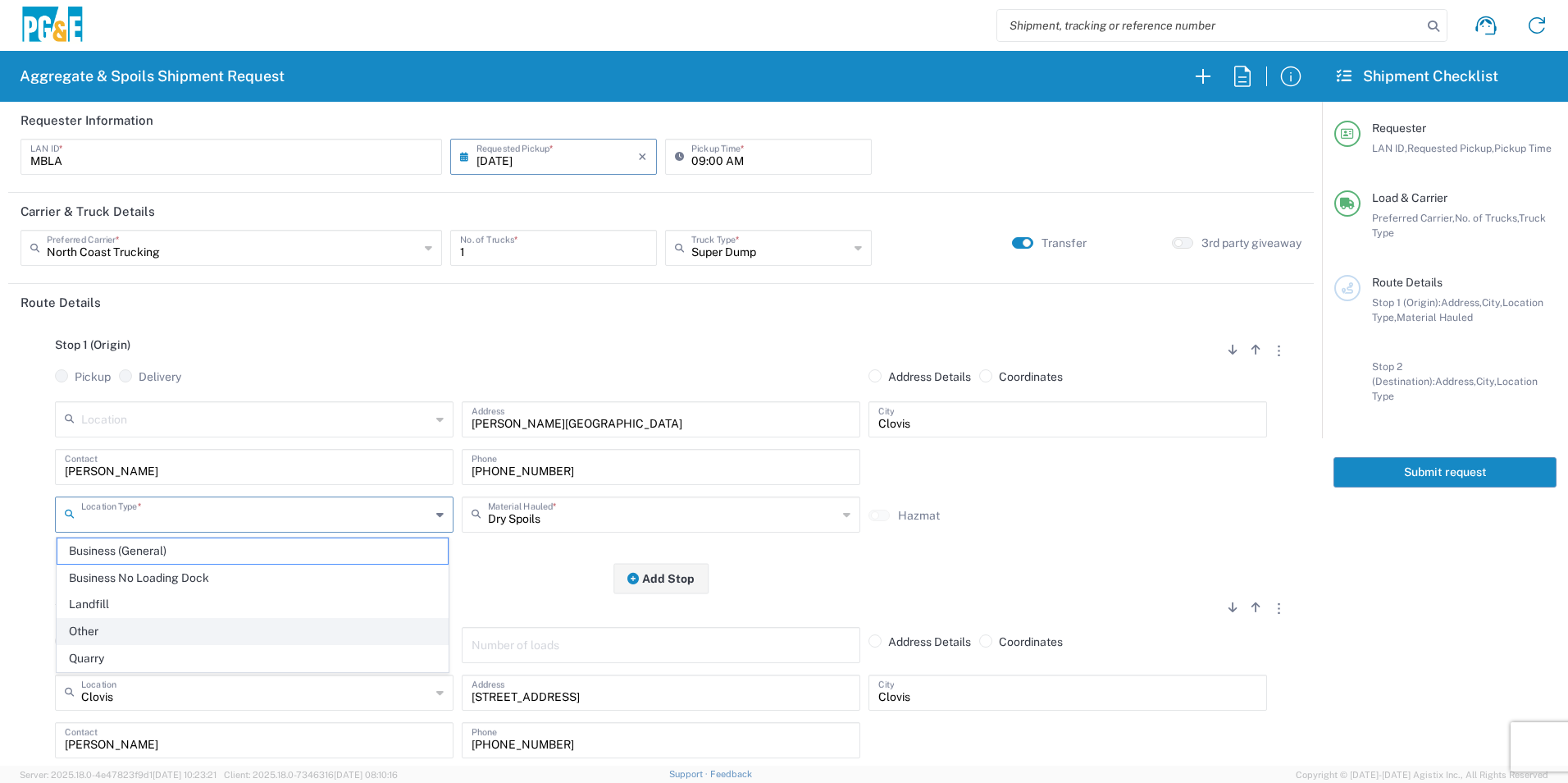
click at [102, 627] on span "Other" at bounding box center [253, 631] width 390 height 25
type input "Other"
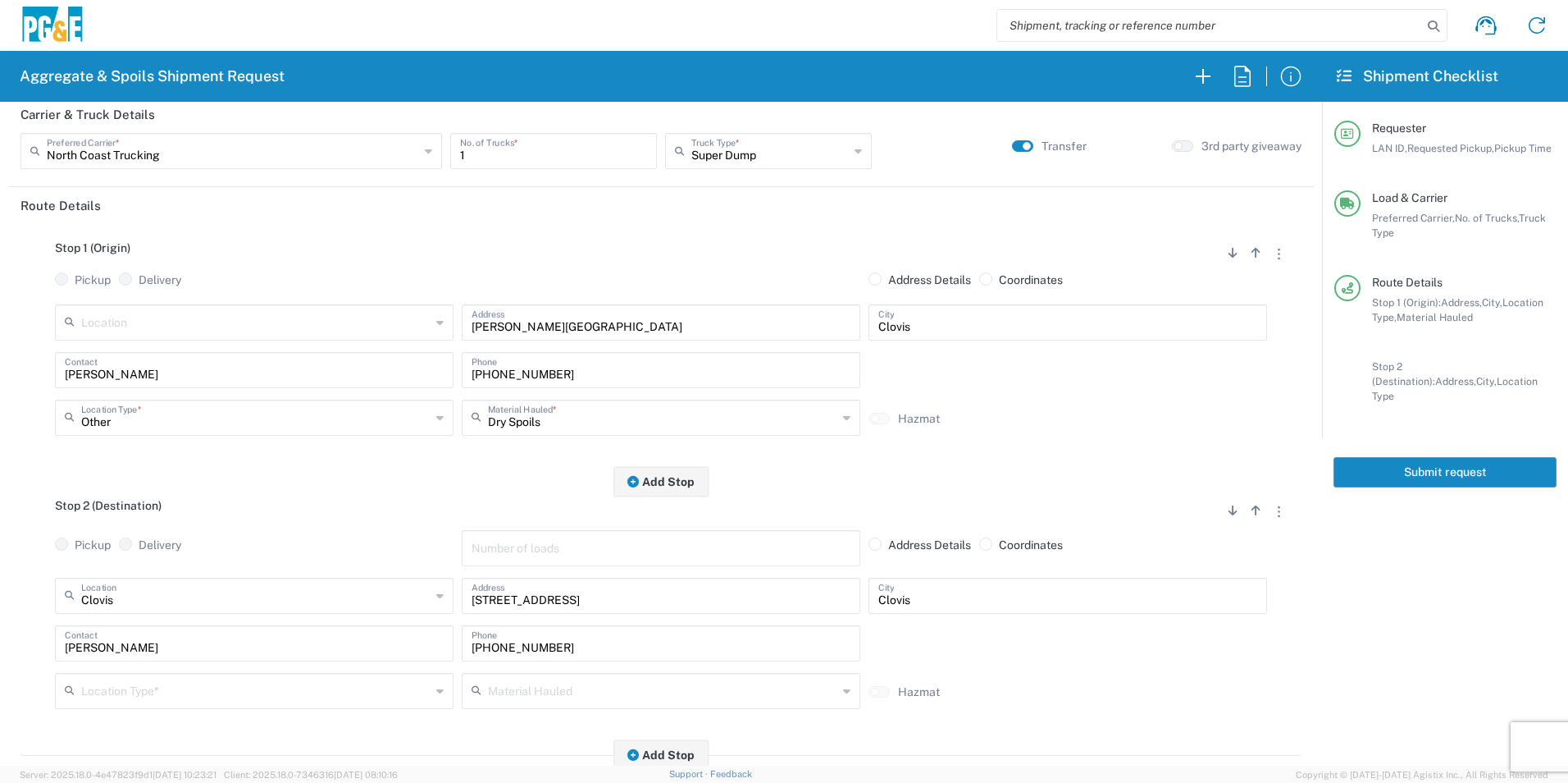
scroll to position [246, 0]
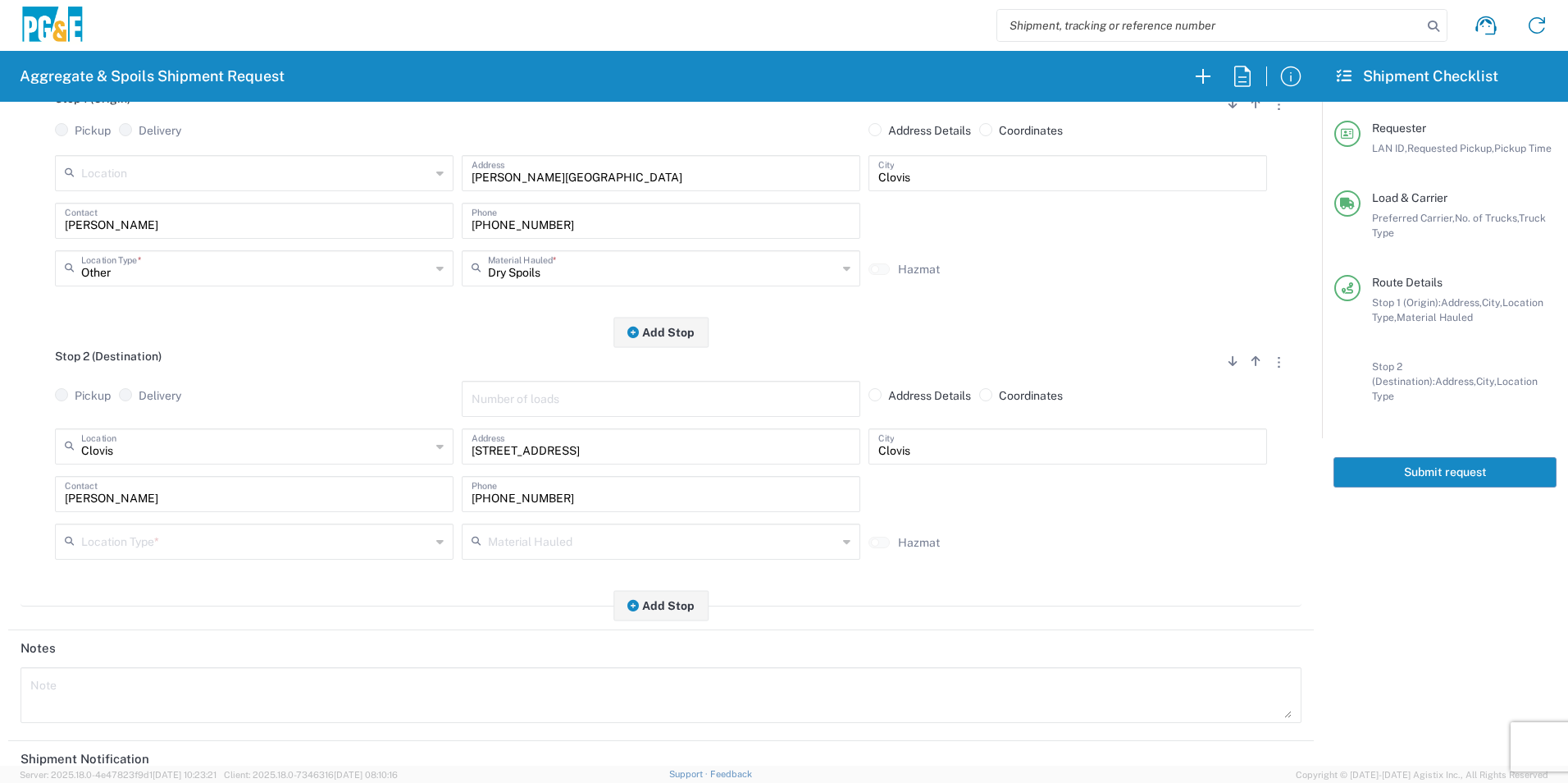
click at [117, 539] on input "text" at bounding box center [256, 540] width 349 height 29
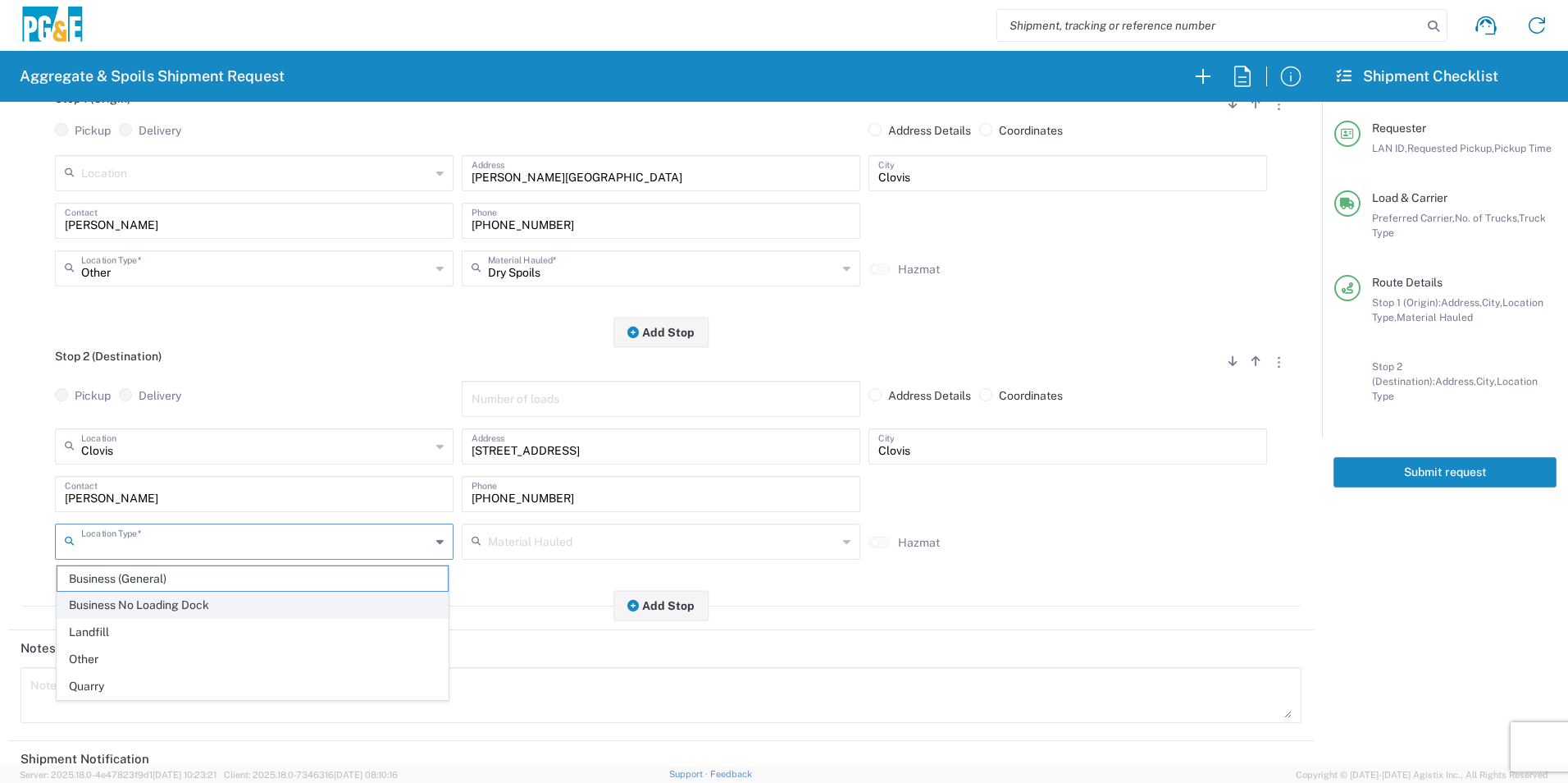
click at [123, 600] on span "Business No Loading Dock" at bounding box center [253, 605] width 390 height 25
type input "Business No Loading Dock"
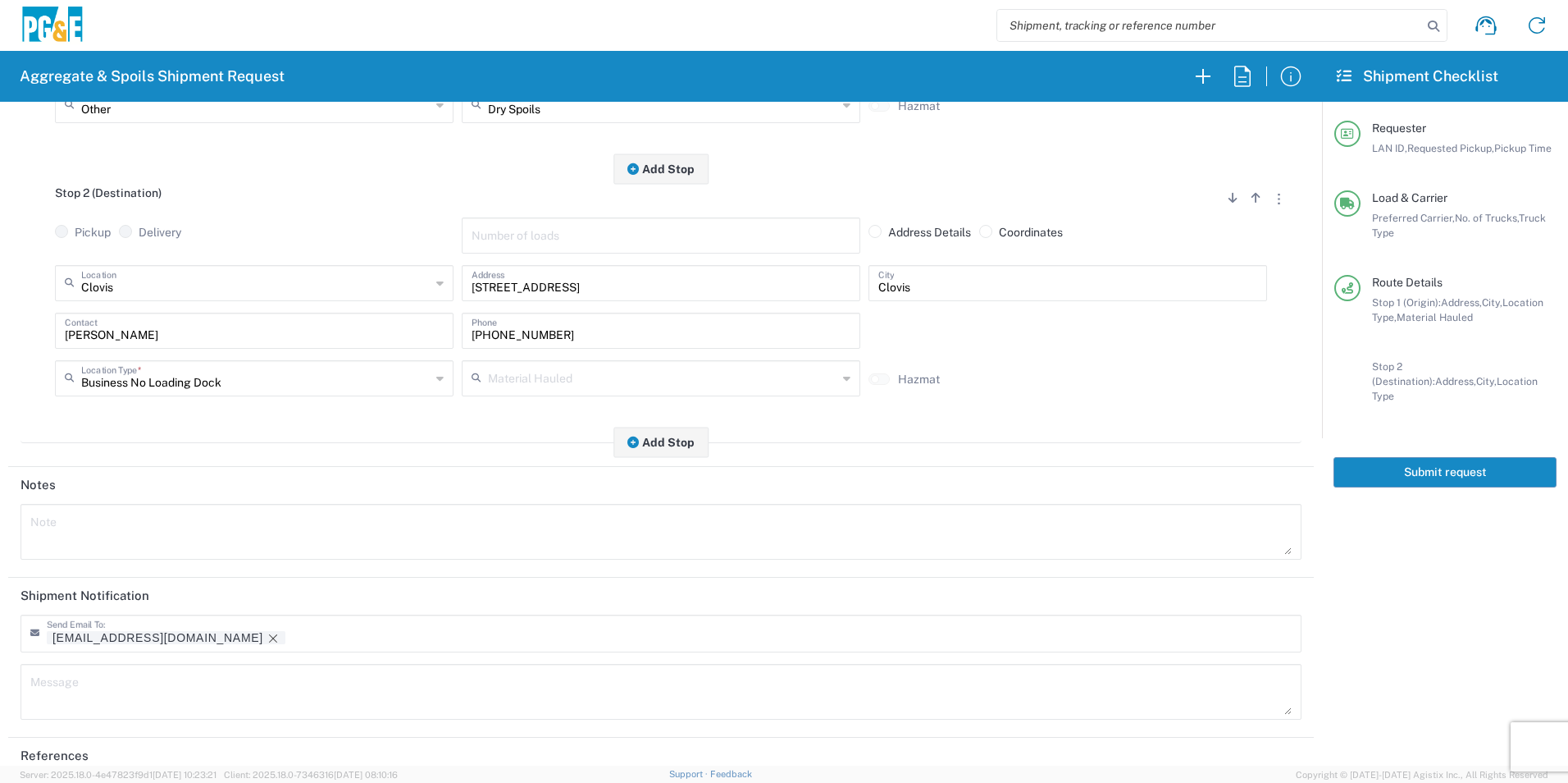
scroll to position [410, 0]
click at [267, 636] on icon "Remove tag" at bounding box center [273, 637] width 13 height 13
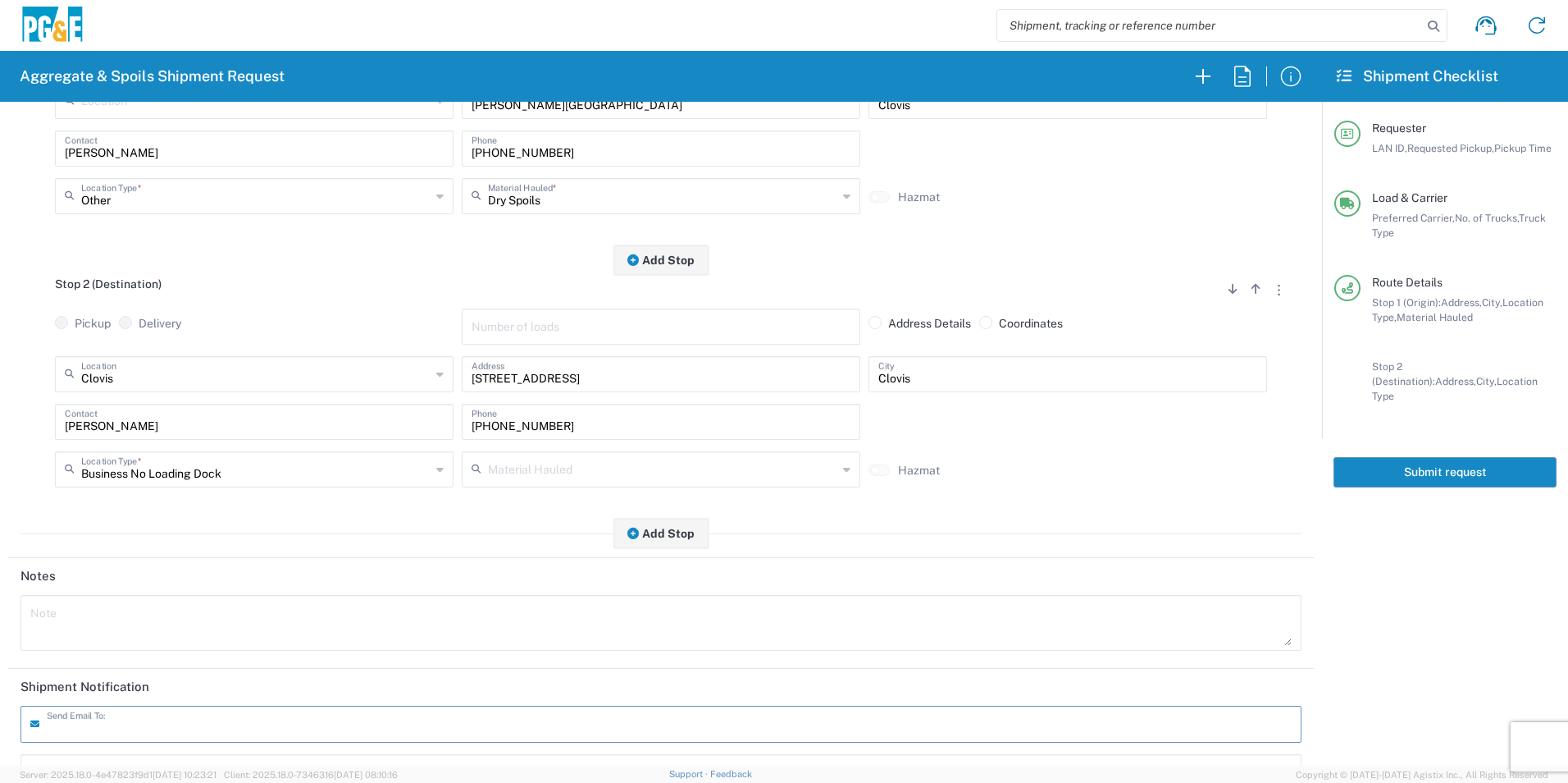
scroll to position [0, 0]
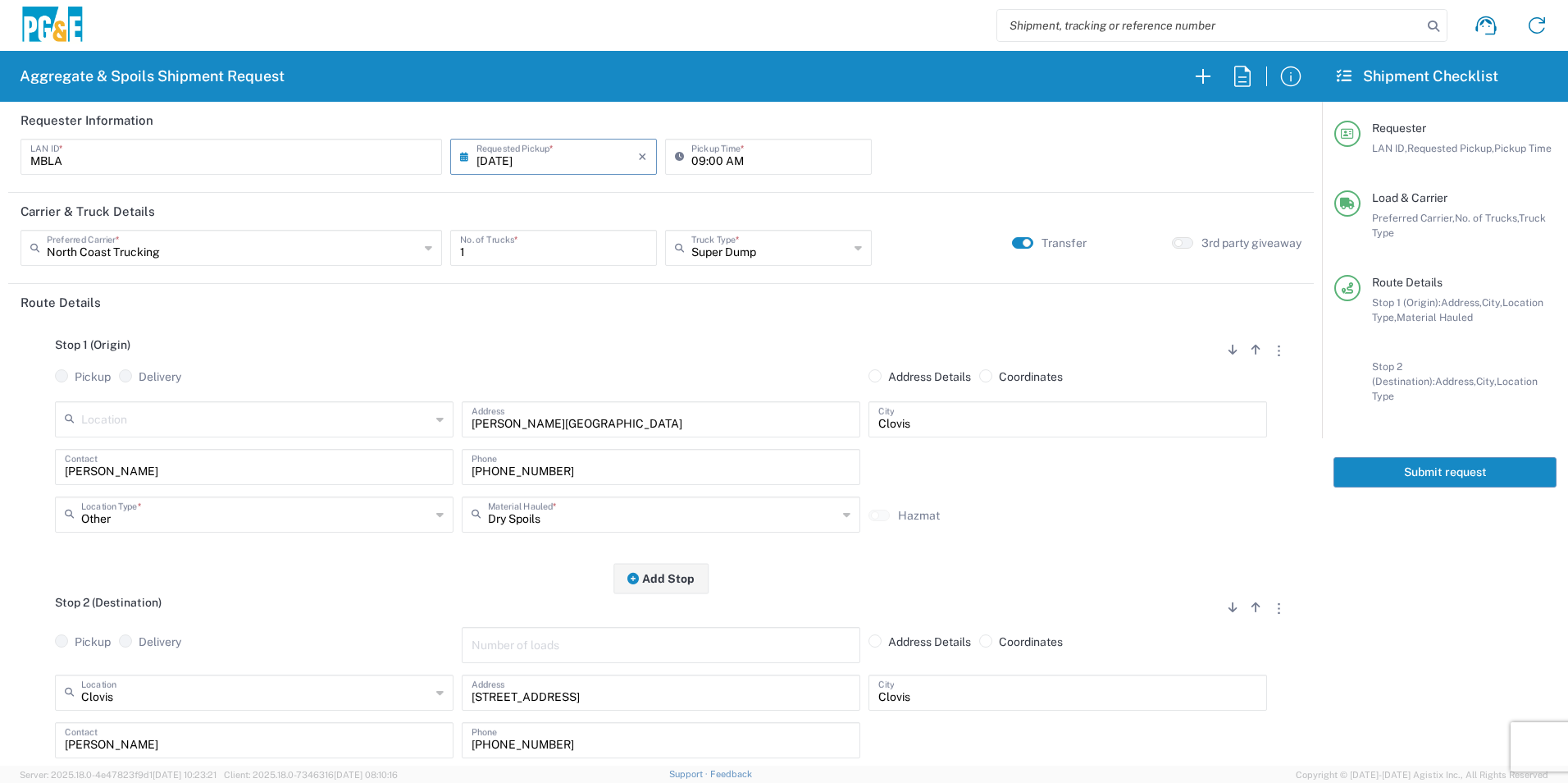
click at [1492, 457] on button "Submit request" at bounding box center [1444, 472] width 223 height 30
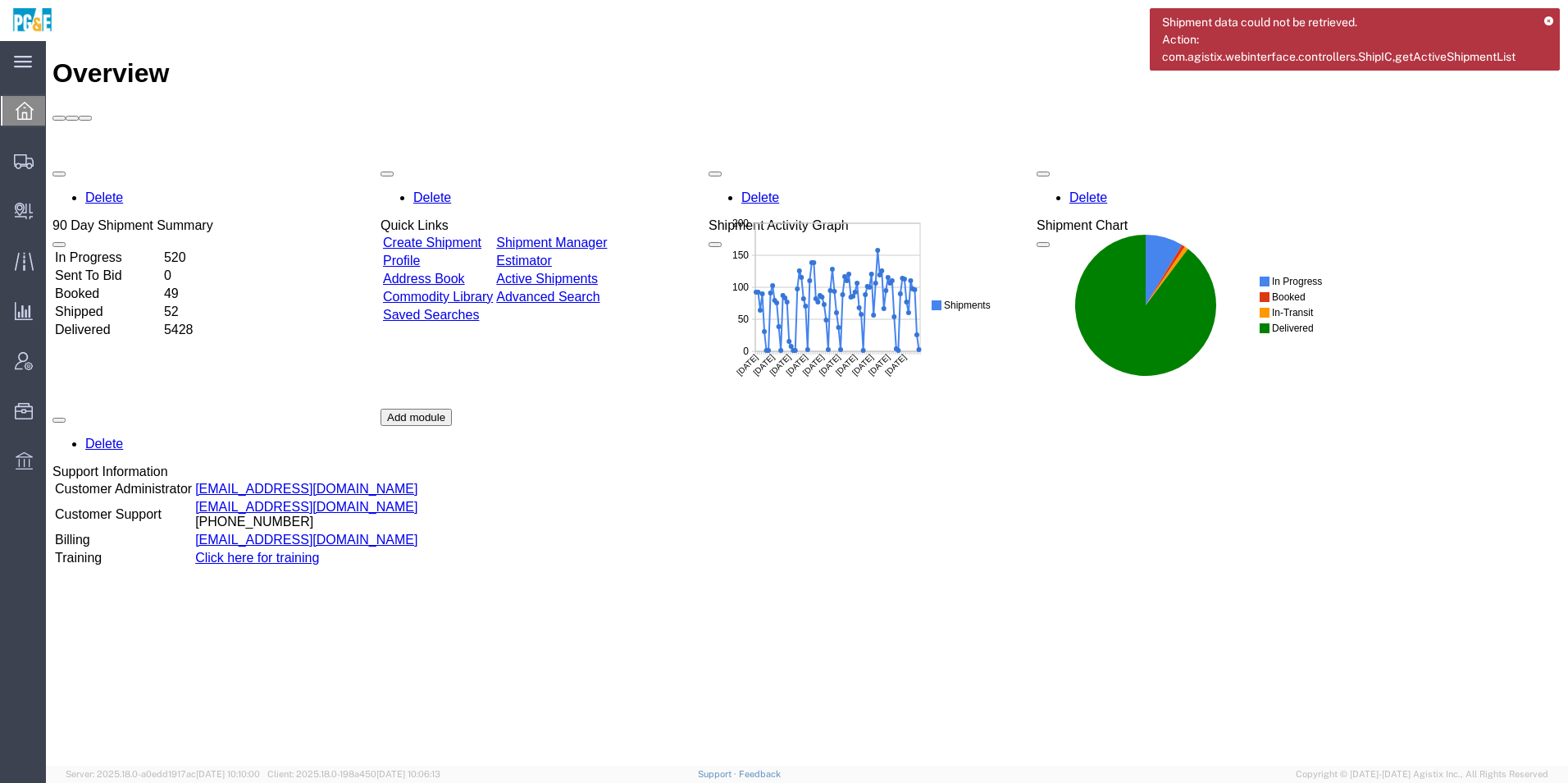
click at [607, 236] on link "Shipment Manager" at bounding box center [552, 243] width 111 height 14
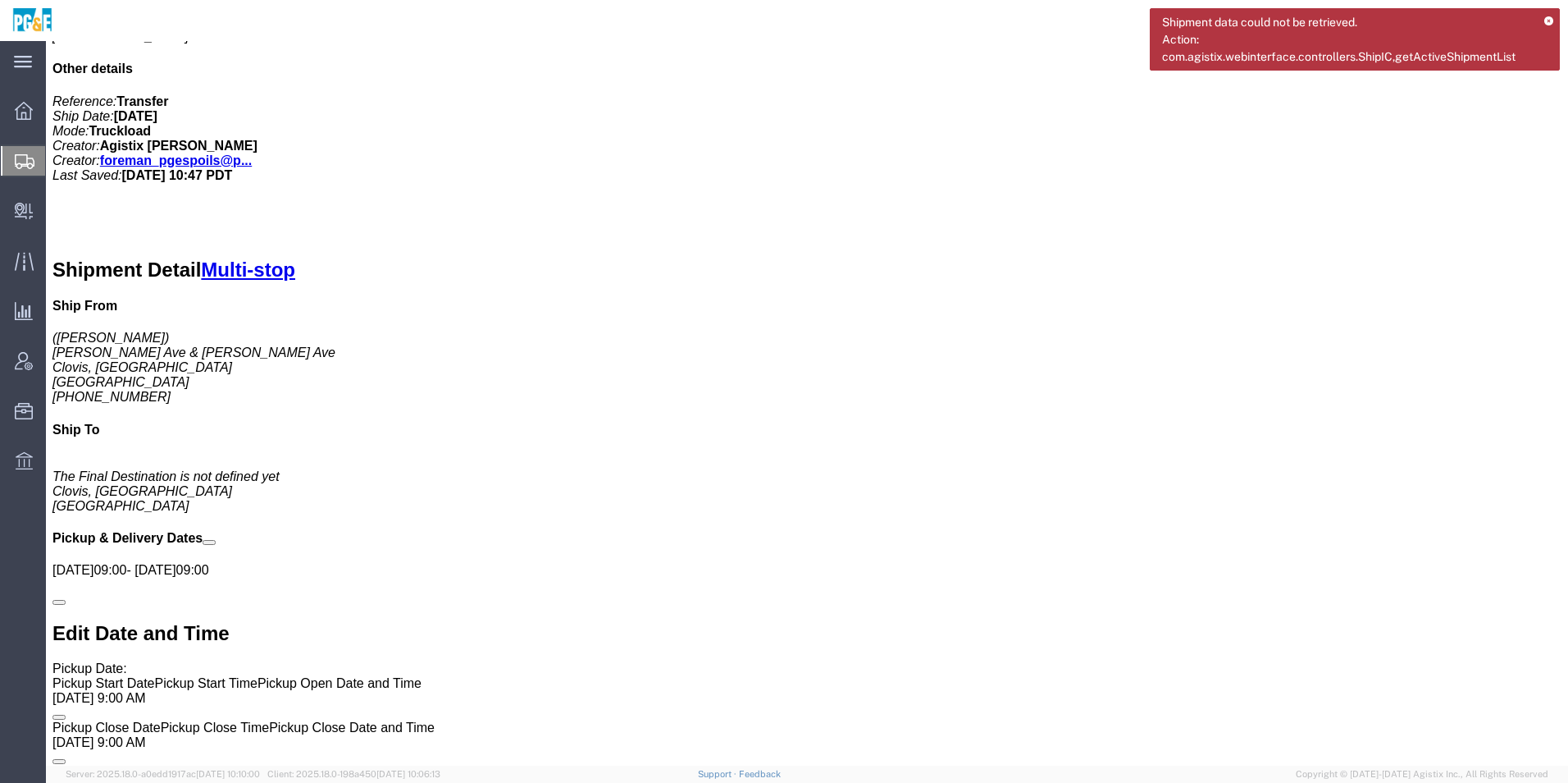
scroll to position [902, 0]
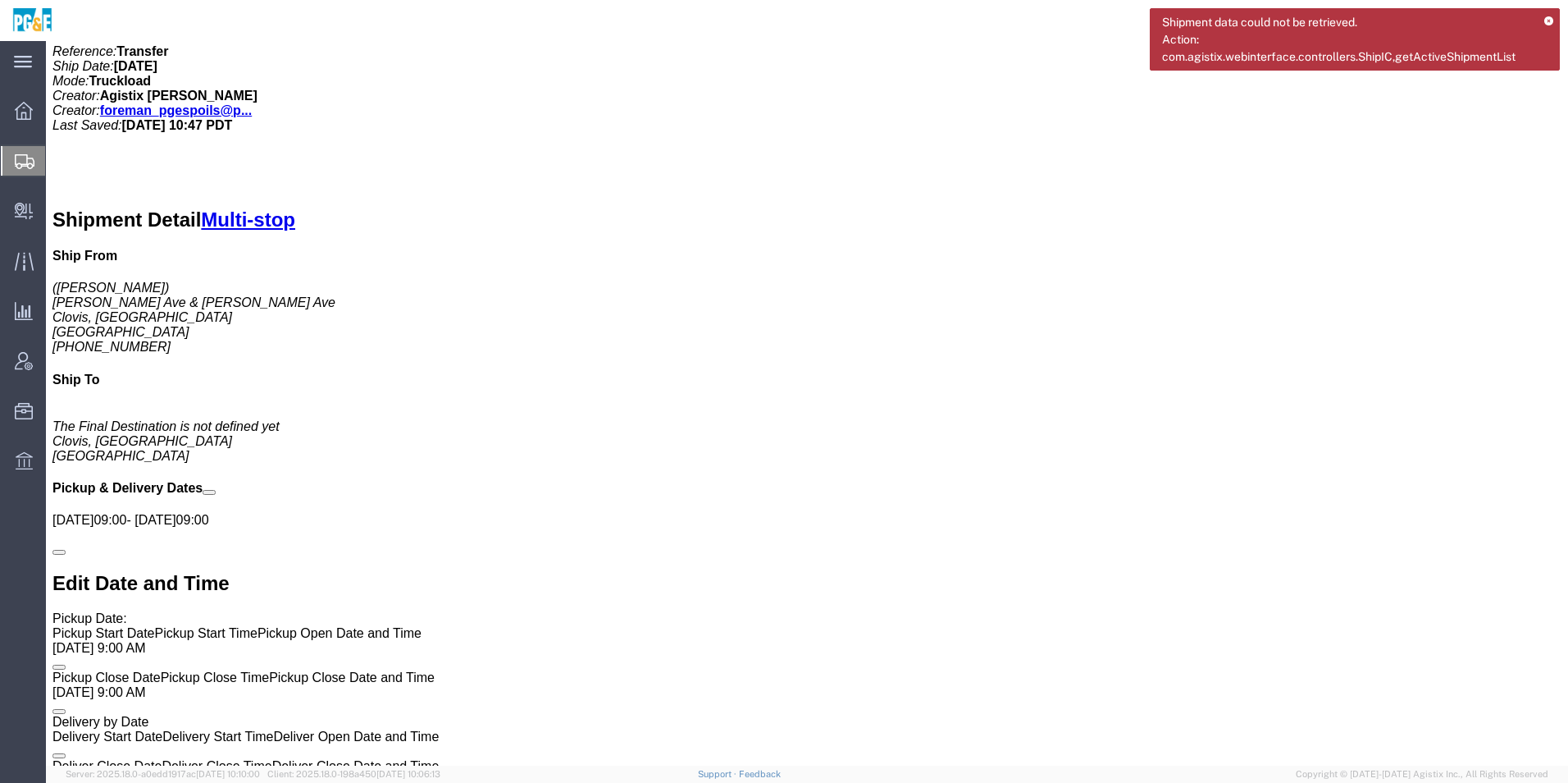
click link "Edit"
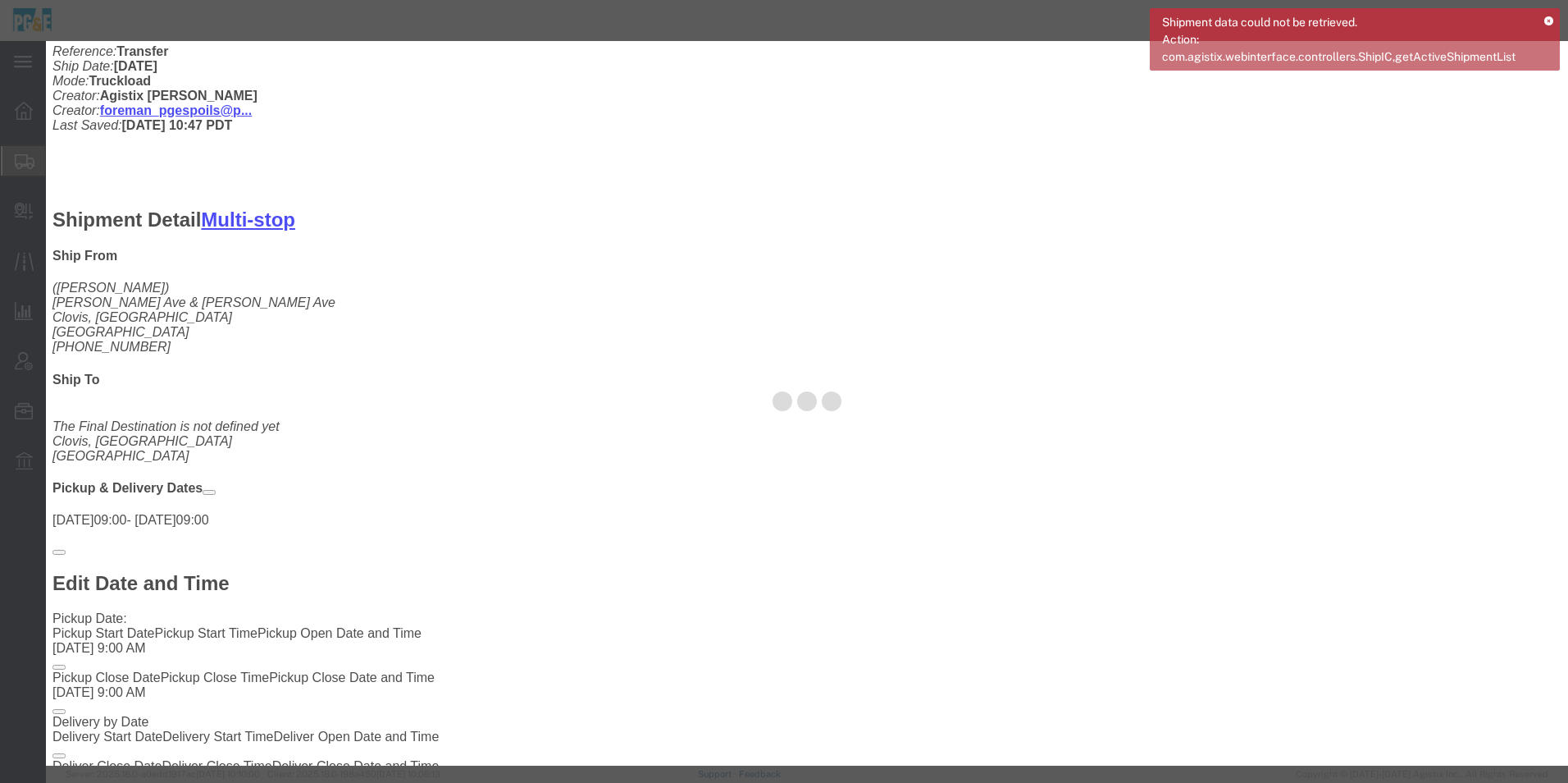
select select
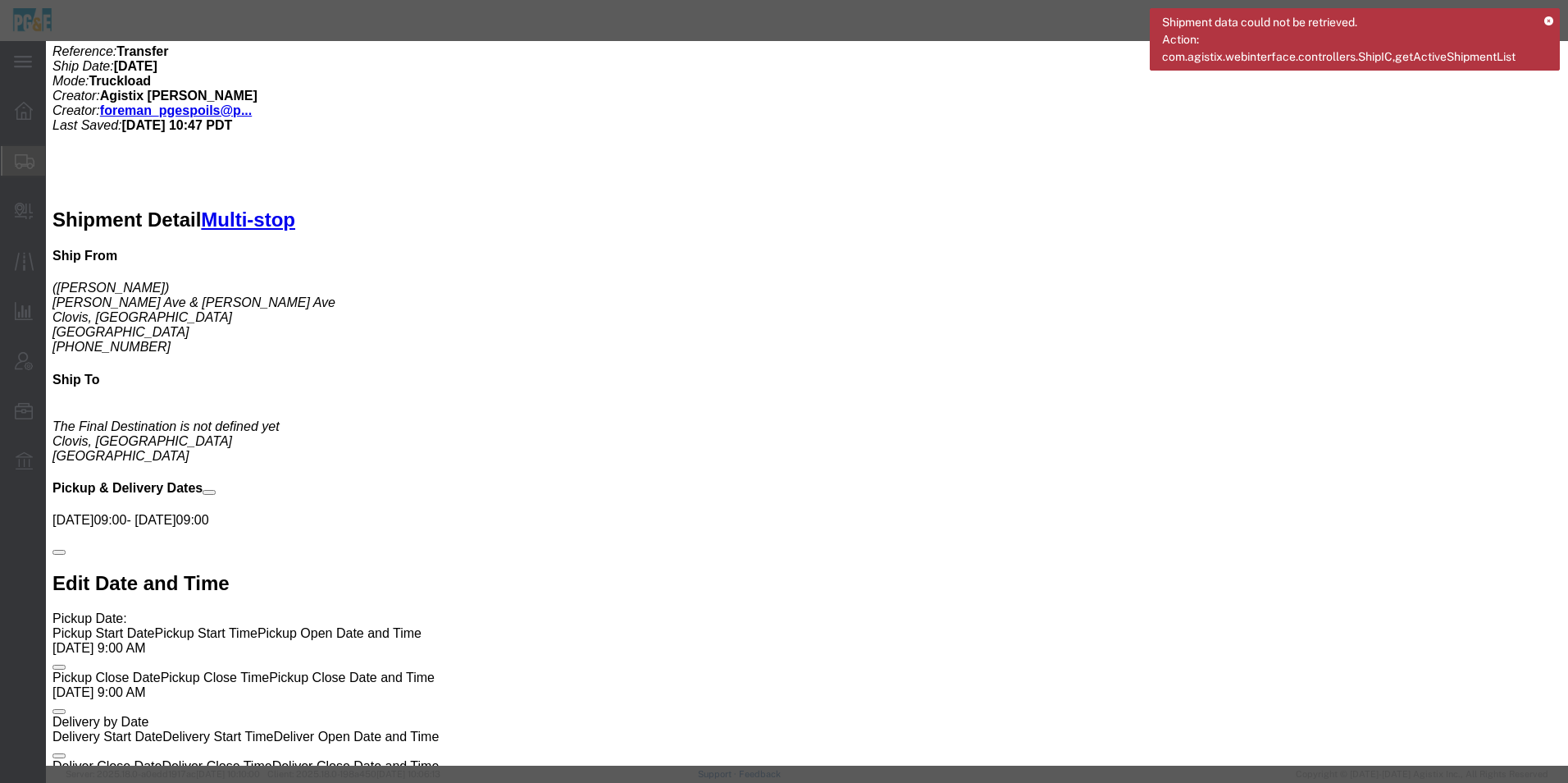
click input "[PERSON_NAME] Ave & [PERSON_NAME] Ave"
drag, startPoint x: 817, startPoint y: 211, endPoint x: 766, endPoint y: 219, distance: 51.6
click input "[PERSON_NAME] Ave & [PERSON_NAME] Ave"
type input "[PERSON_NAME][GEOGRAPHIC_DATA]"
select select
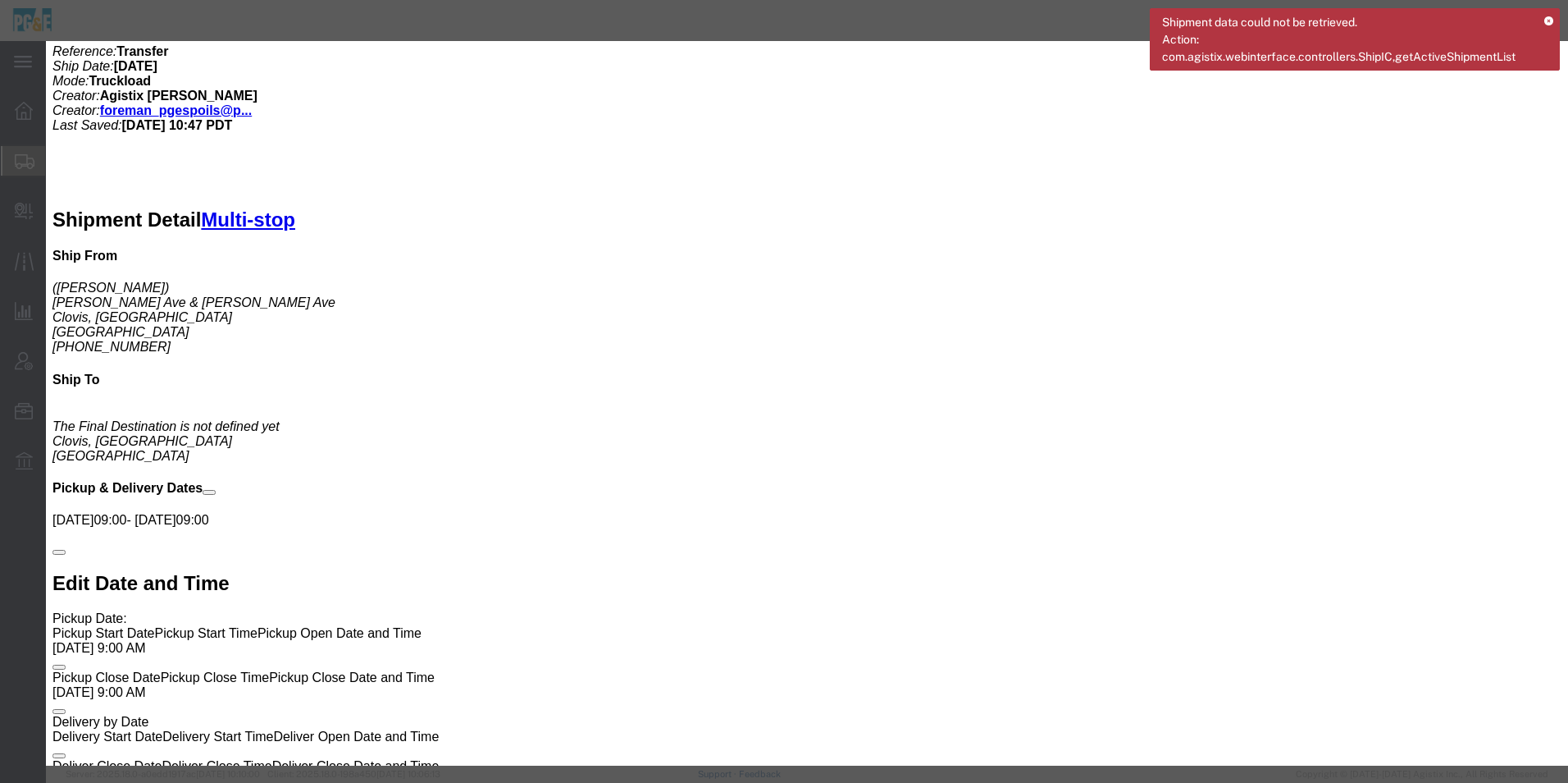
click button "Save"
click input "Postal Code : This field is required."
type input "93619"
select select
click input "Company Name : This field is required."
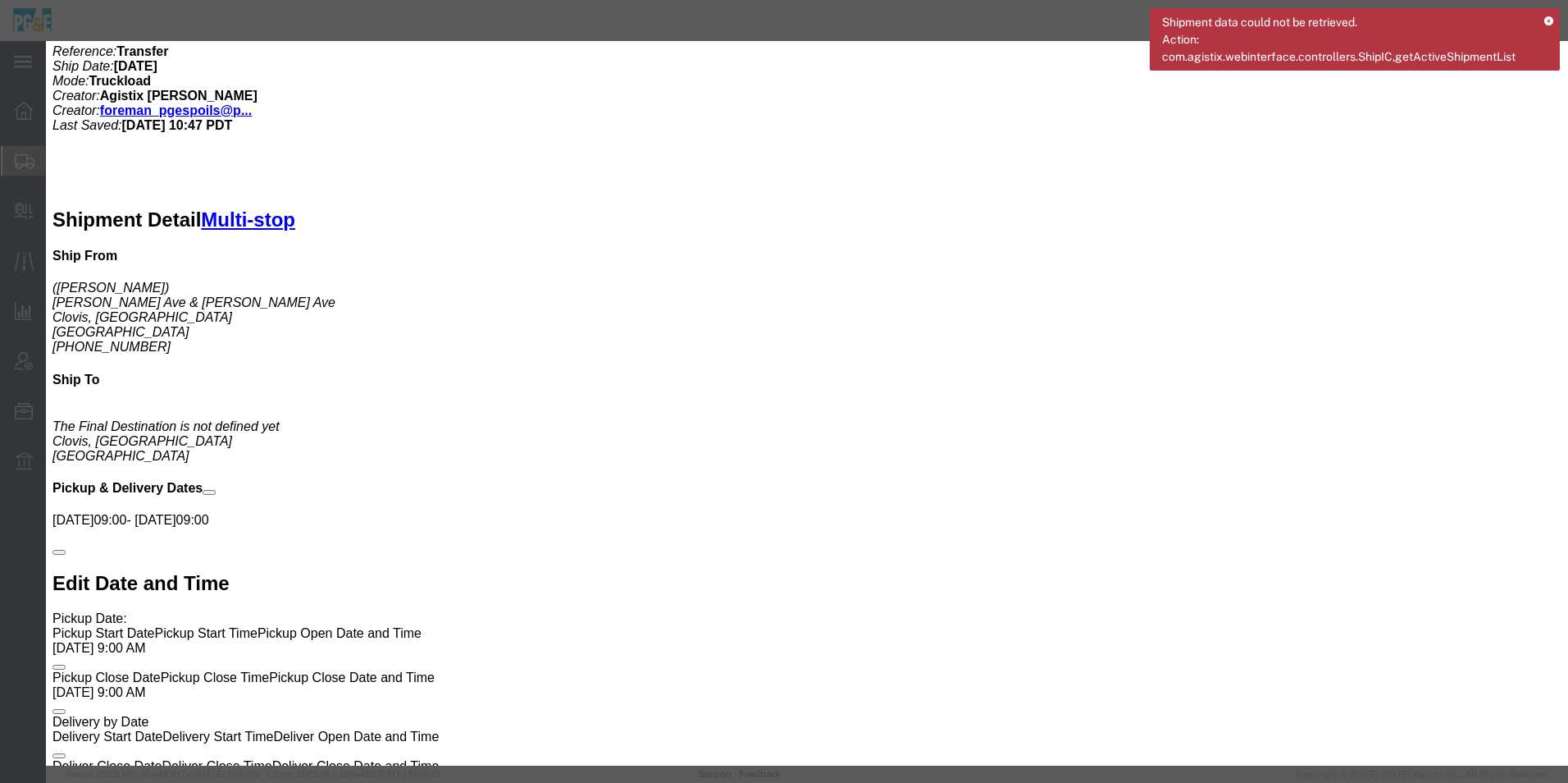
type input "PG&E"
select select
type input "[PERSON_NAME]"
type input "Acampo"
type input "95220"
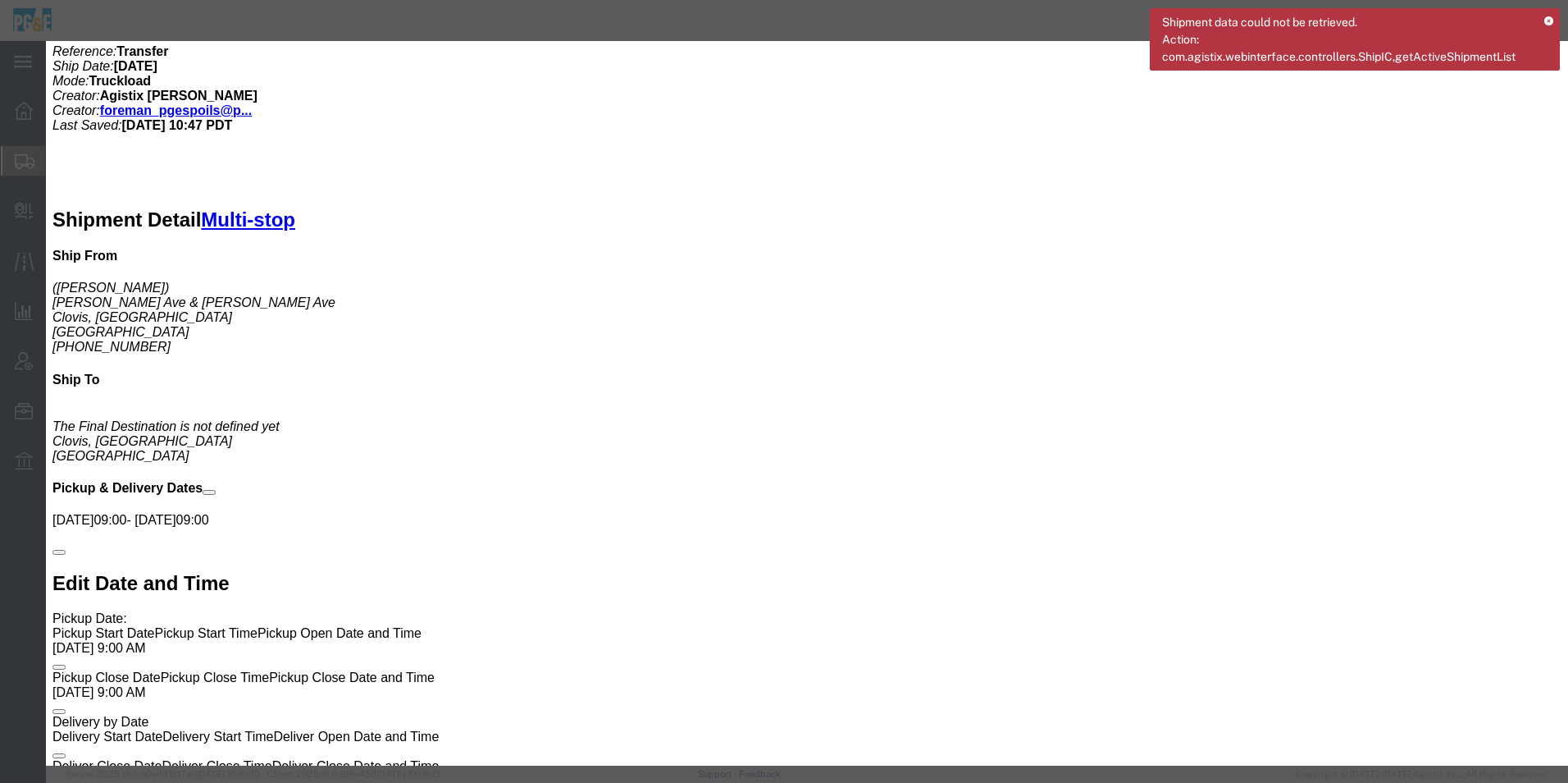
type input "[PHONE_NUMBER]"
select select "CA"
type input "PG&E"
drag, startPoint x: 777, startPoint y: 183, endPoint x: 660, endPoint y: 172, distance: 117.5
click div "Contact Name [PERSON_NAME]"
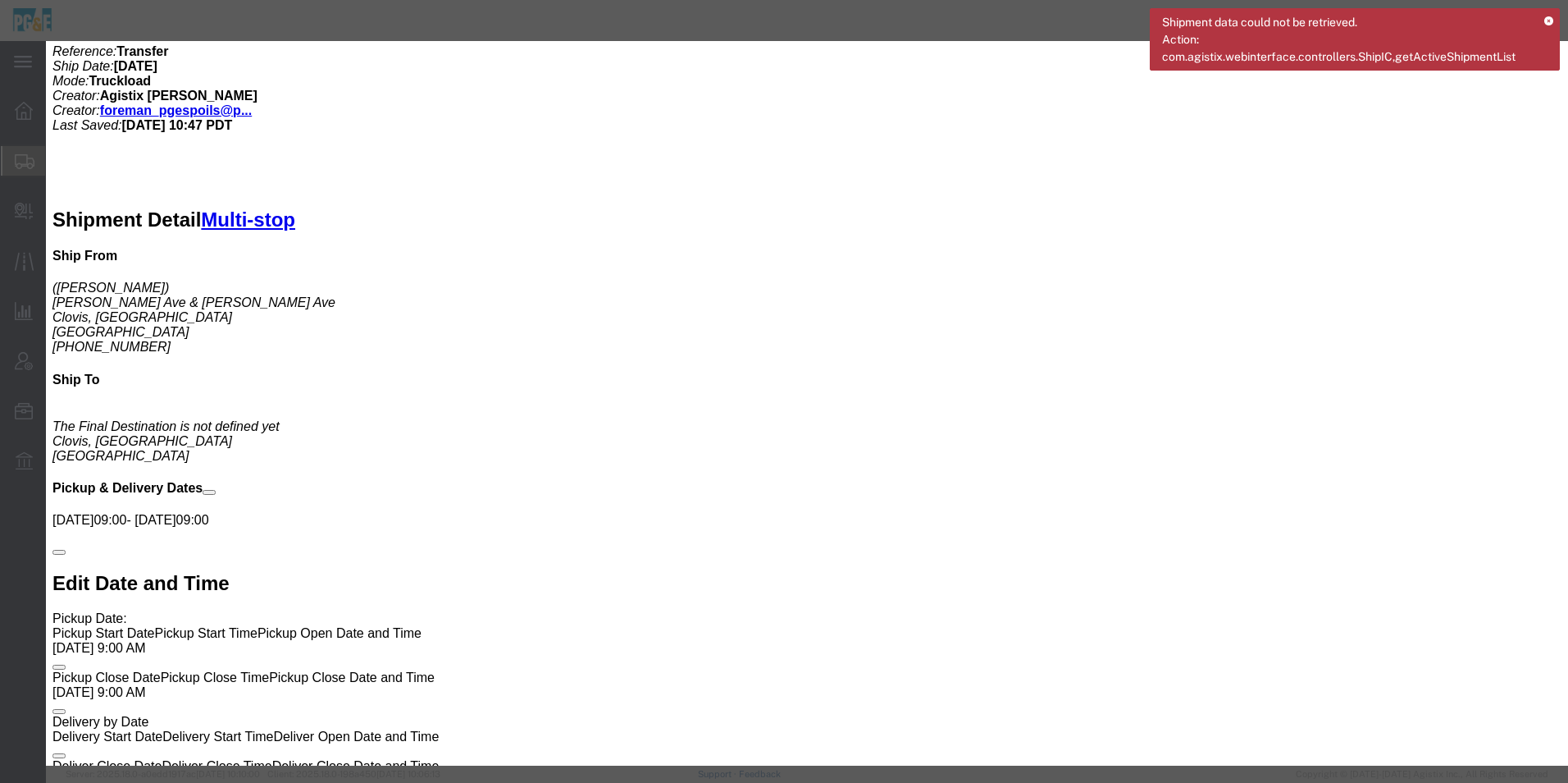
click input "text"
type input "[PERSON_NAME][GEOGRAPHIC_DATA]"
select select
drag, startPoint x: 729, startPoint y: 273, endPoint x: 664, endPoint y: 266, distance: 65.4
click div "City Acampo"
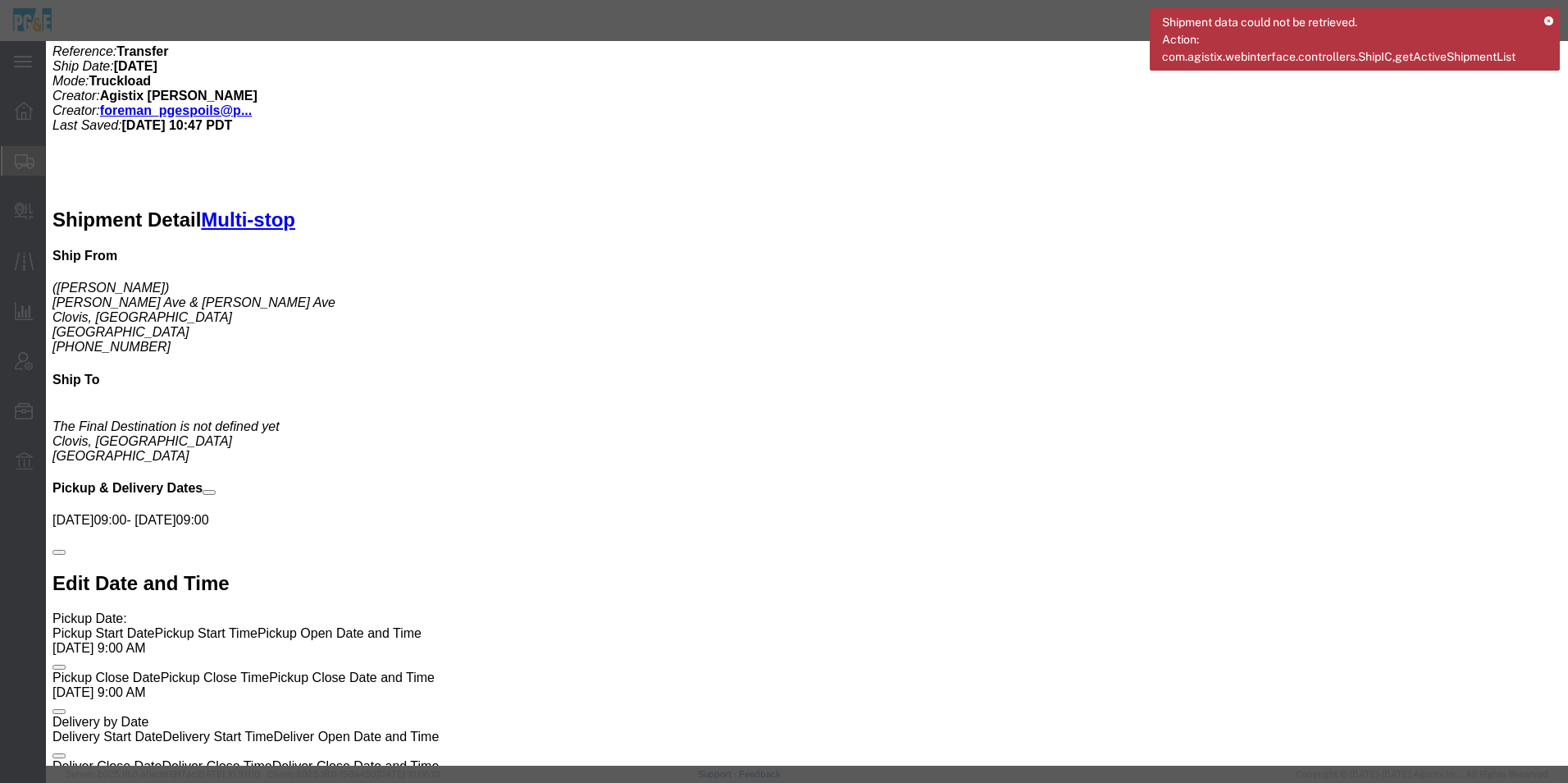
type input "Clovis"
type input "93619"
select select
drag, startPoint x: 792, startPoint y: 406, endPoint x: 688, endPoint y: 397, distance: 104.4
click div "[PHONE_NUMBER]"
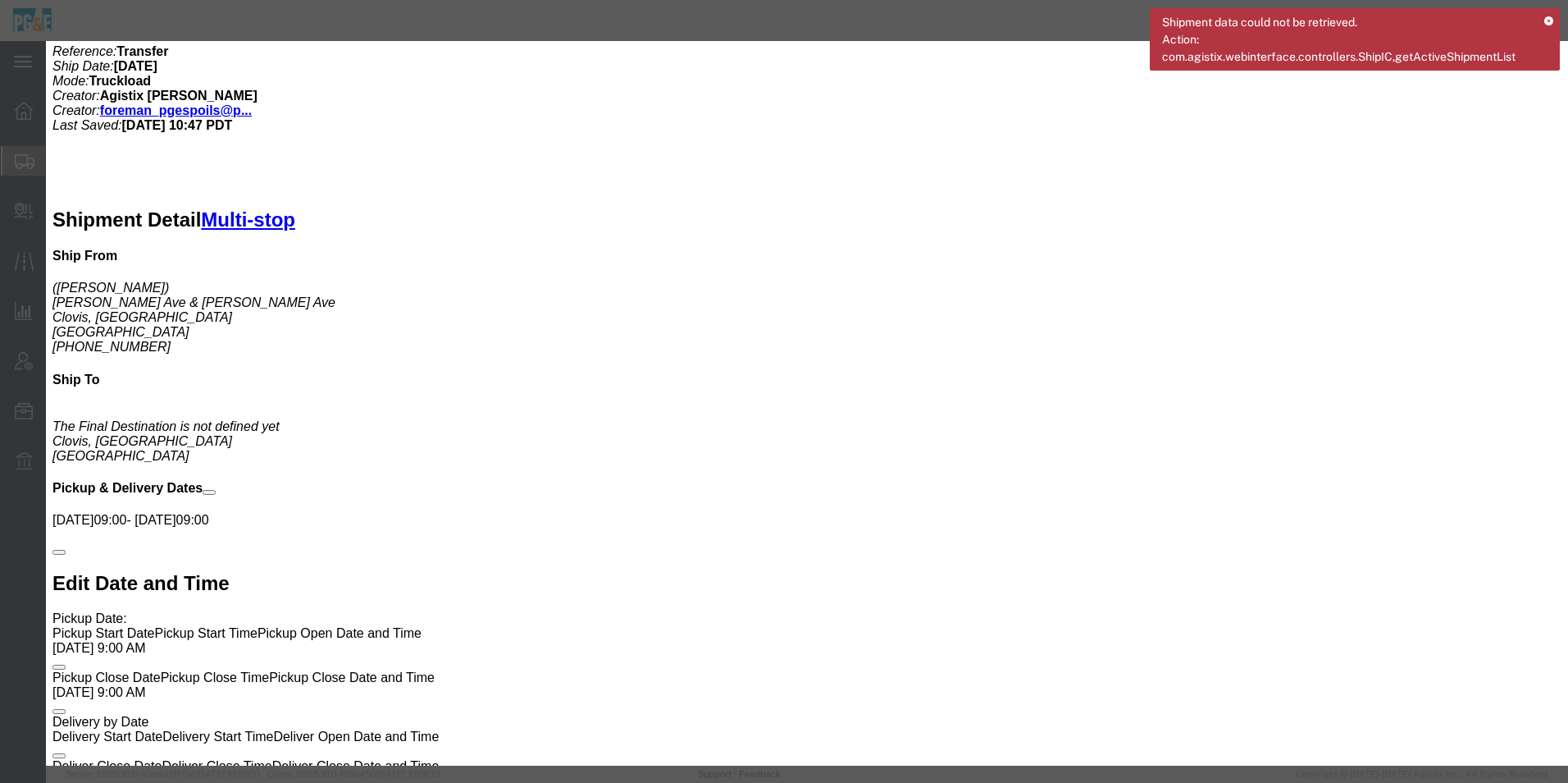
click button "Save"
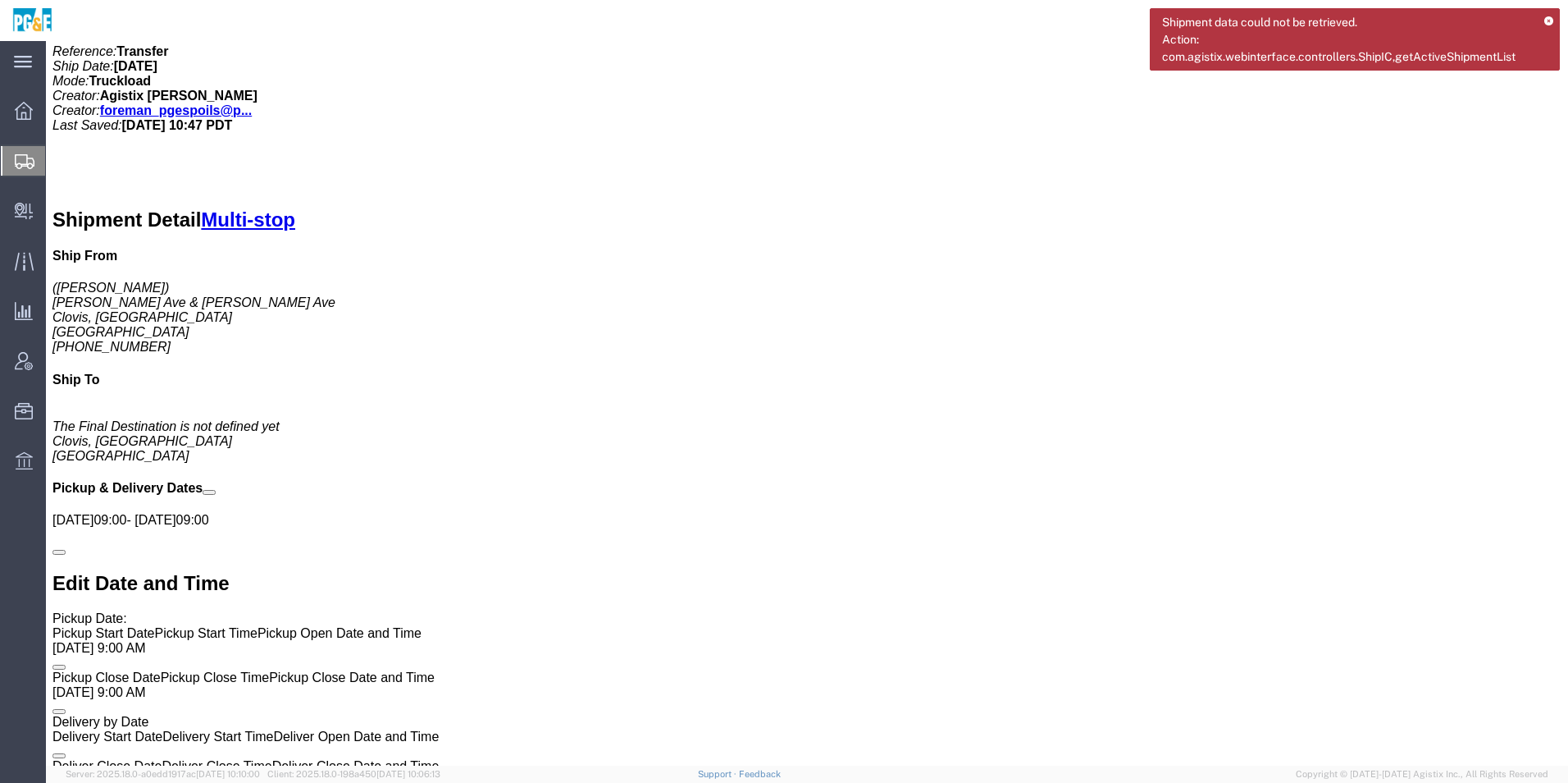
click link "Move to top"
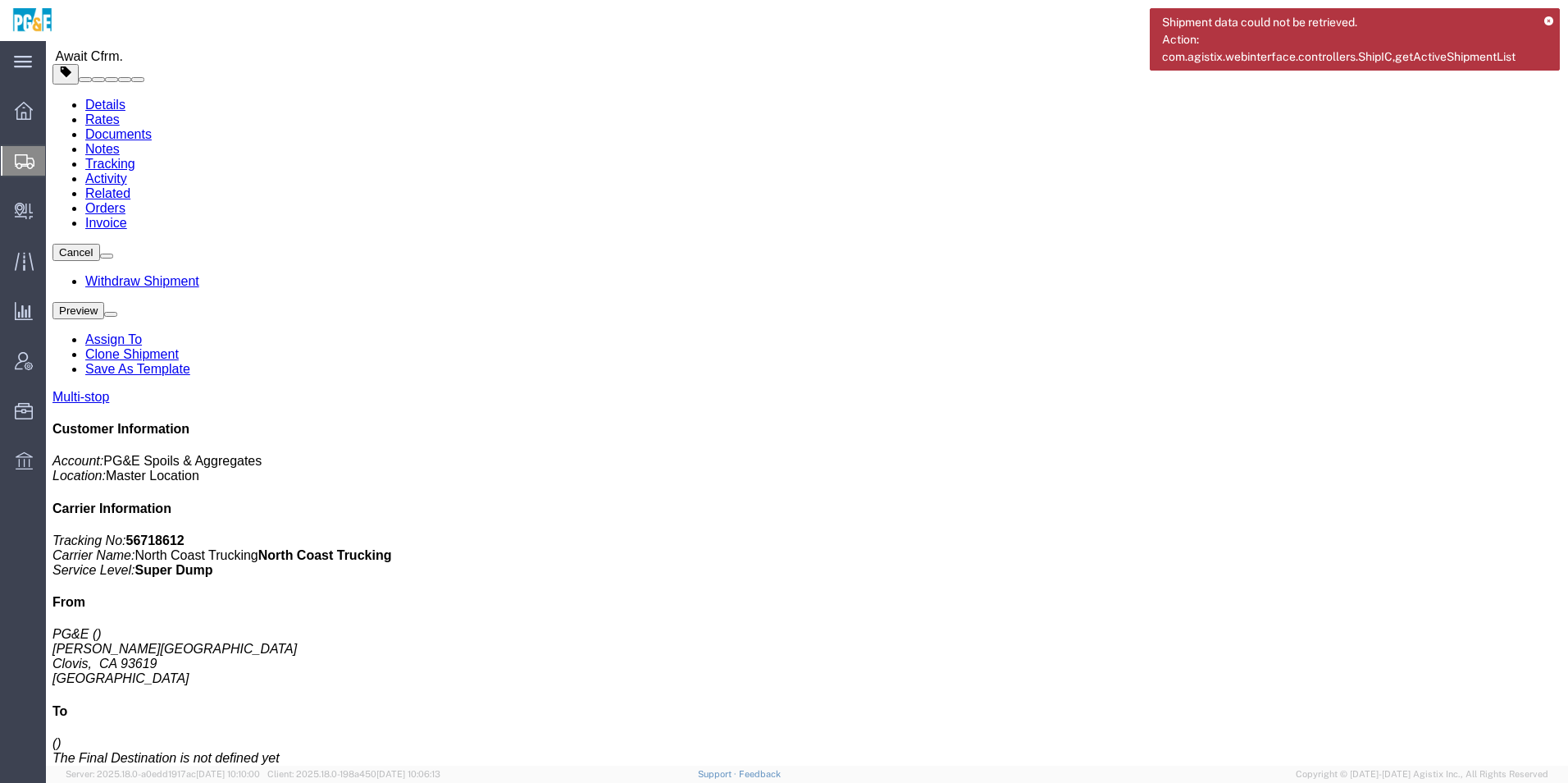
scroll to position [0, 0]
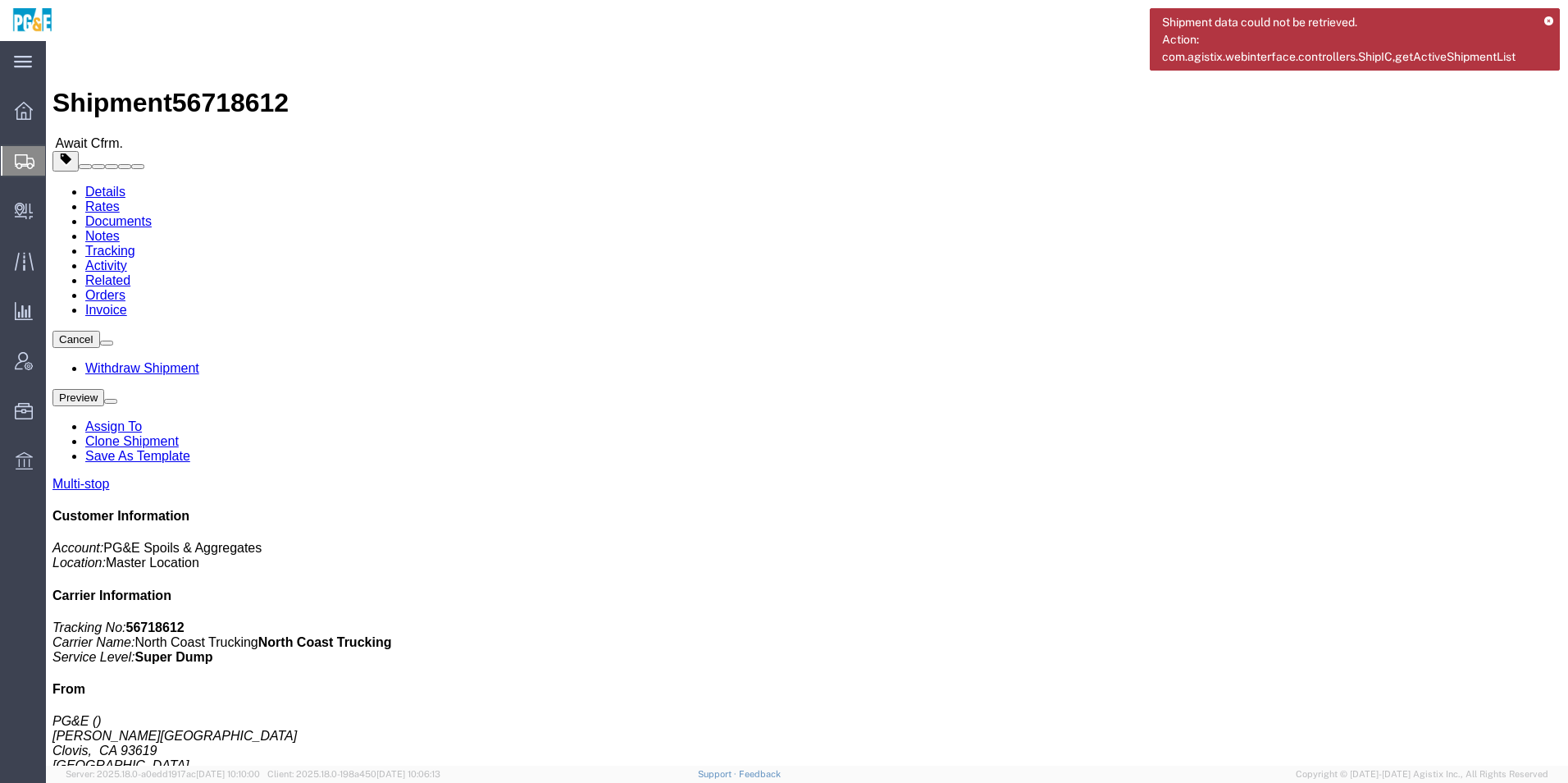
click span "button"
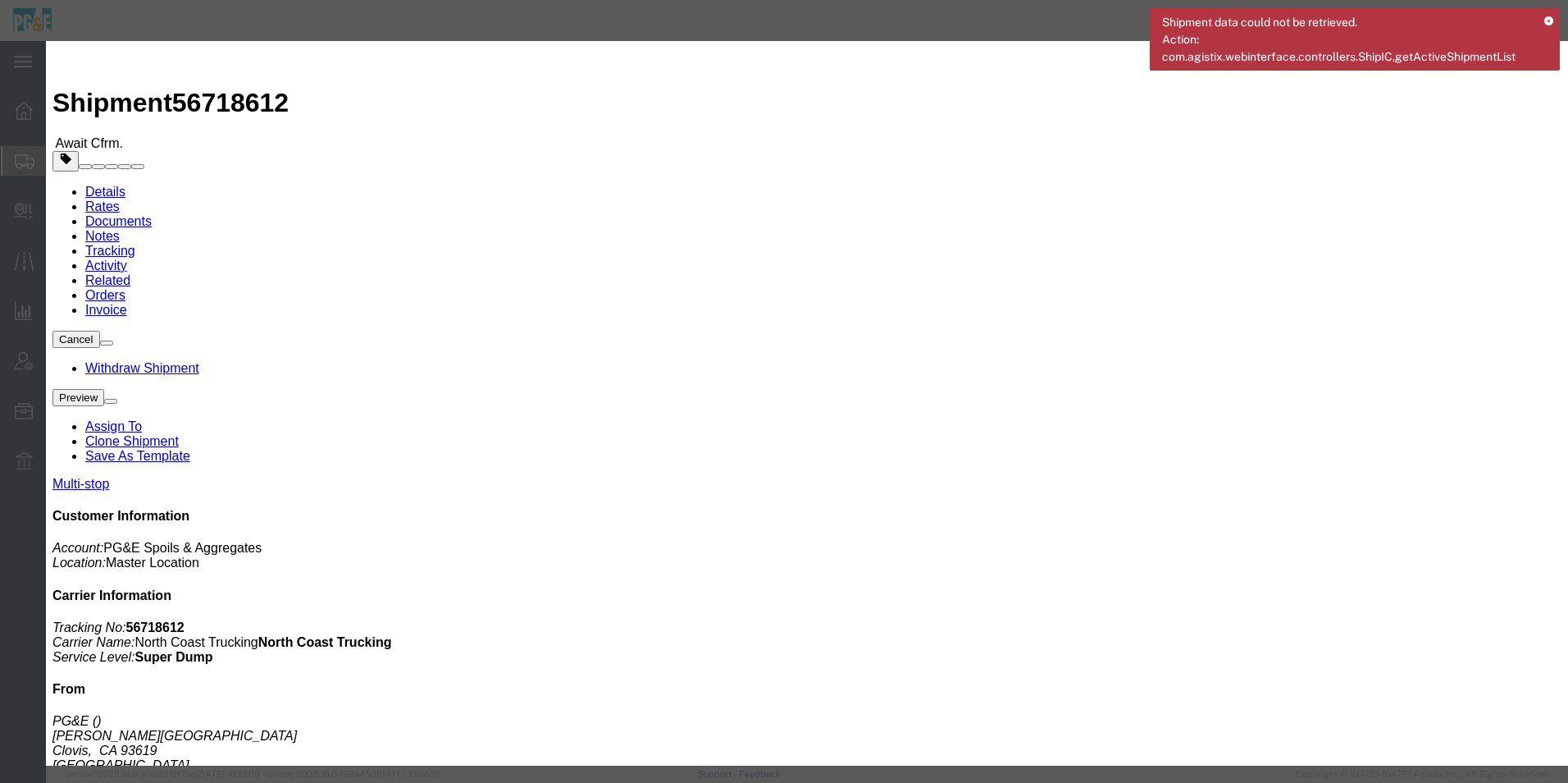
click button "Save"
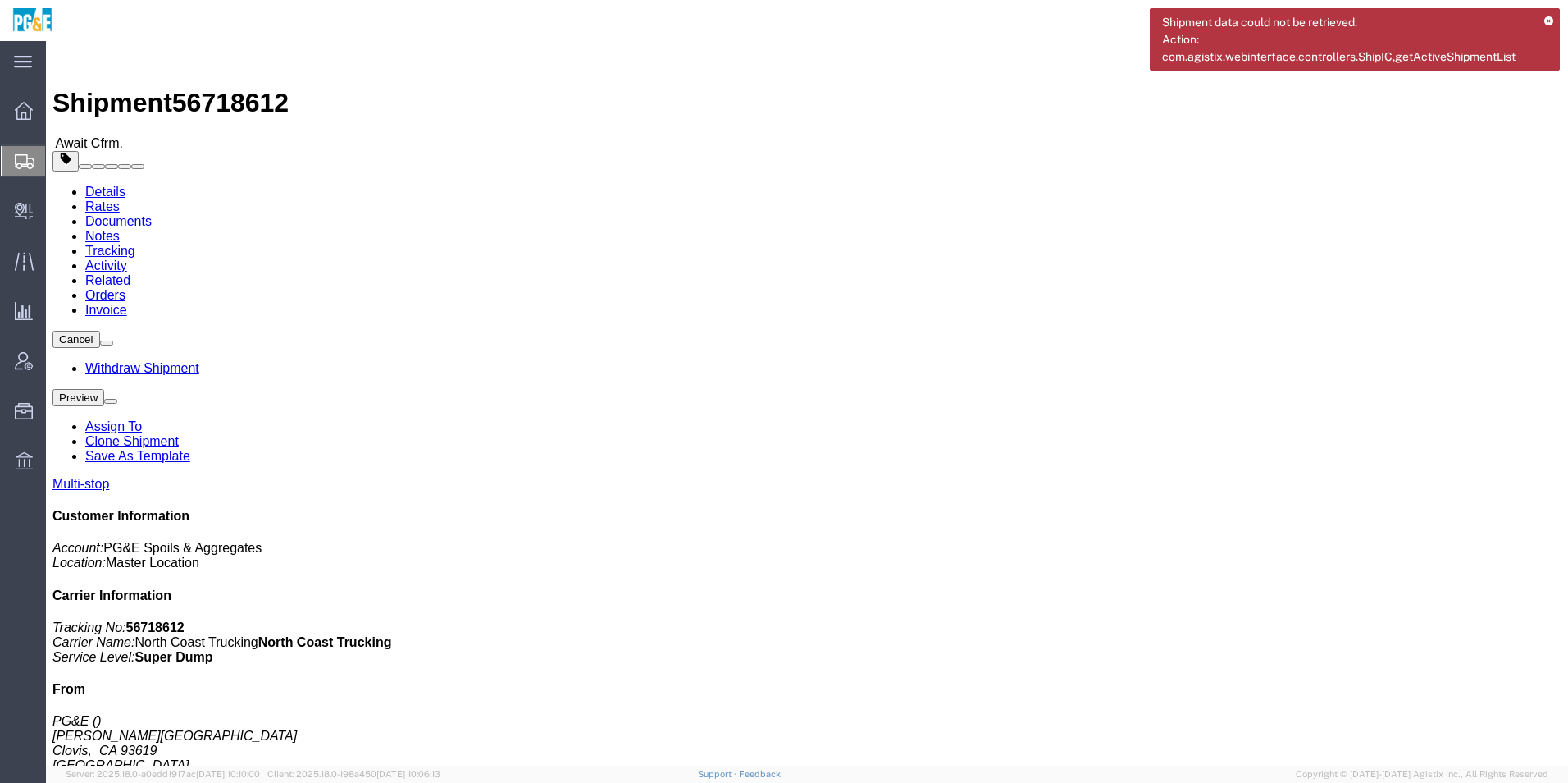
click button "Close"
click button "button"
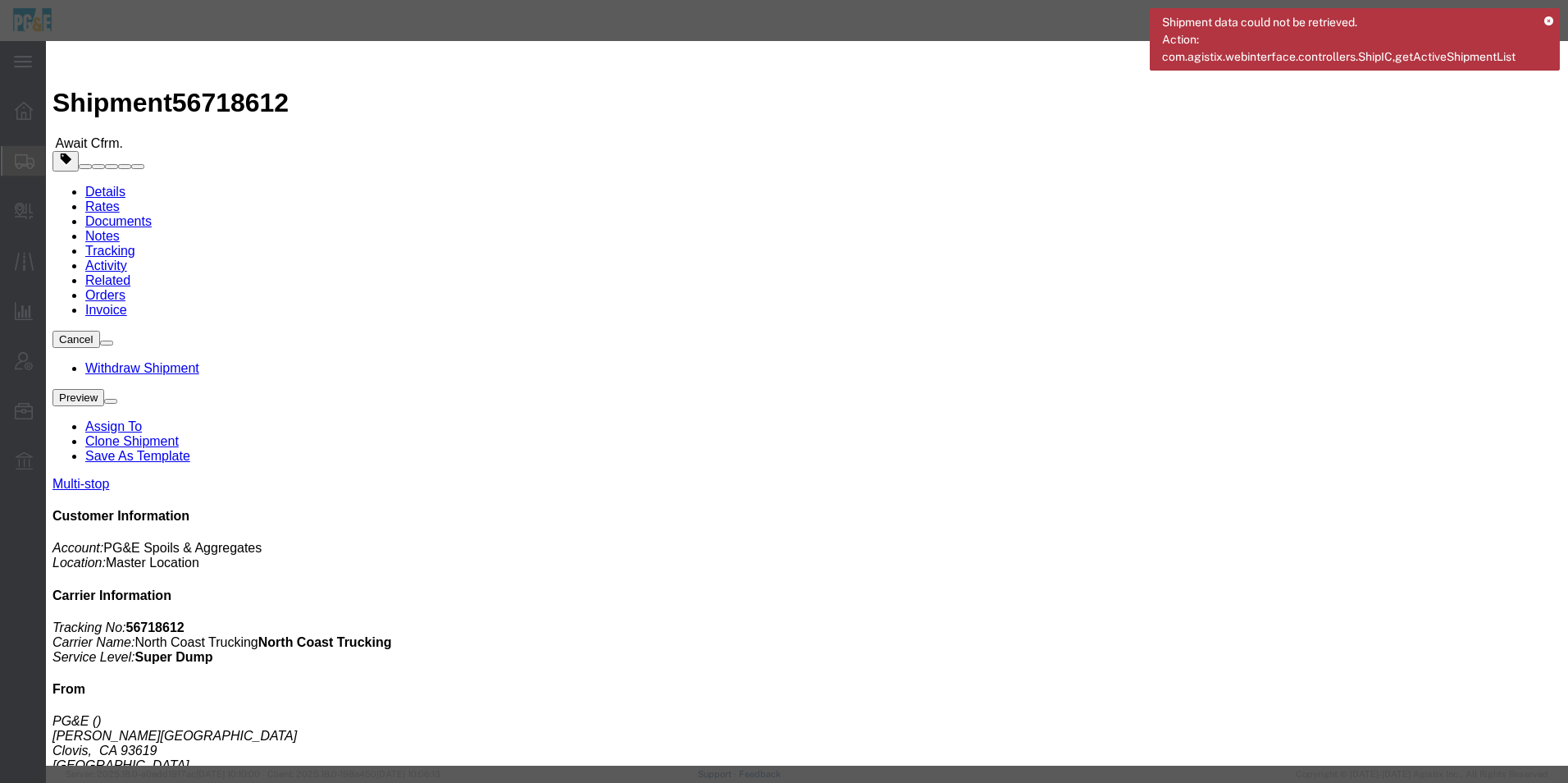
click div "[DATE] 12:00 AM"
click input "12:00 AM"
type input "09:00 AM"
click button "Apply"
click button "Save"
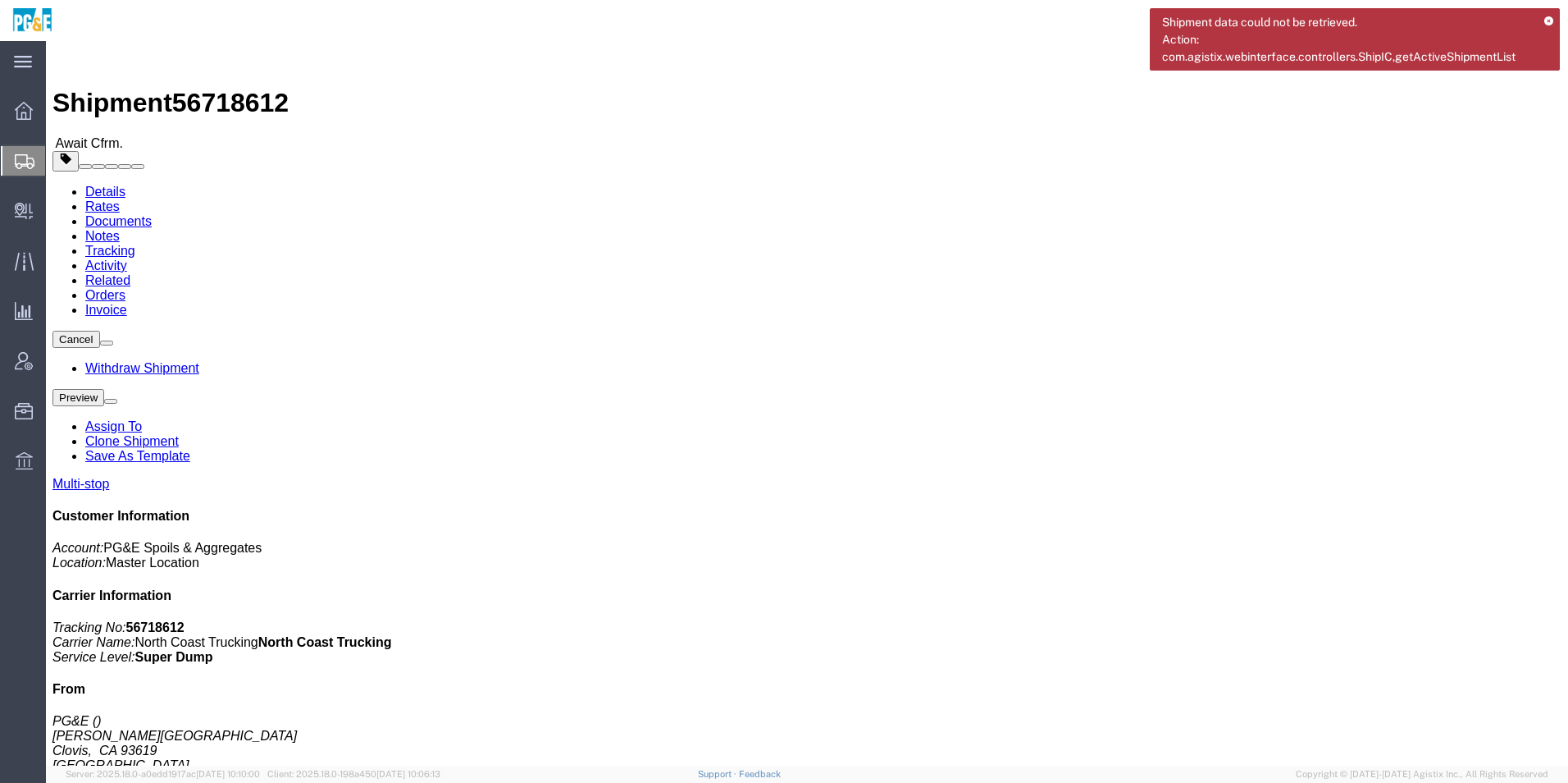
click button "Close"
click at [0, 0] on span "Templates" at bounding box center [0, 0] width 0 height 0
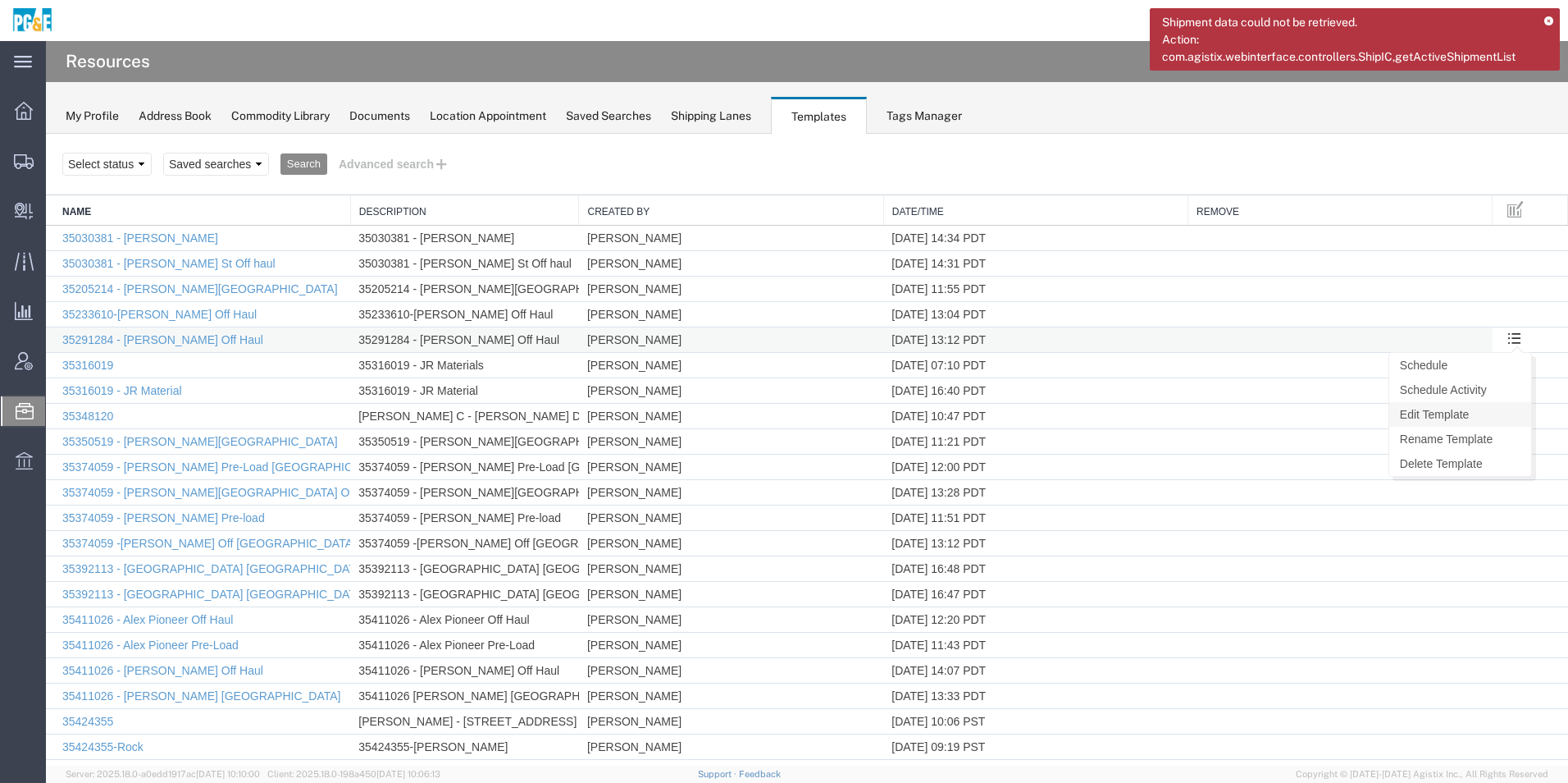
click at [1419, 409] on link "Edit Template" at bounding box center [1460, 414] width 141 height 24
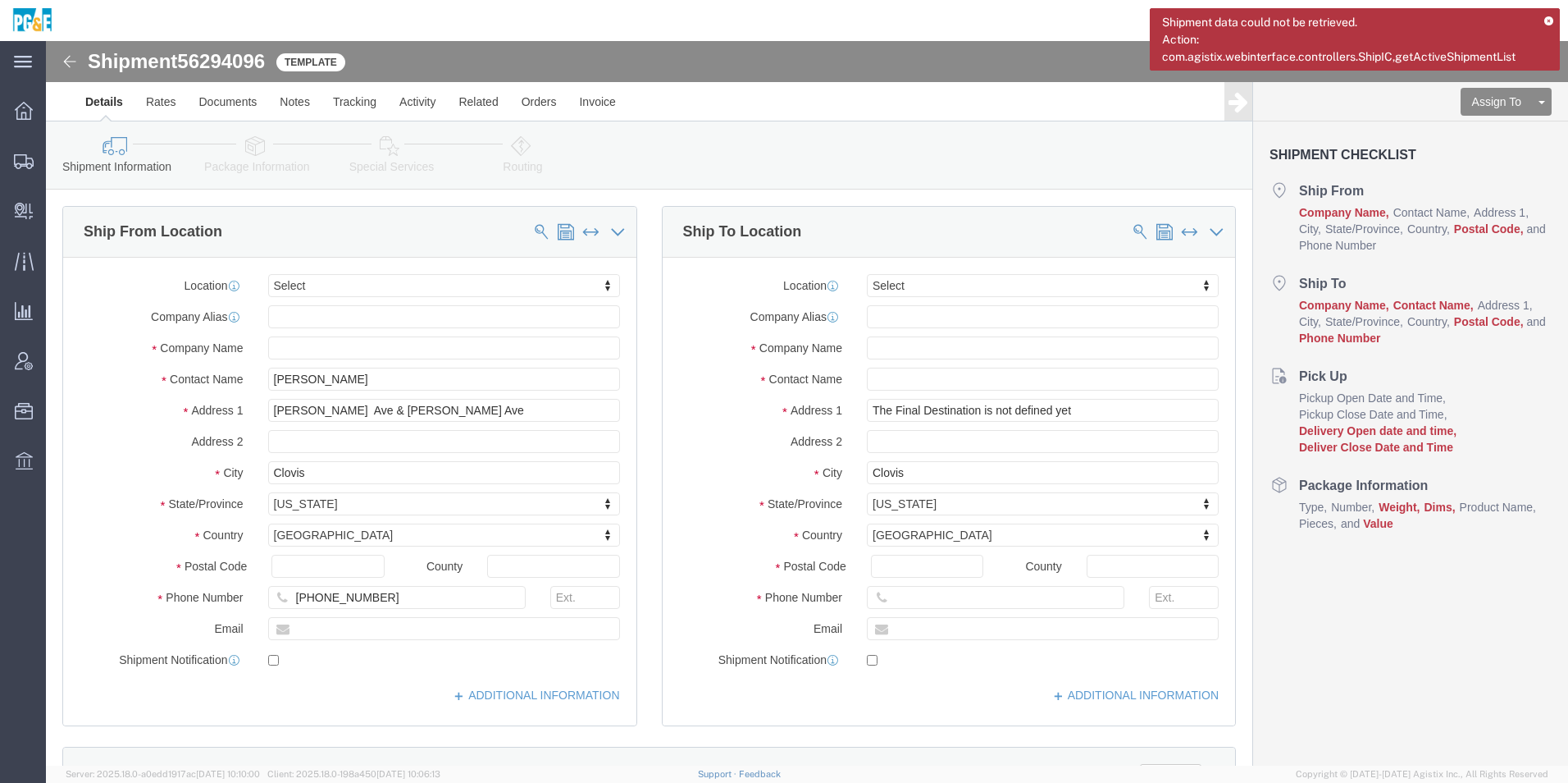
select select
drag, startPoint x: 397, startPoint y: 368, endPoint x: 308, endPoint y: 372, distance: 89.1
click input "[PERSON_NAME] Ave & [PERSON_NAME] Ave"
type input "[PERSON_NAME][GEOGRAPHIC_DATA]"
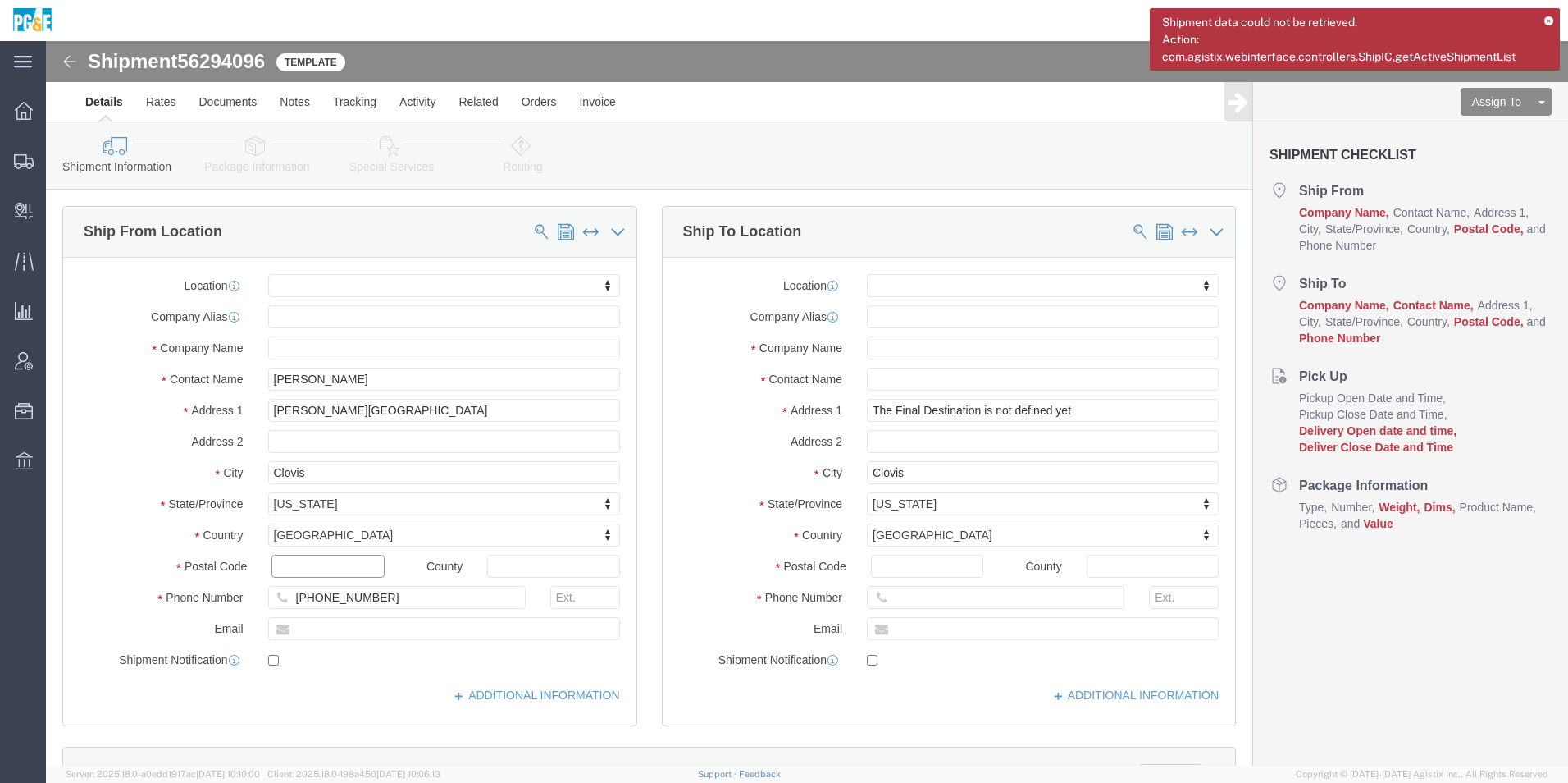
click input "text"
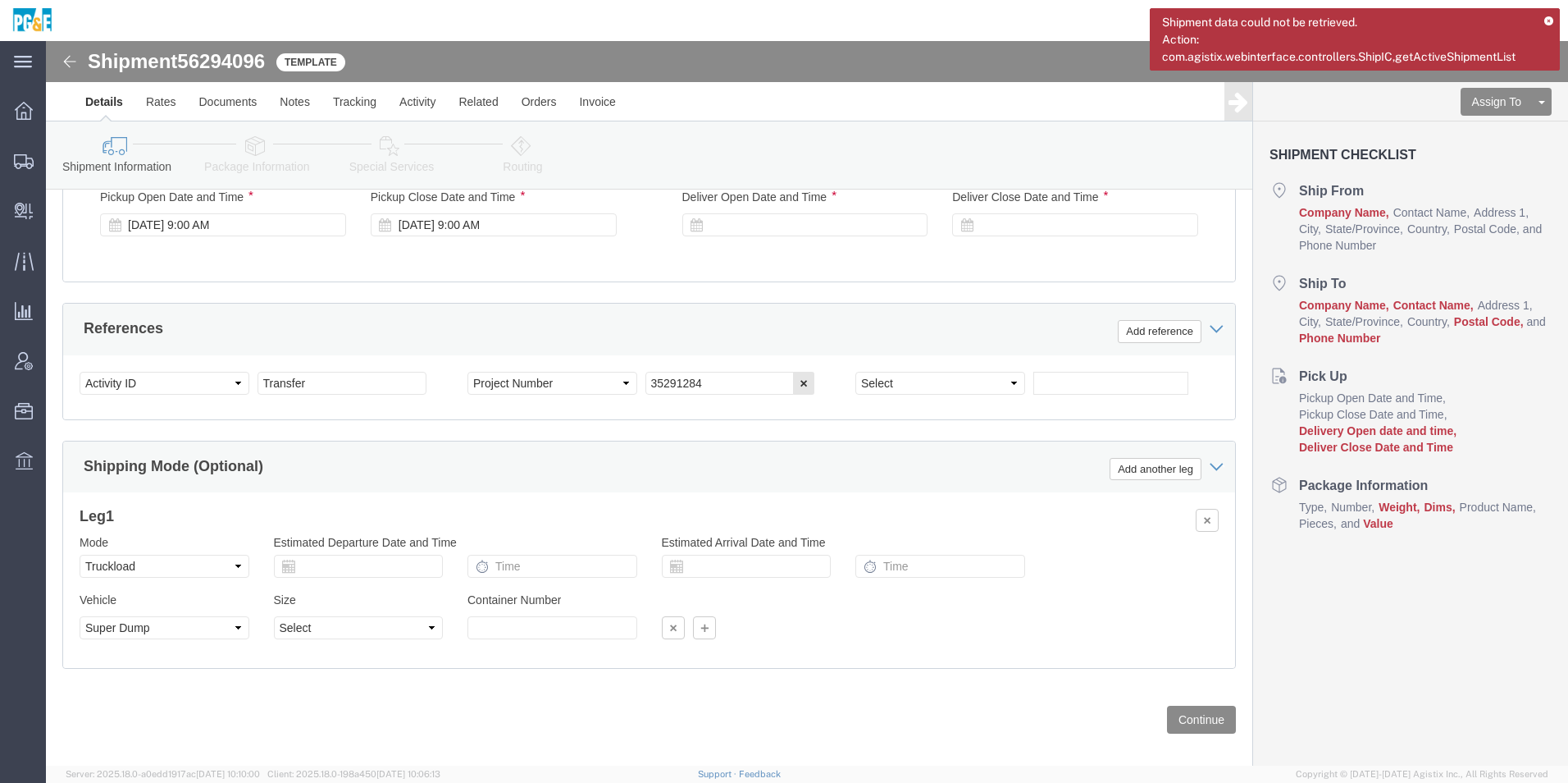
scroll to position [1045, 0]
type input "93619"
click button "Continue"
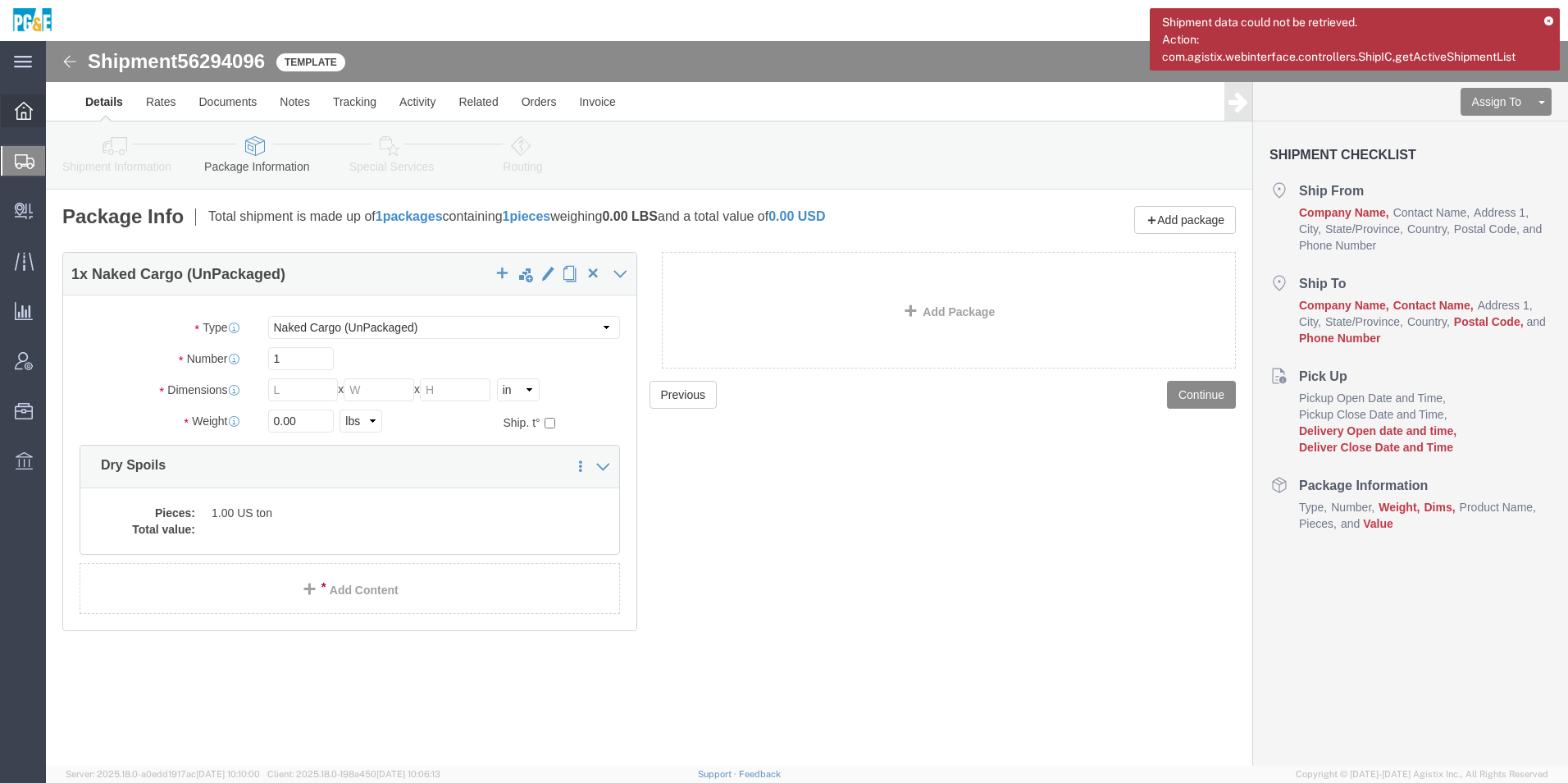
click at [24, 124] on div at bounding box center [23, 110] width 46 height 33
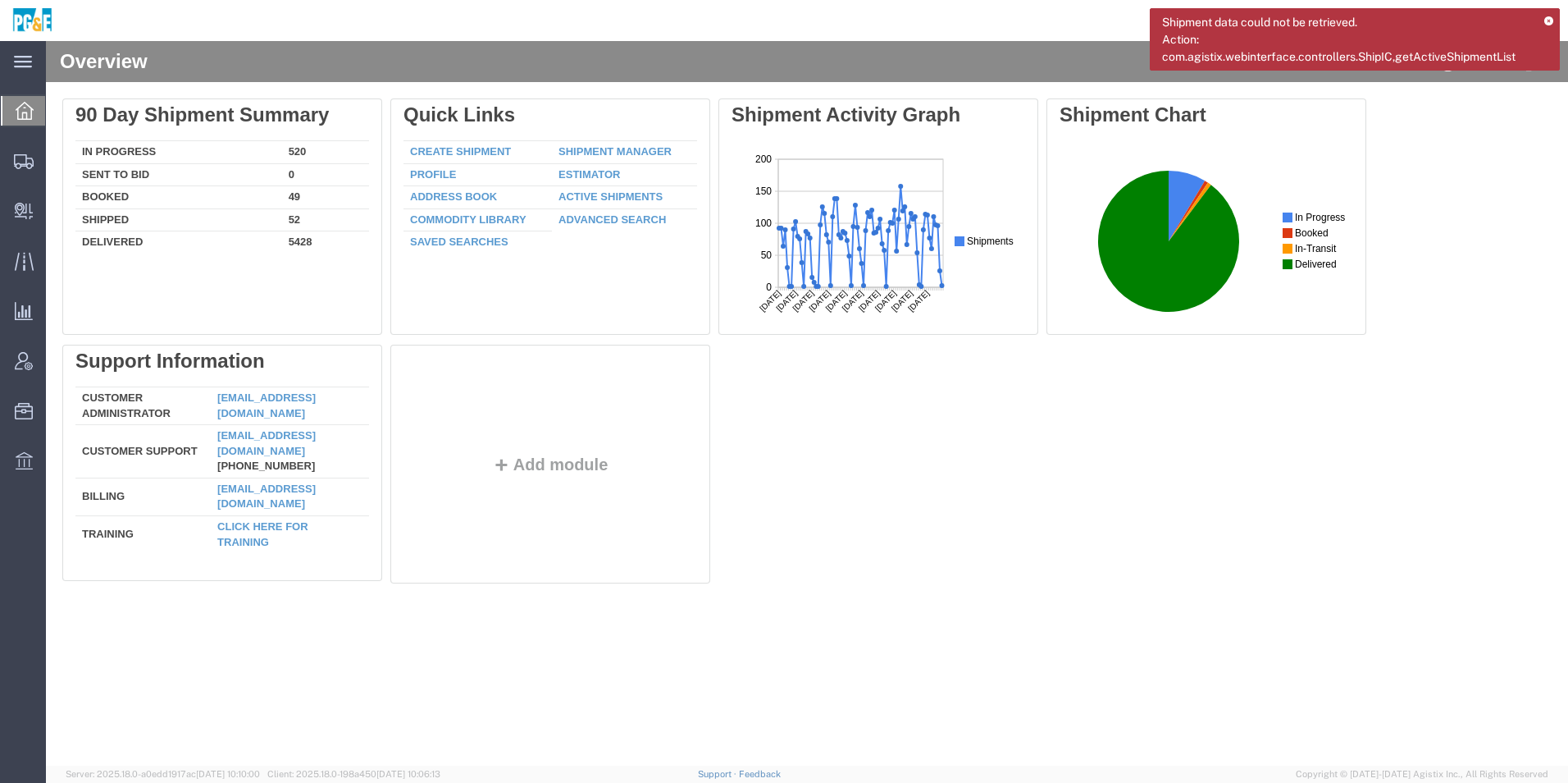
click at [601, 146] on link "Shipment Manager" at bounding box center [615, 151] width 113 height 13
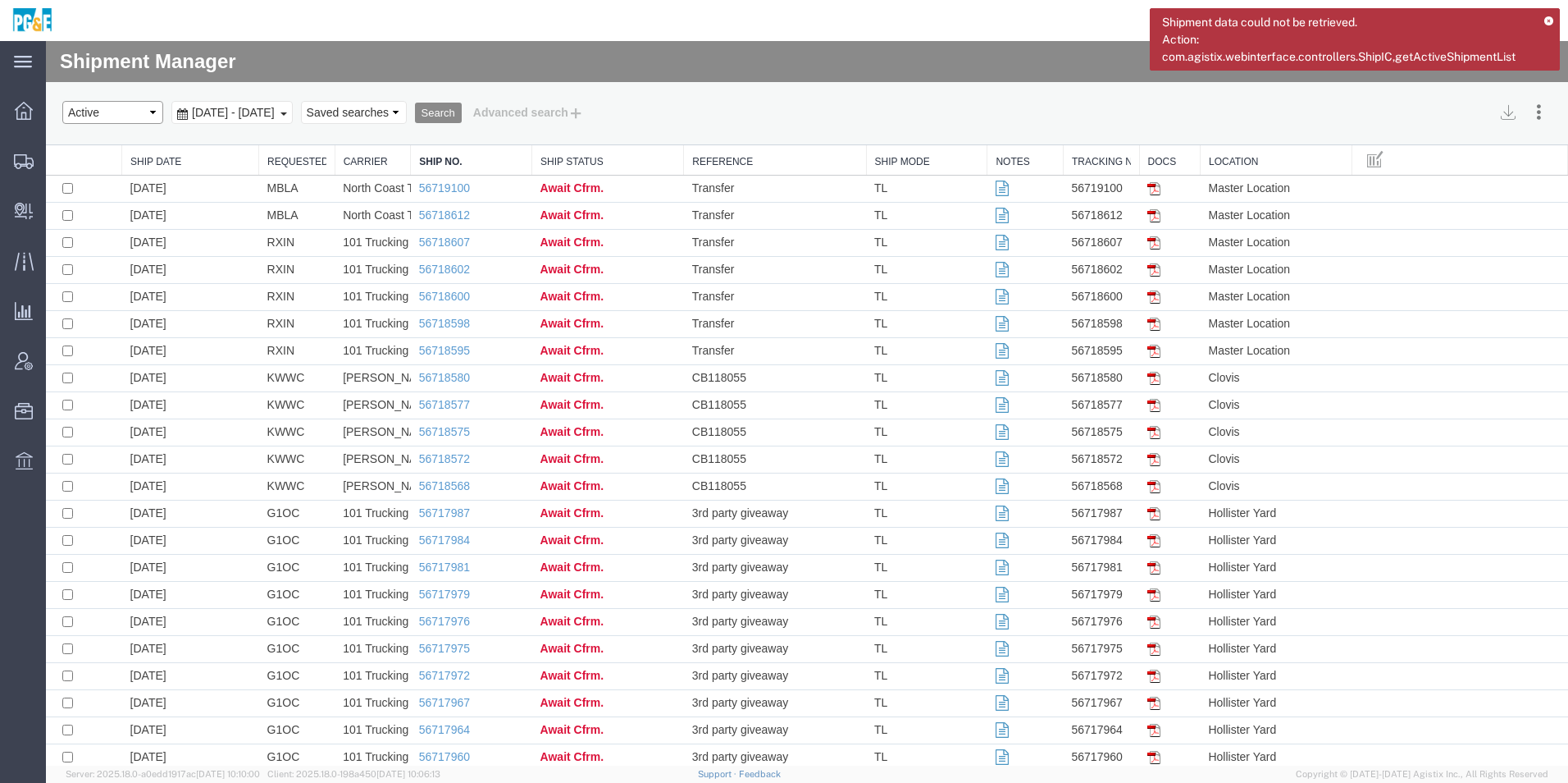
click at [89, 115] on select "Select status Active All Shipments Approved Booked Canceled Delivered Denied Ne…" at bounding box center [113, 113] width 101 height 23
select select "ALL"
click at [63, 101] on select "Select status Active All Shipments Approved Booked Canceled Delivered Denied Ne…" at bounding box center [113, 113] width 101 height 23
click at [219, 104] on div "[DATE] - [DATE]" at bounding box center [232, 113] width 122 height 23
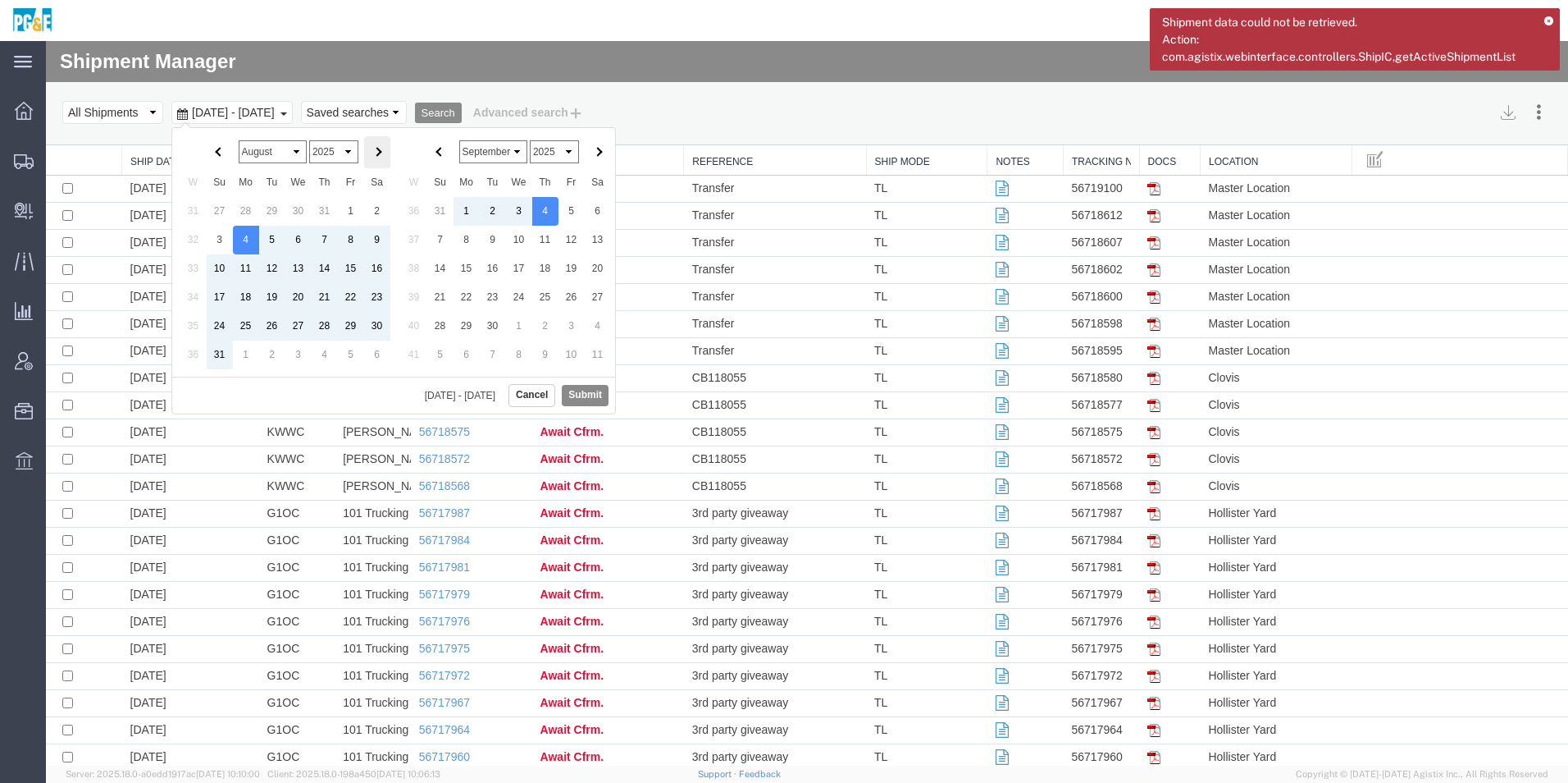
click at [383, 155] on th at bounding box center [377, 152] width 26 height 32
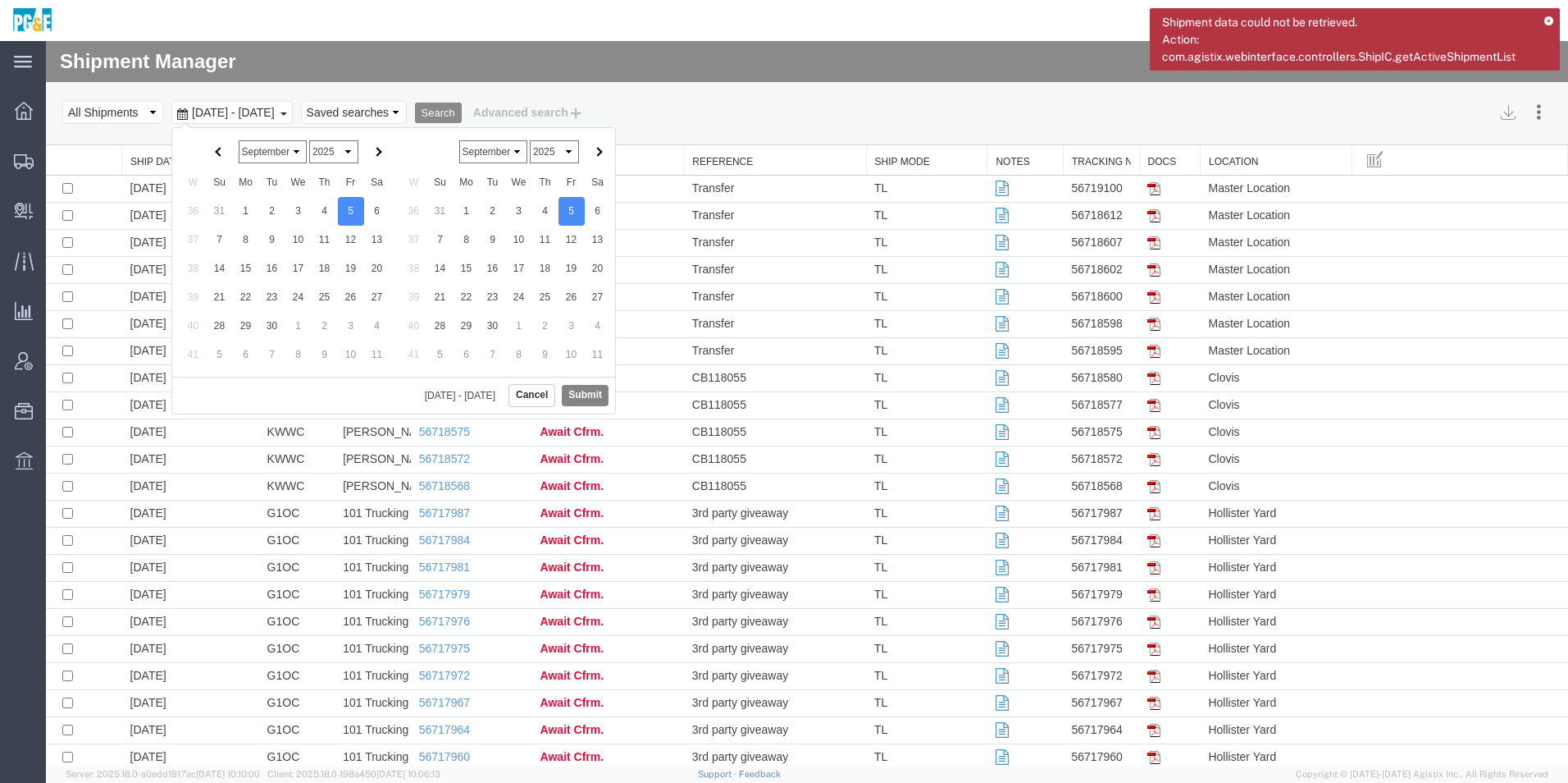
click at [595, 389] on button "Submit" at bounding box center [585, 394] width 47 height 21
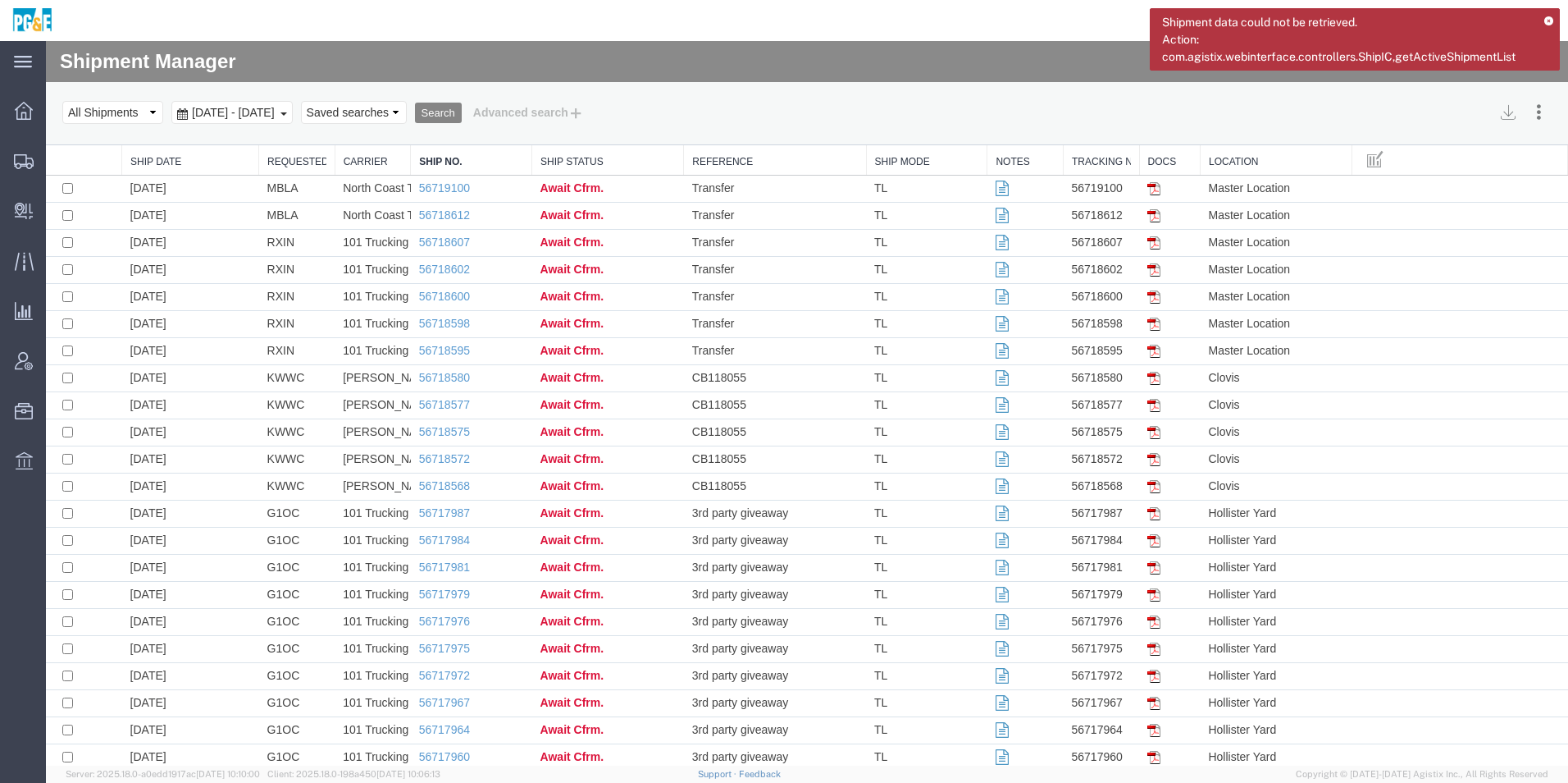
click at [461, 116] on button "Search" at bounding box center [438, 113] width 47 height 22
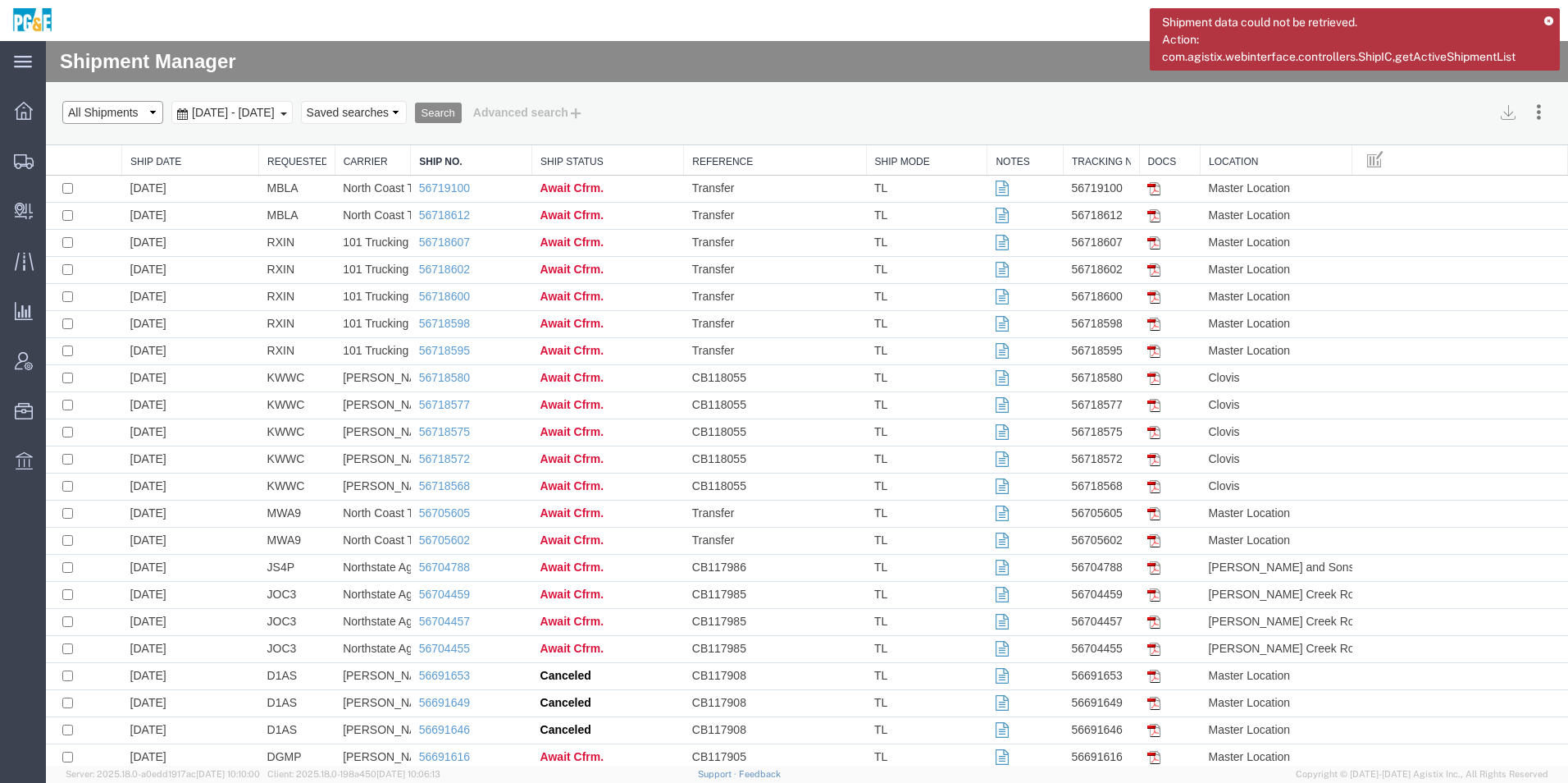
click at [123, 118] on select "Select status Active All Shipments Approved Booked Canceled Delivered Denied Ne…" at bounding box center [113, 113] width 101 height 23
click at [201, 114] on span "[DATE] - [DATE]" at bounding box center [234, 112] width 91 height 13
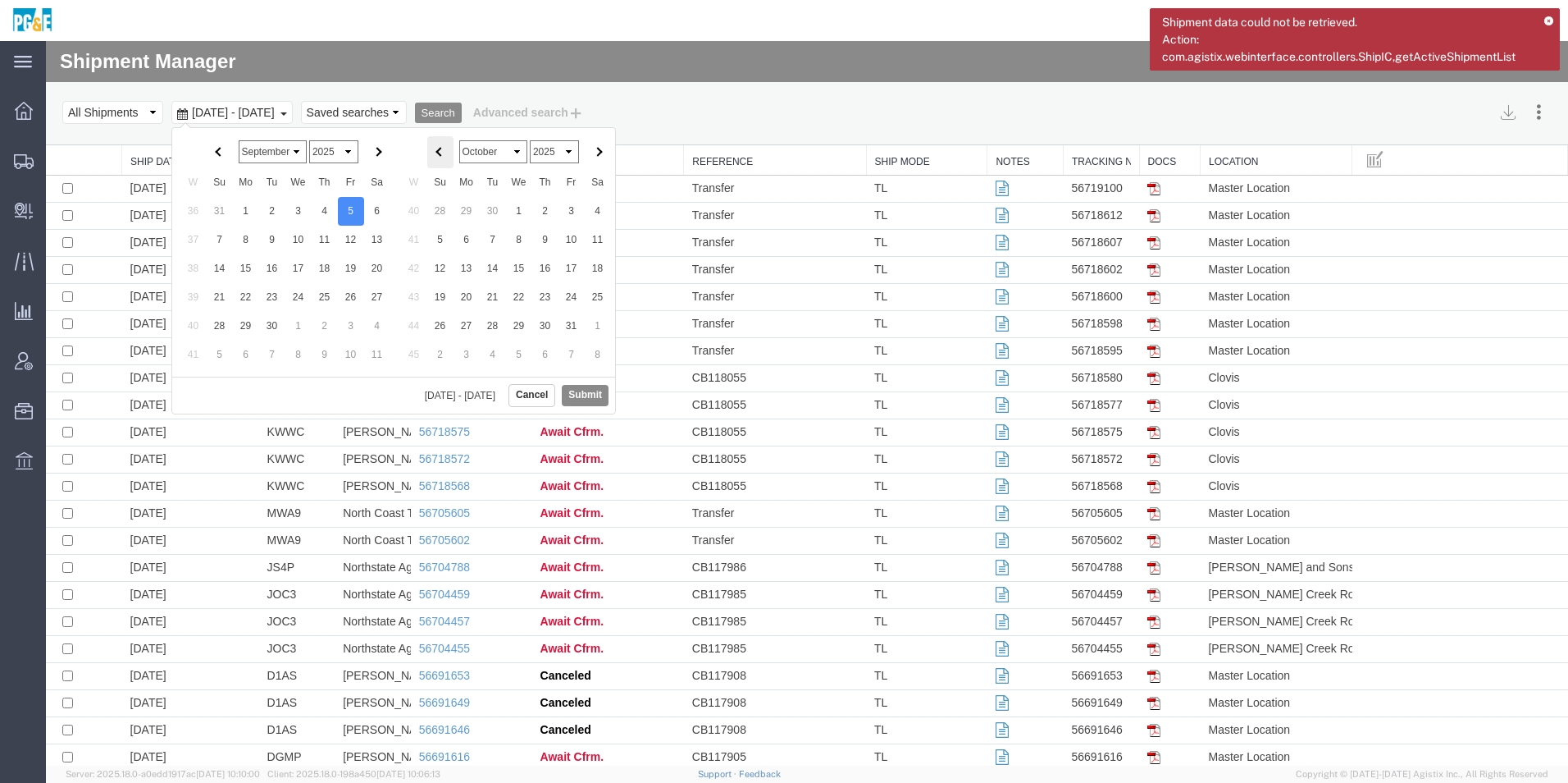
click at [447, 155] on th at bounding box center [440, 152] width 26 height 32
click at [578, 398] on button "Submit" at bounding box center [585, 394] width 47 height 21
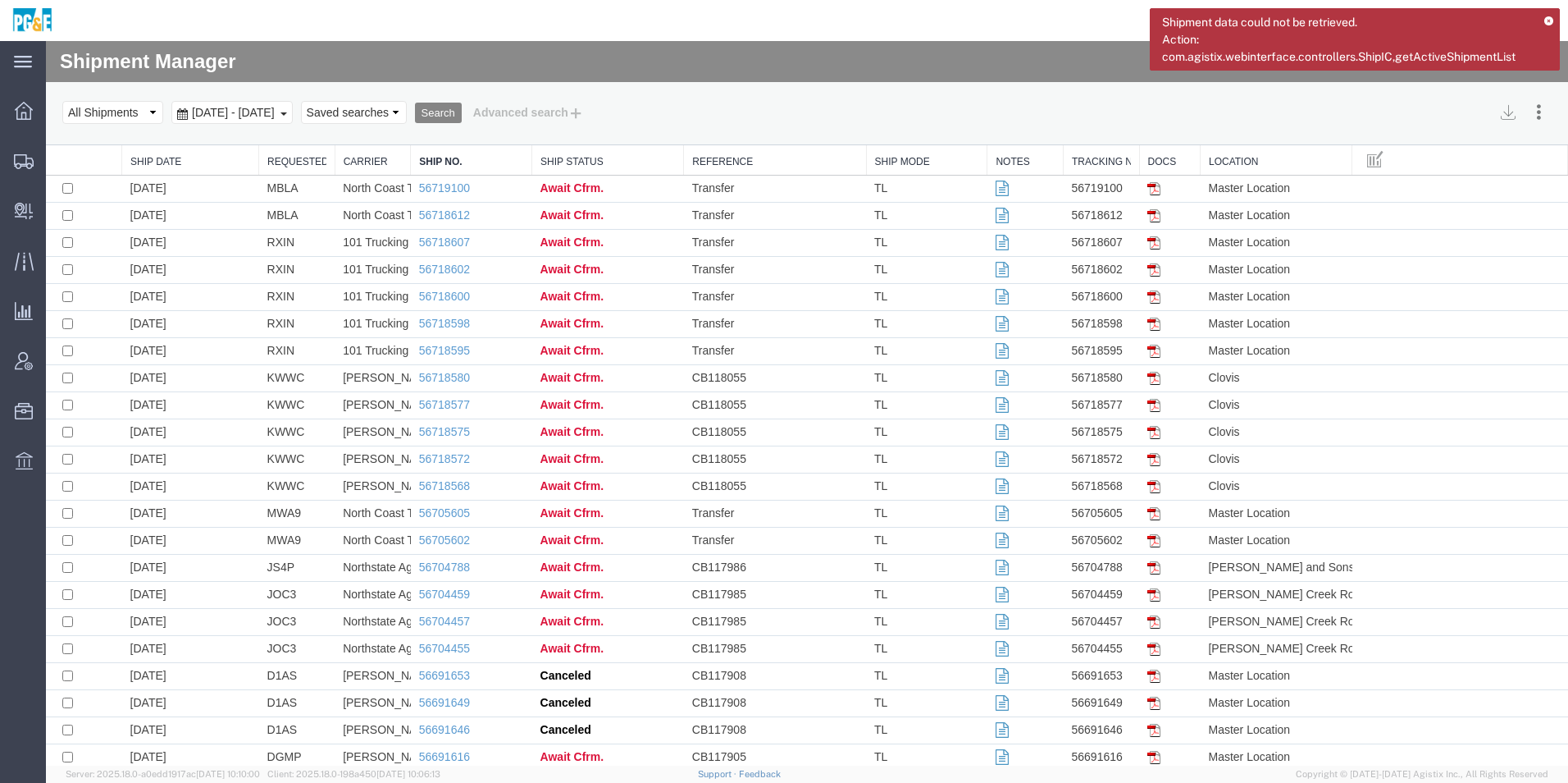
click at [461, 108] on button "Search" at bounding box center [438, 113] width 47 height 22
click at [294, 160] on link "Requested By" at bounding box center [296, 162] width 59 height 14
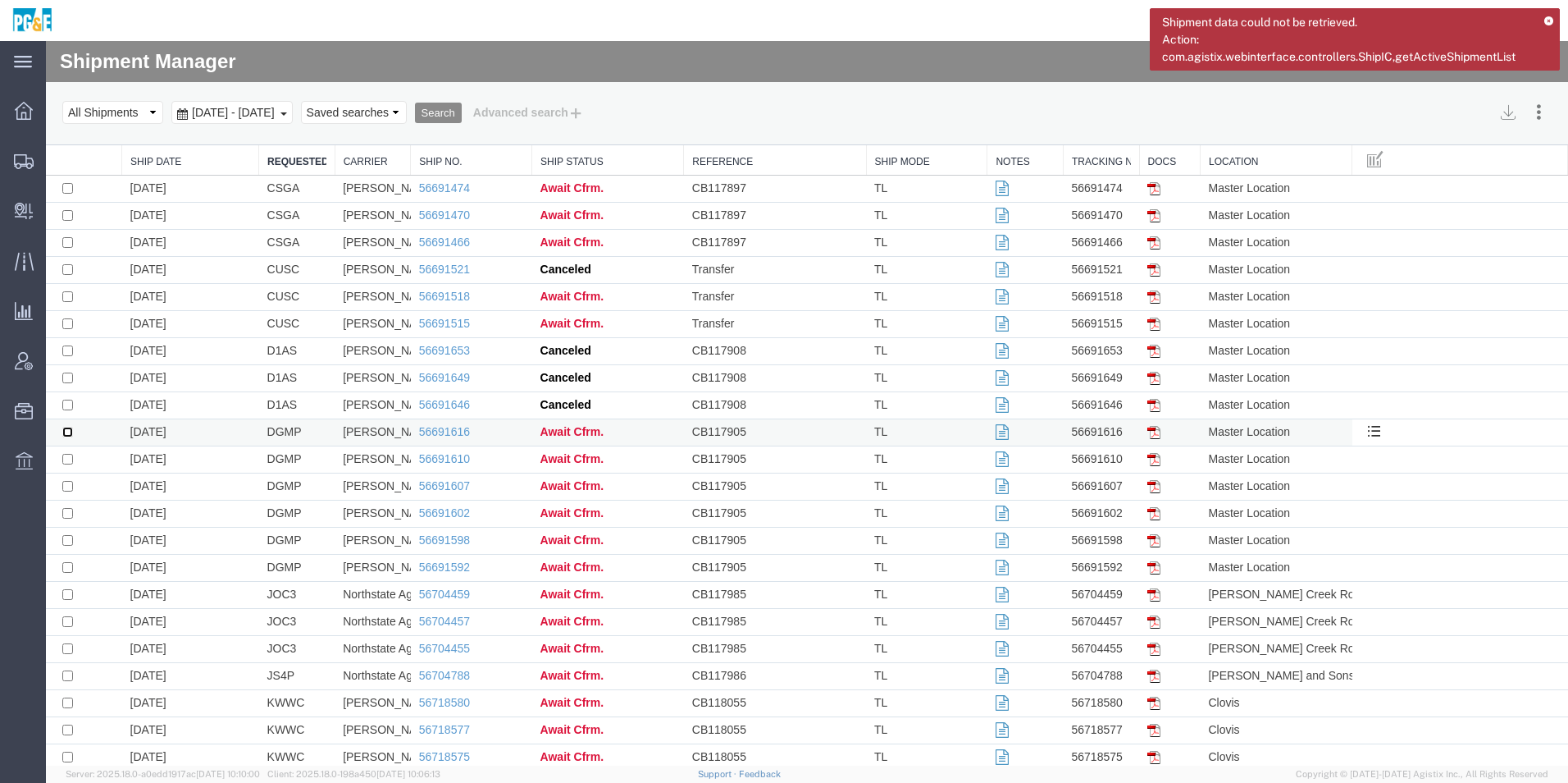
click at [73, 433] on input "checkbox" at bounding box center [68, 432] width 11 height 11
checkbox input "true"
click at [69, 455] on input "checkbox" at bounding box center [68, 459] width 11 height 11
checkbox input "true"
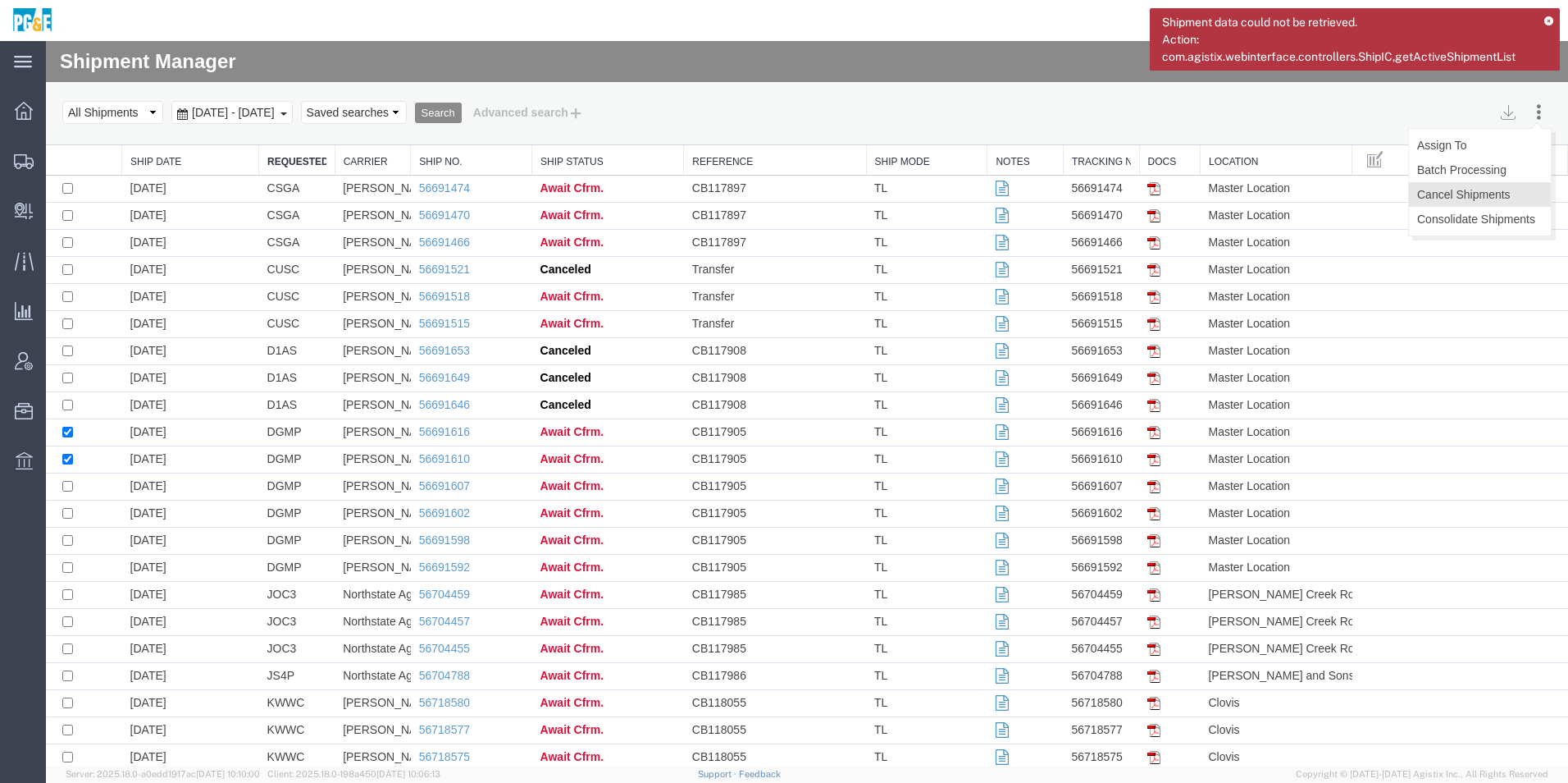
click at [1487, 195] on button "Cancel Shipments" at bounding box center [1479, 194] width 141 height 24
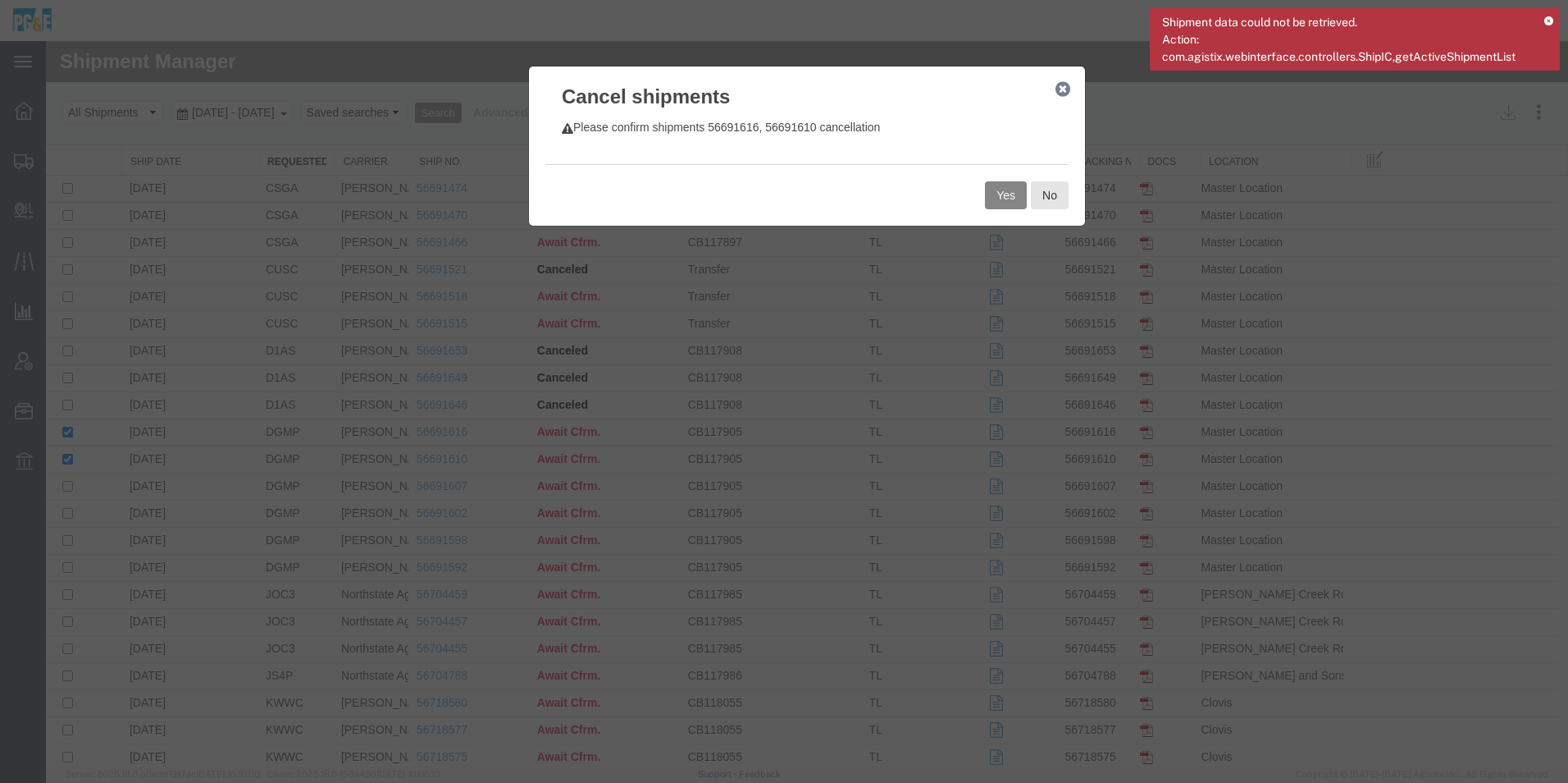
click at [994, 199] on button "Yes" at bounding box center [1006, 194] width 42 height 28
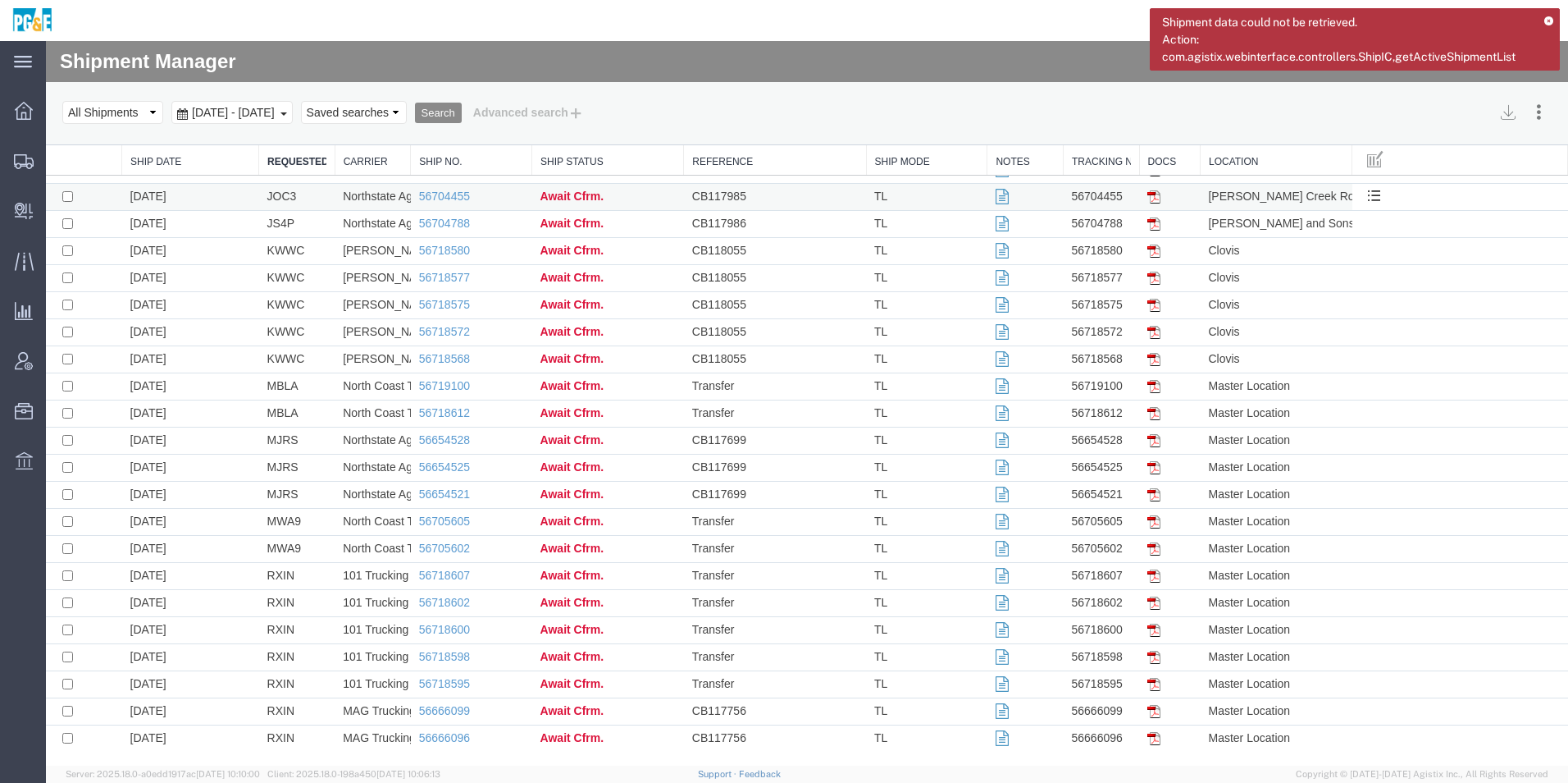
scroll to position [455, 0]
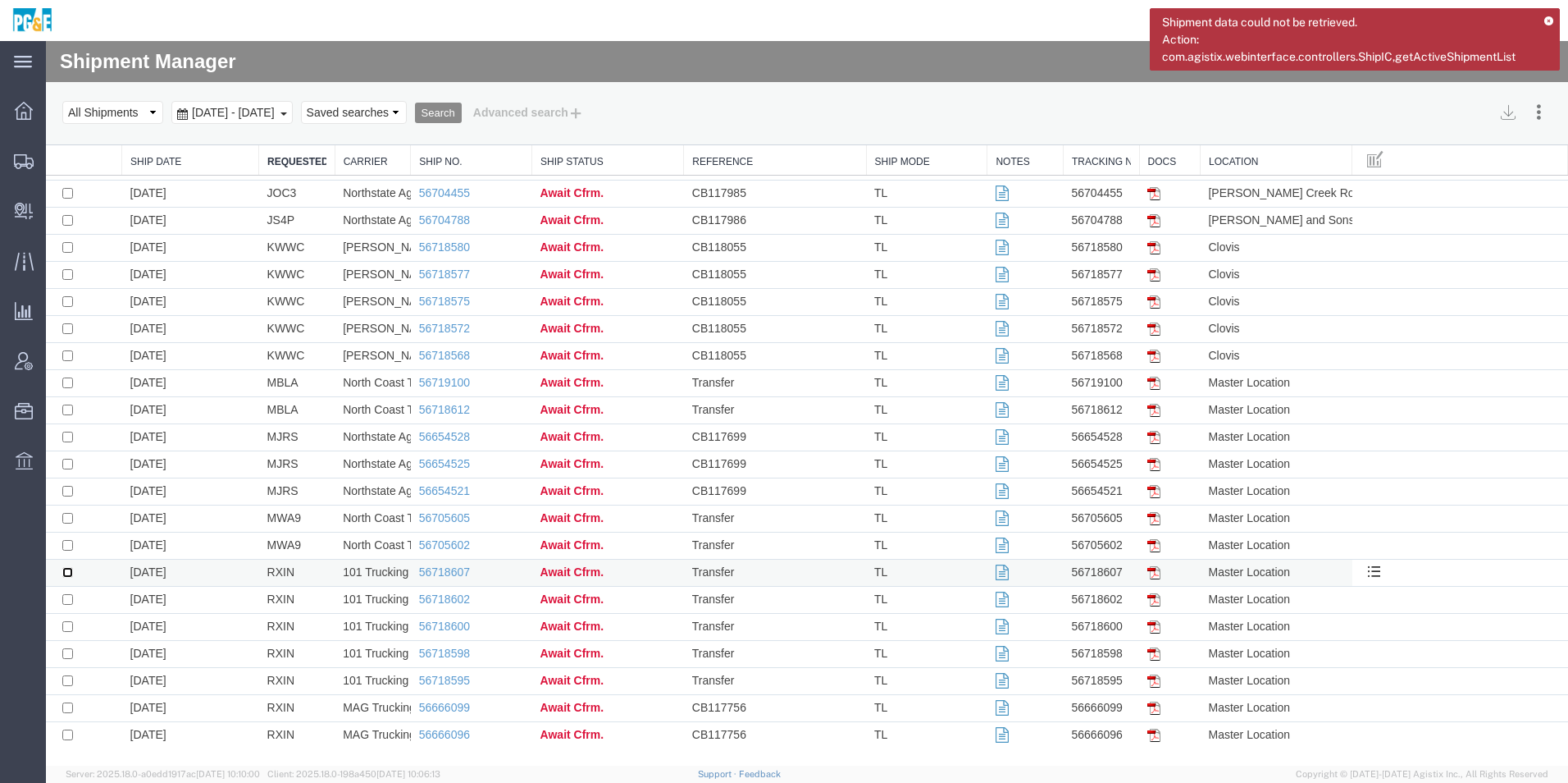
click at [69, 575] on input "checkbox" at bounding box center [68, 572] width 11 height 11
checkbox input "true"
click at [69, 604] on input "checkbox" at bounding box center [68, 599] width 11 height 11
checkbox input "true"
click at [69, 624] on input "checkbox" at bounding box center [68, 626] width 11 height 11
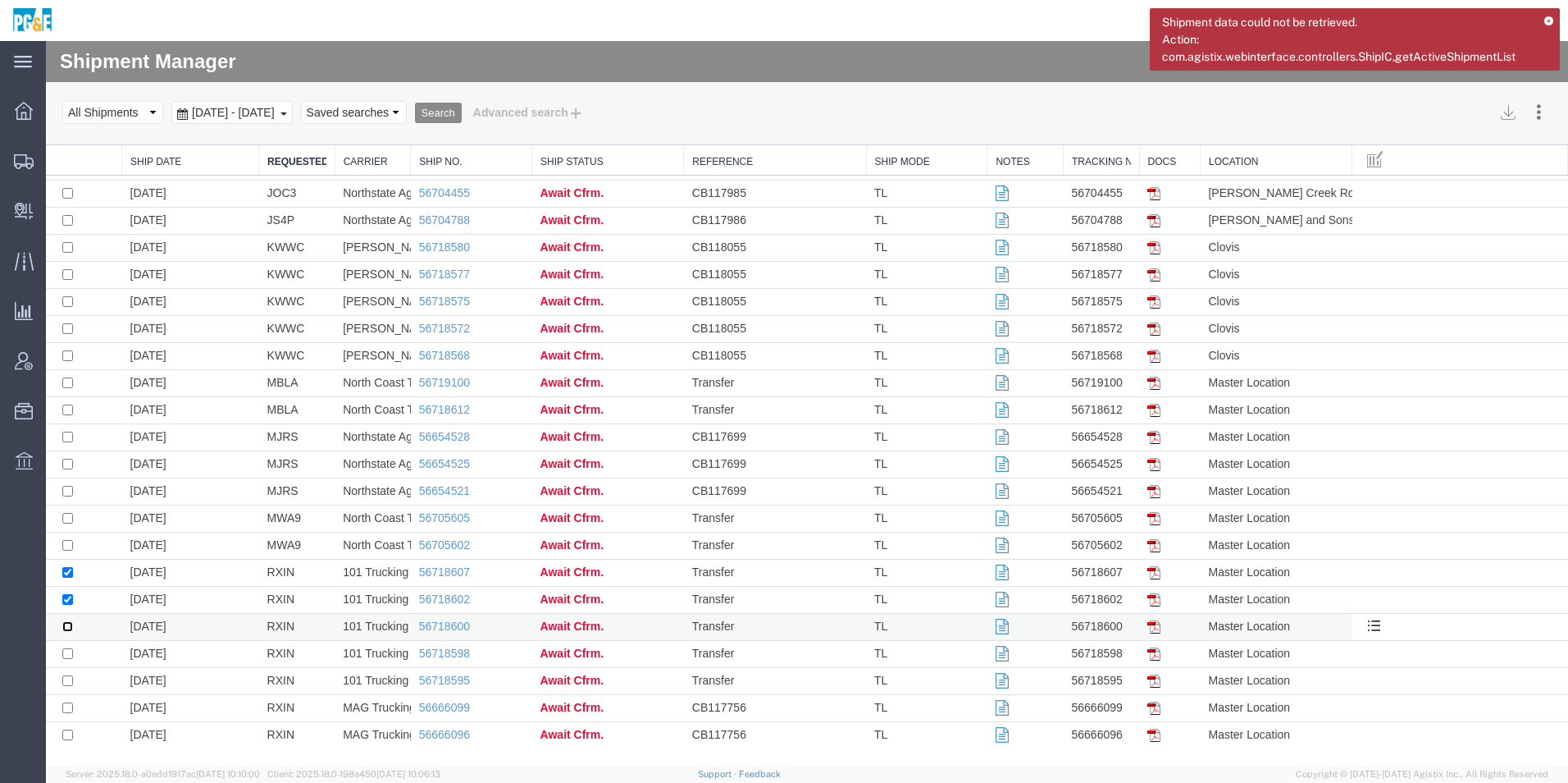
checkbox input "true"
click at [67, 653] on input "checkbox" at bounding box center [68, 653] width 11 height 11
checkbox input "true"
click at [73, 679] on input "checkbox" at bounding box center [68, 681] width 11 height 11
checkbox input "true"
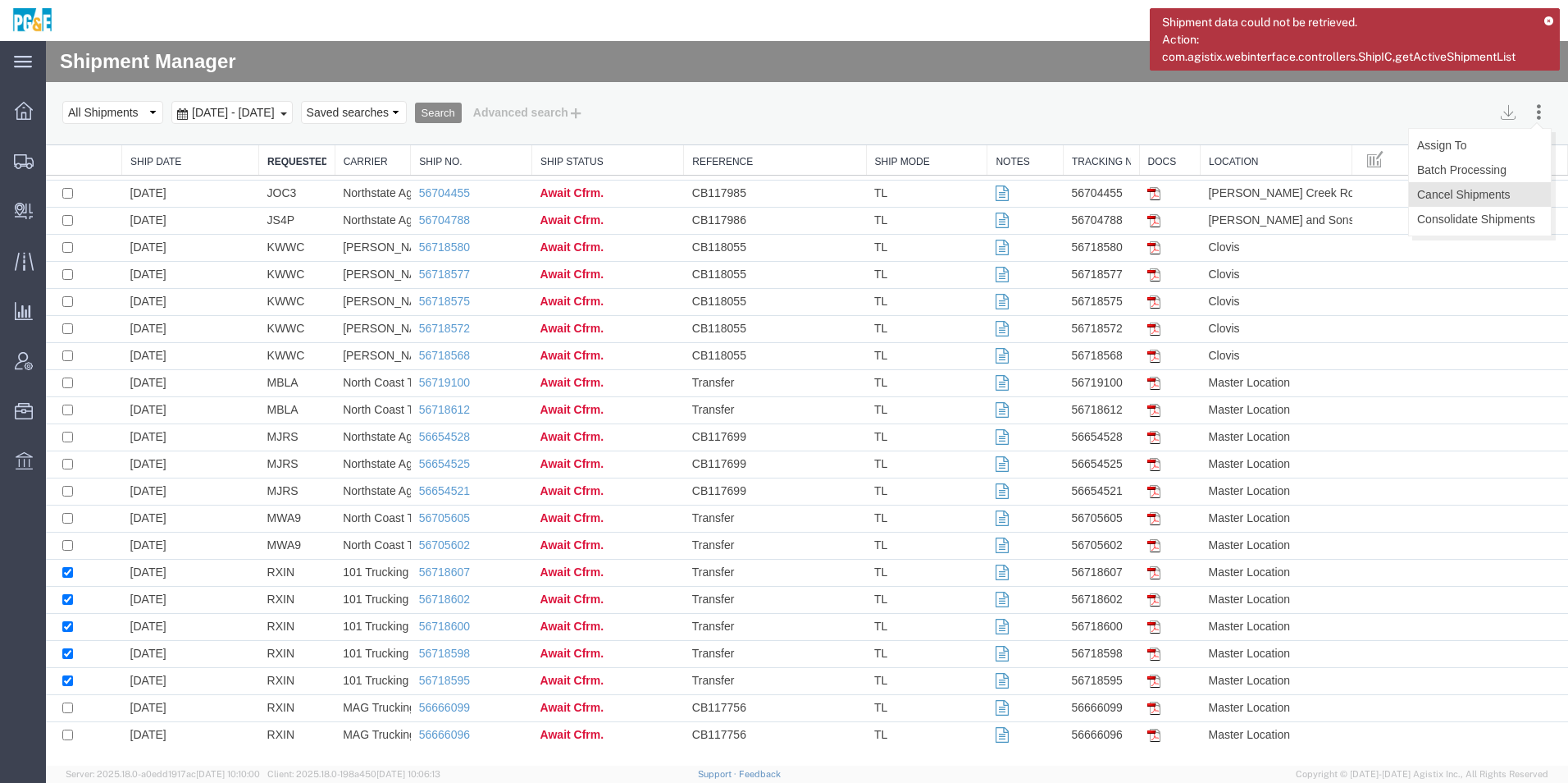
click at [1489, 187] on button "Cancel Shipments" at bounding box center [1479, 194] width 141 height 24
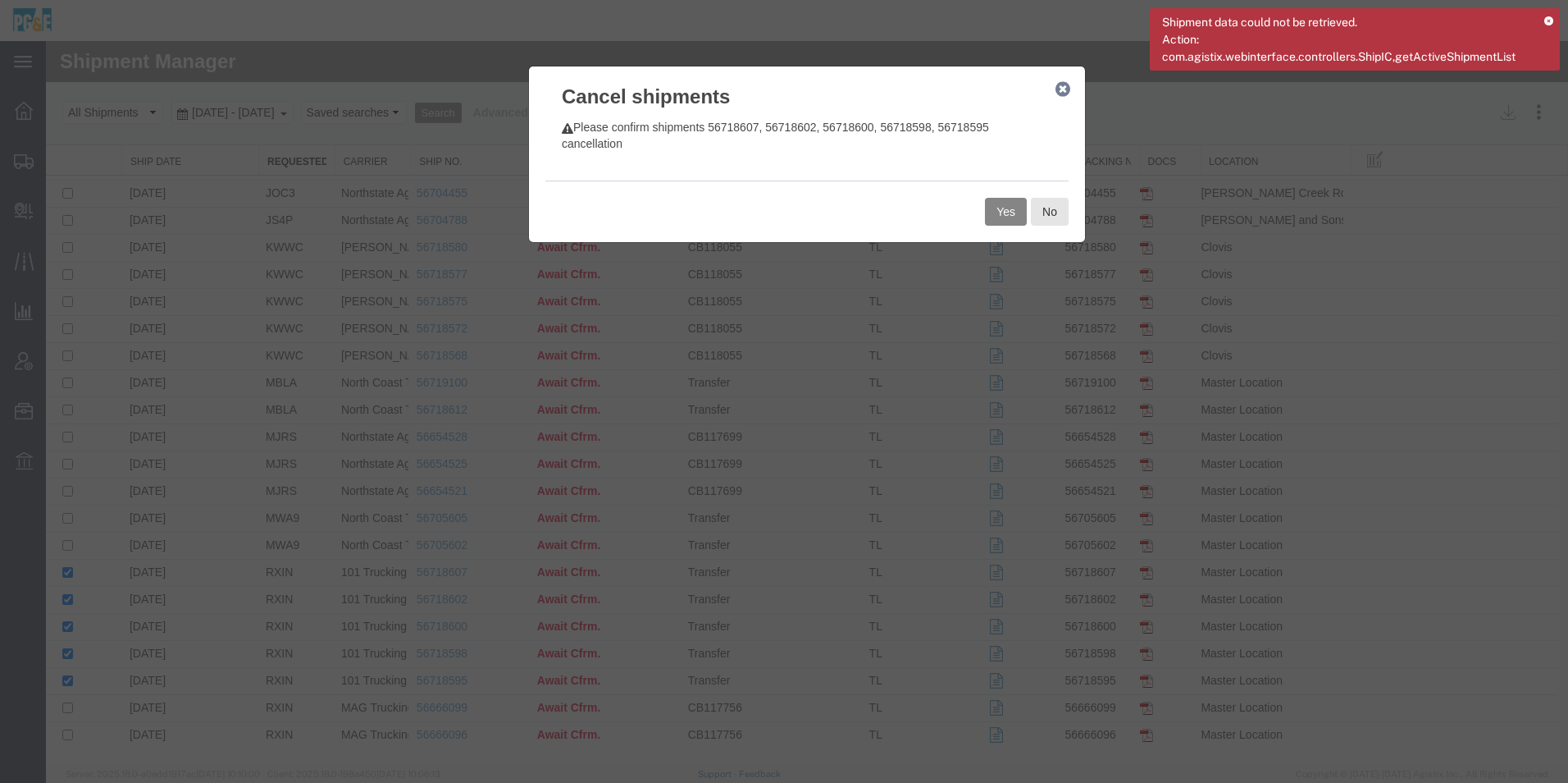
click at [997, 219] on button "Yes" at bounding box center [1006, 211] width 42 height 28
